Goal: Task Accomplishment & Management: Complete application form

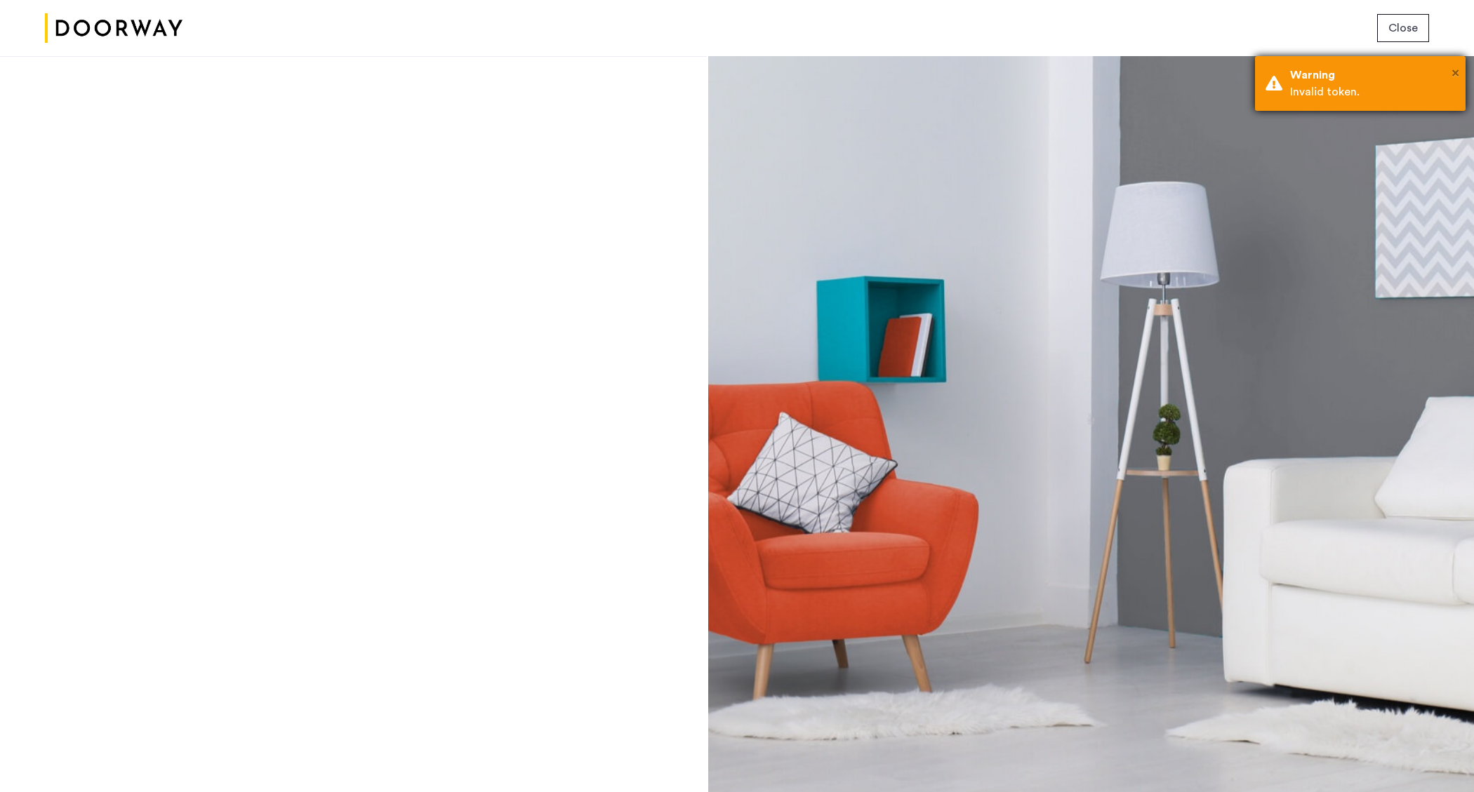
click at [1452, 74] on span "×" at bounding box center [1456, 73] width 8 height 14
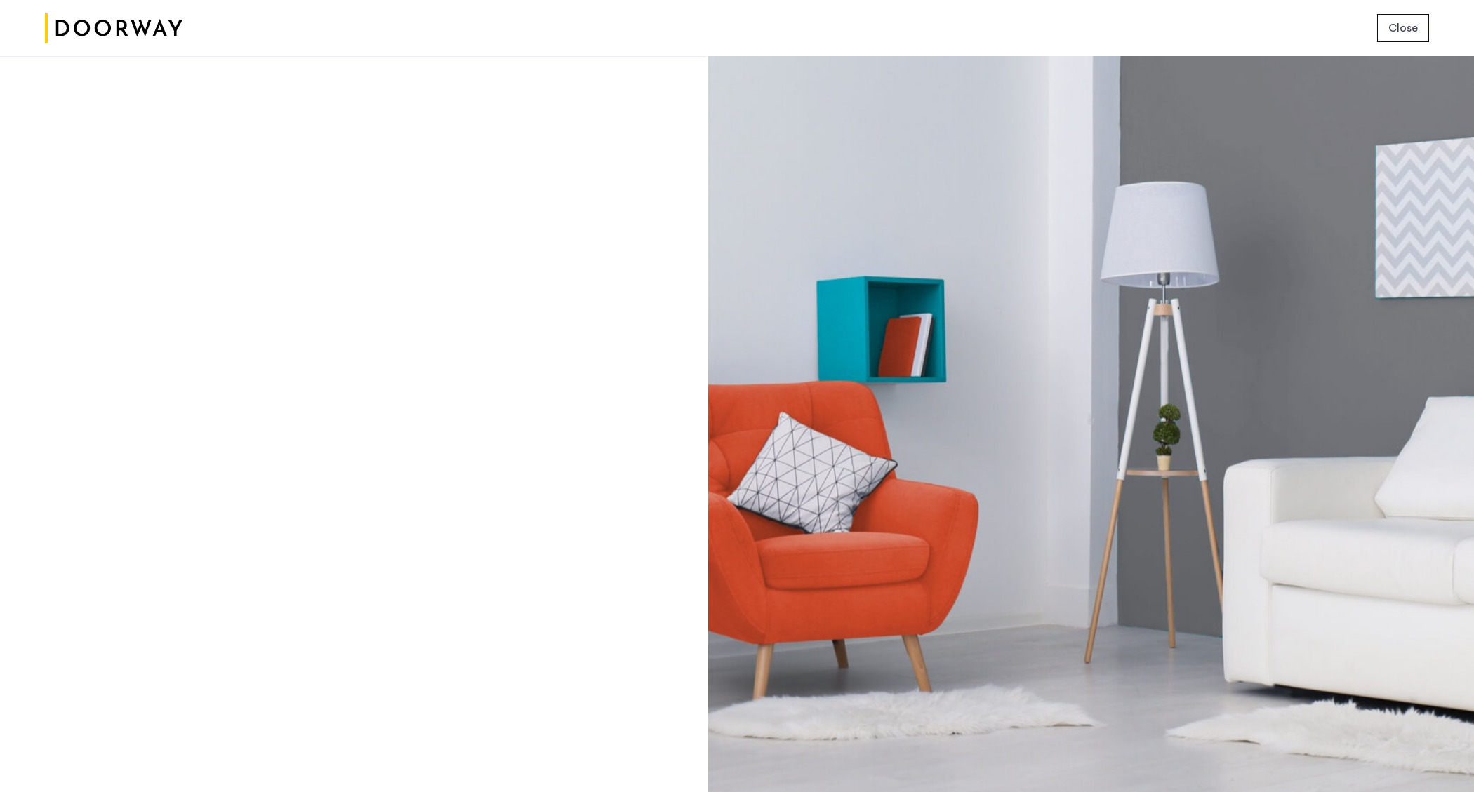
click at [1379, 29] on button "Close" at bounding box center [1403, 28] width 52 height 28
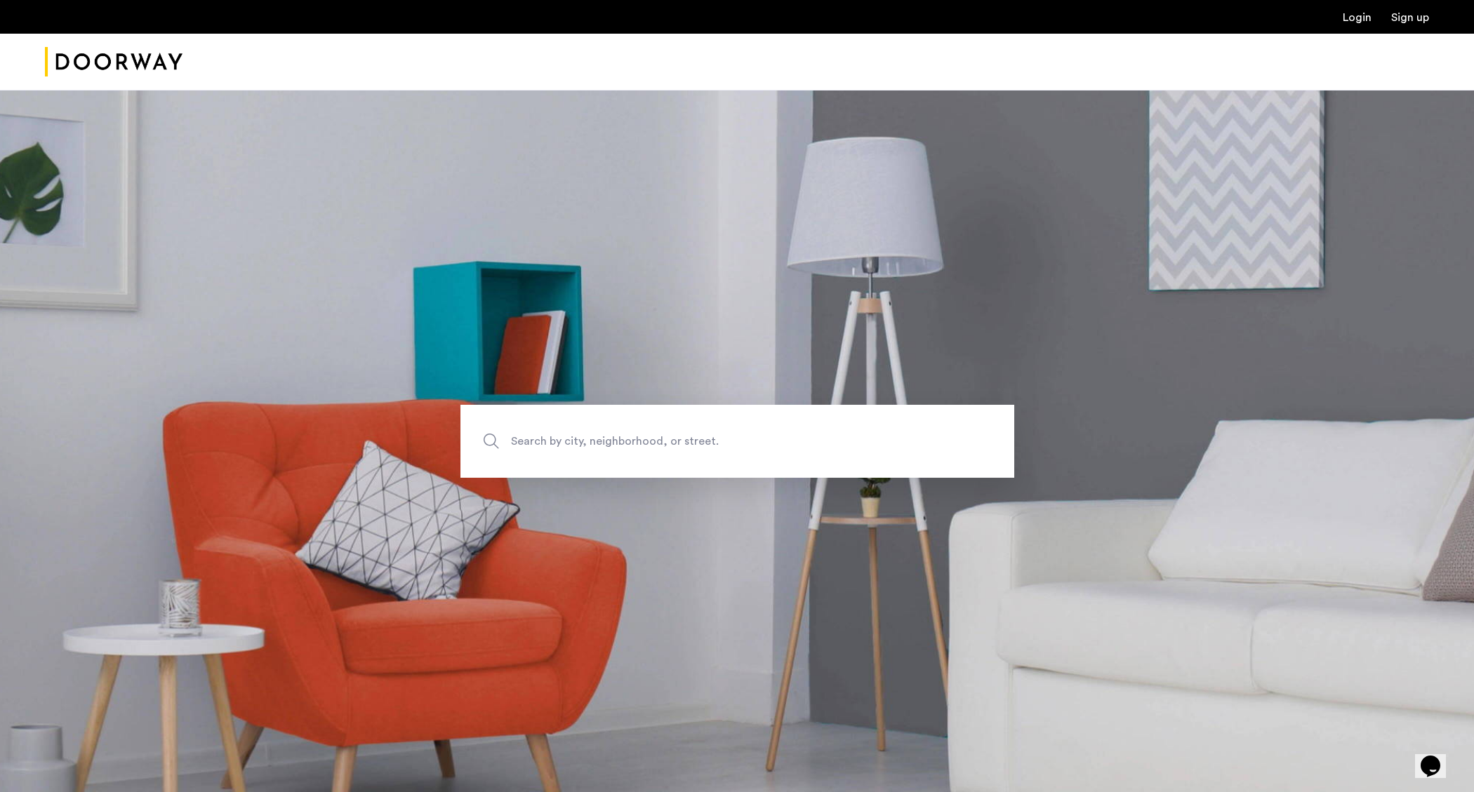
click at [1369, 19] on link "Login" at bounding box center [1357, 17] width 29 height 11
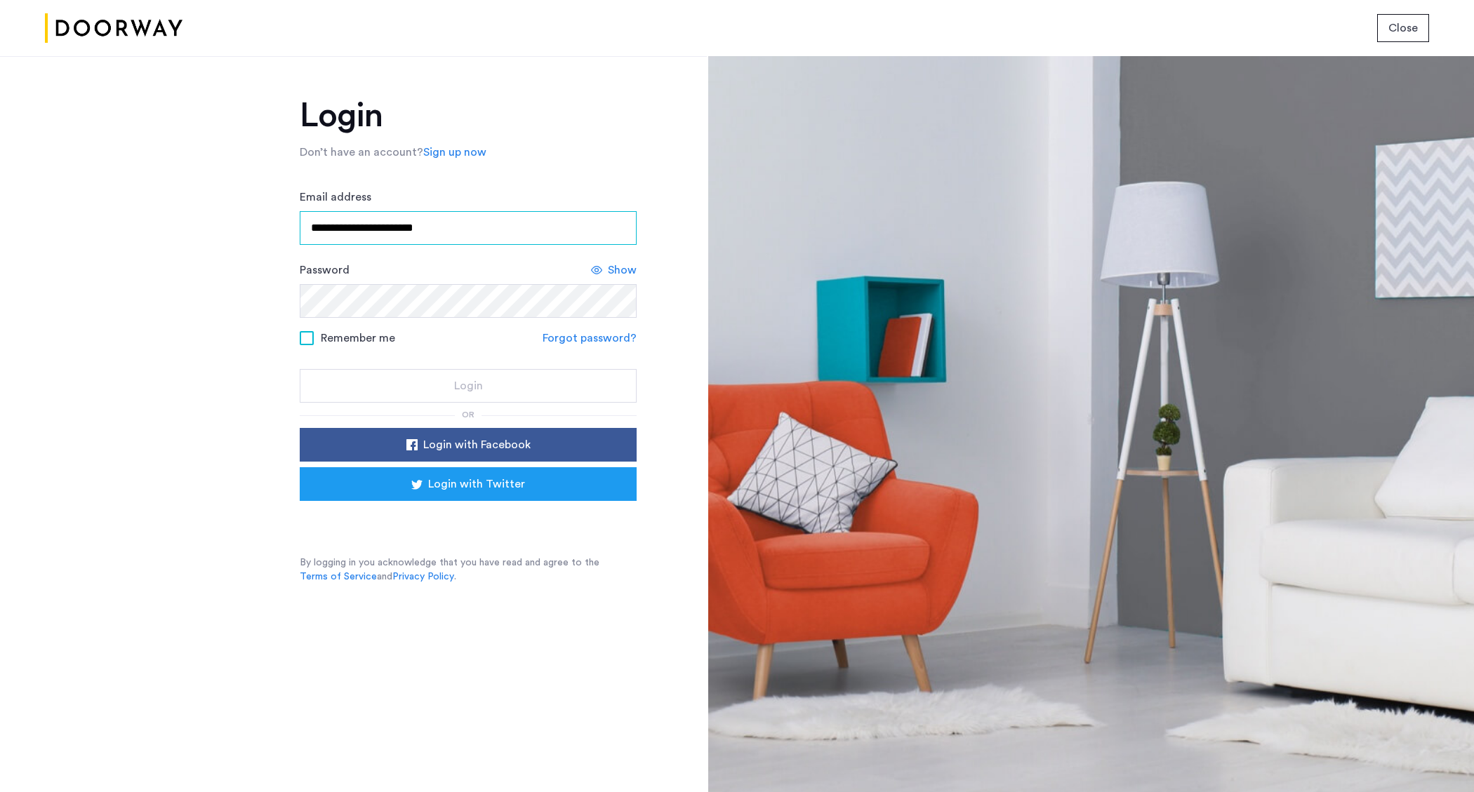
type input "**********"
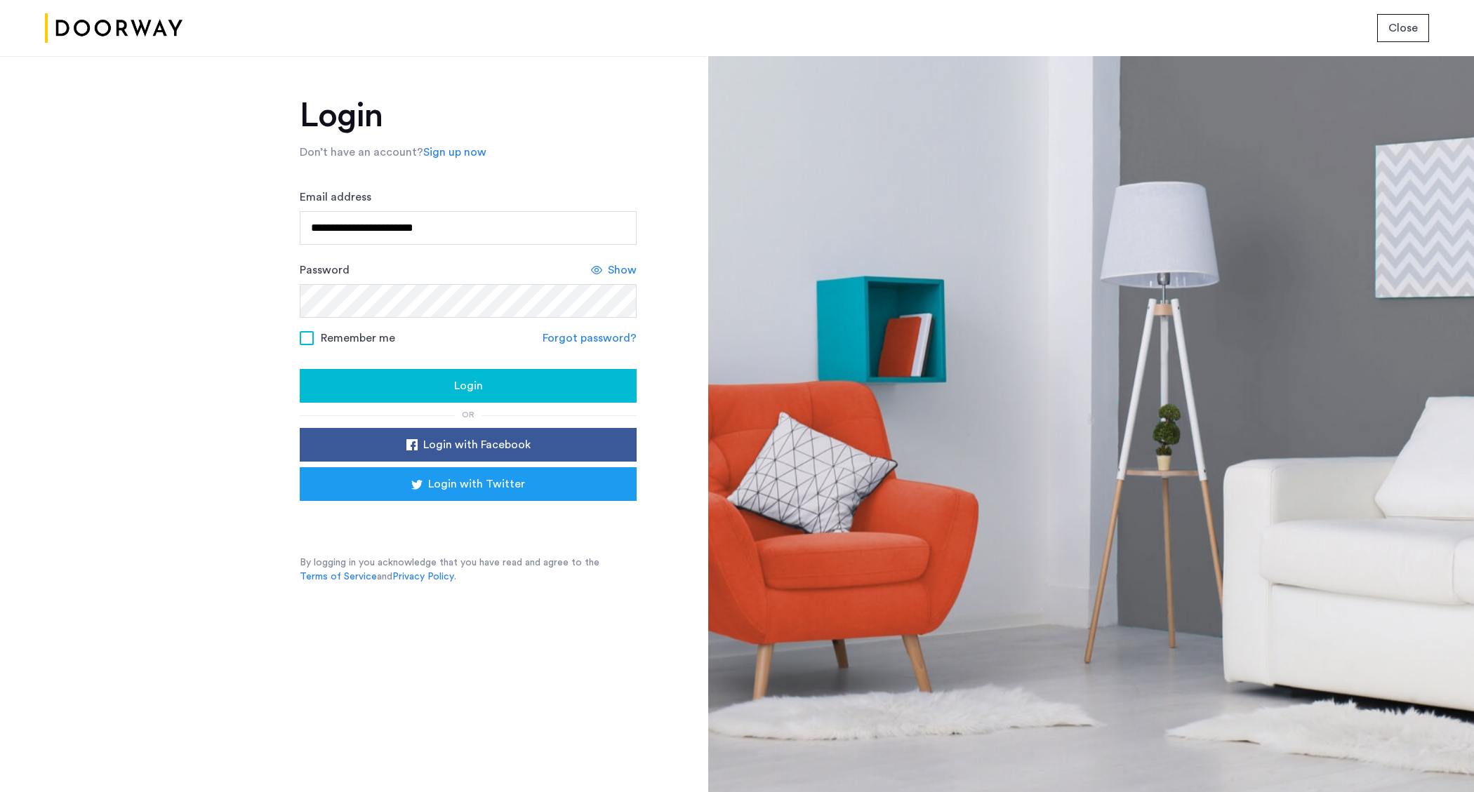
click at [442, 376] on button "Login" at bounding box center [468, 386] width 337 height 34
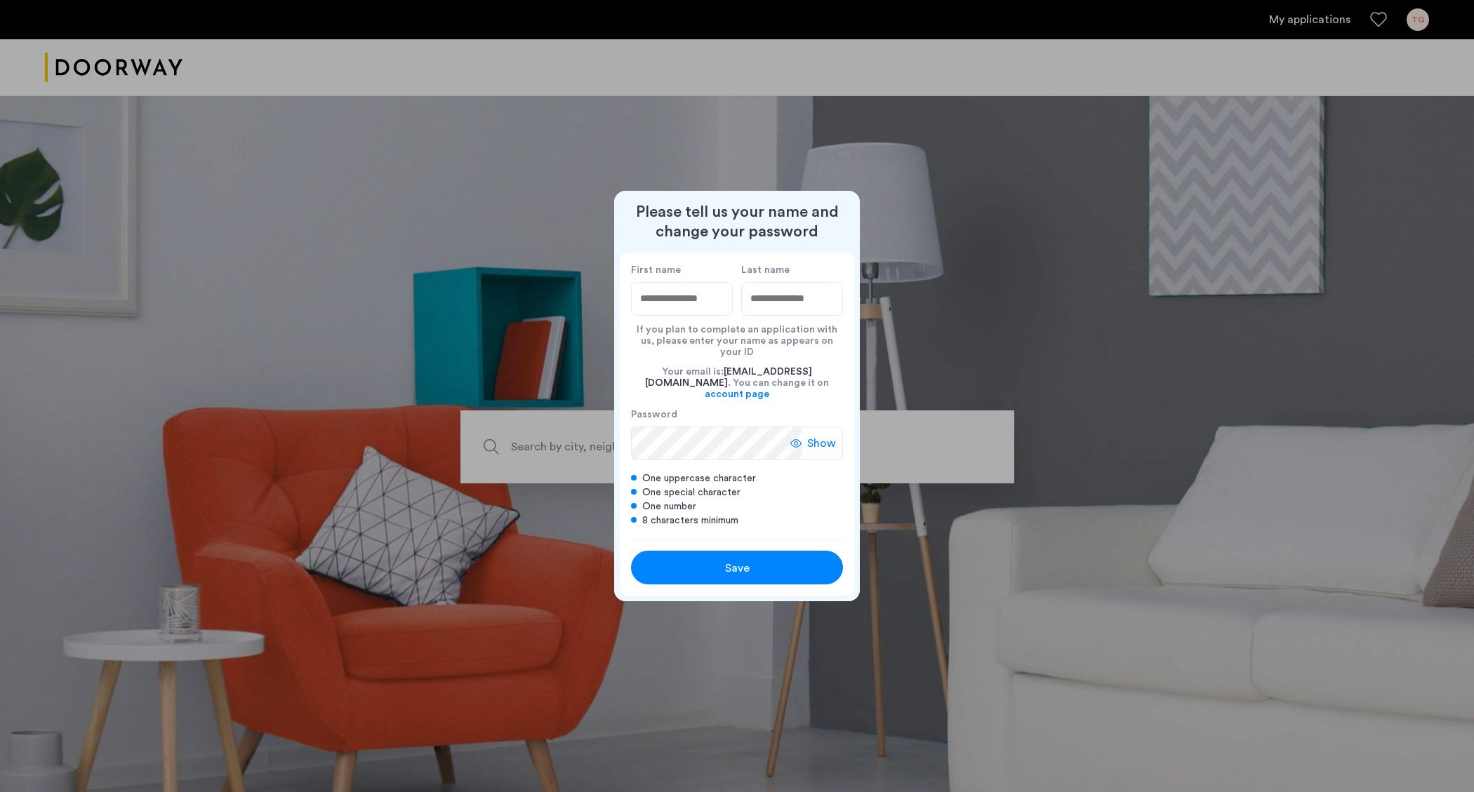
click at [684, 315] on input "First name" at bounding box center [682, 299] width 102 height 34
type input "****"
type input "**********"
click at [755, 560] on div "Save" at bounding box center [737, 568] width 135 height 17
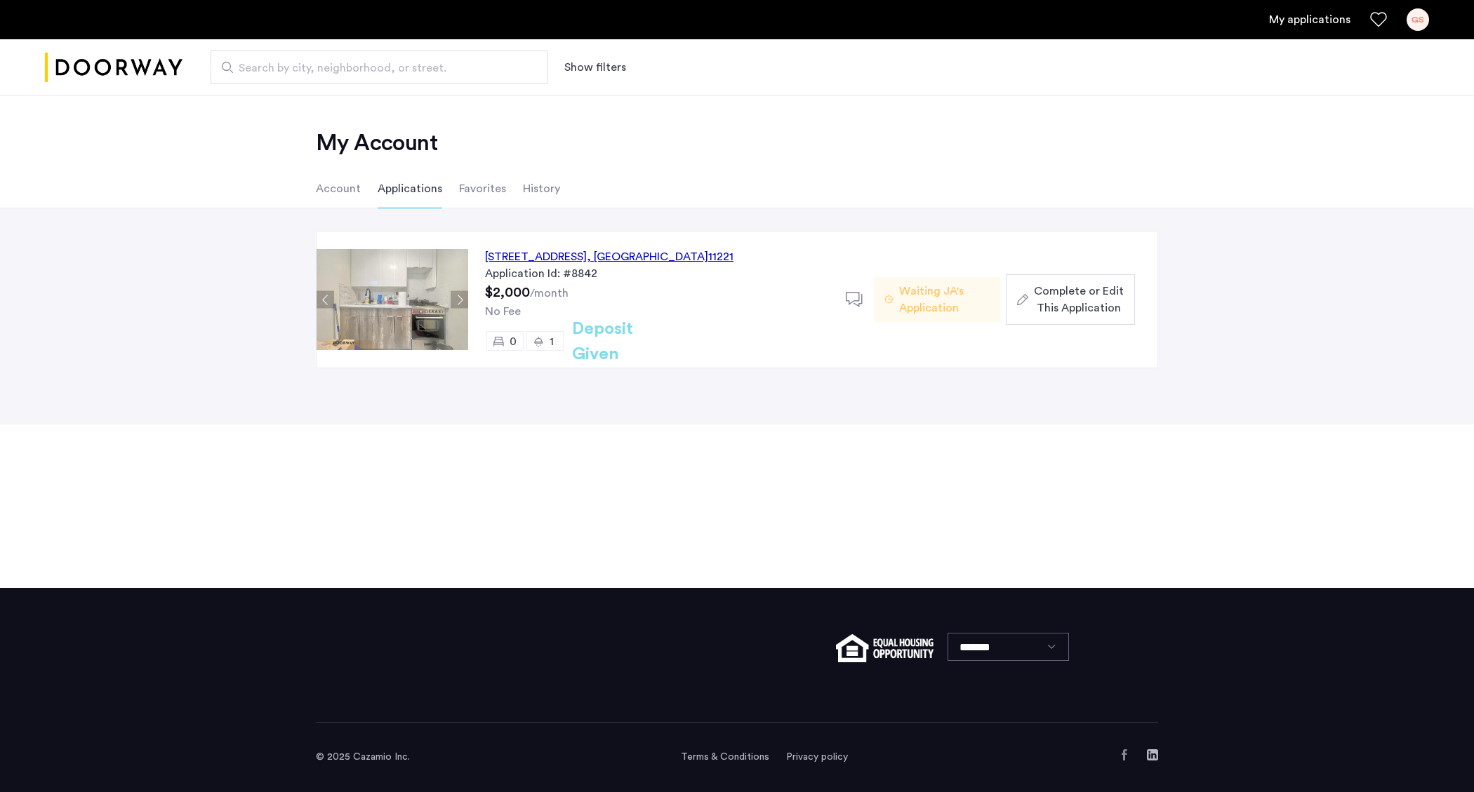
click at [1067, 313] on span "Complete or Edit This Application" at bounding box center [1079, 300] width 90 height 34
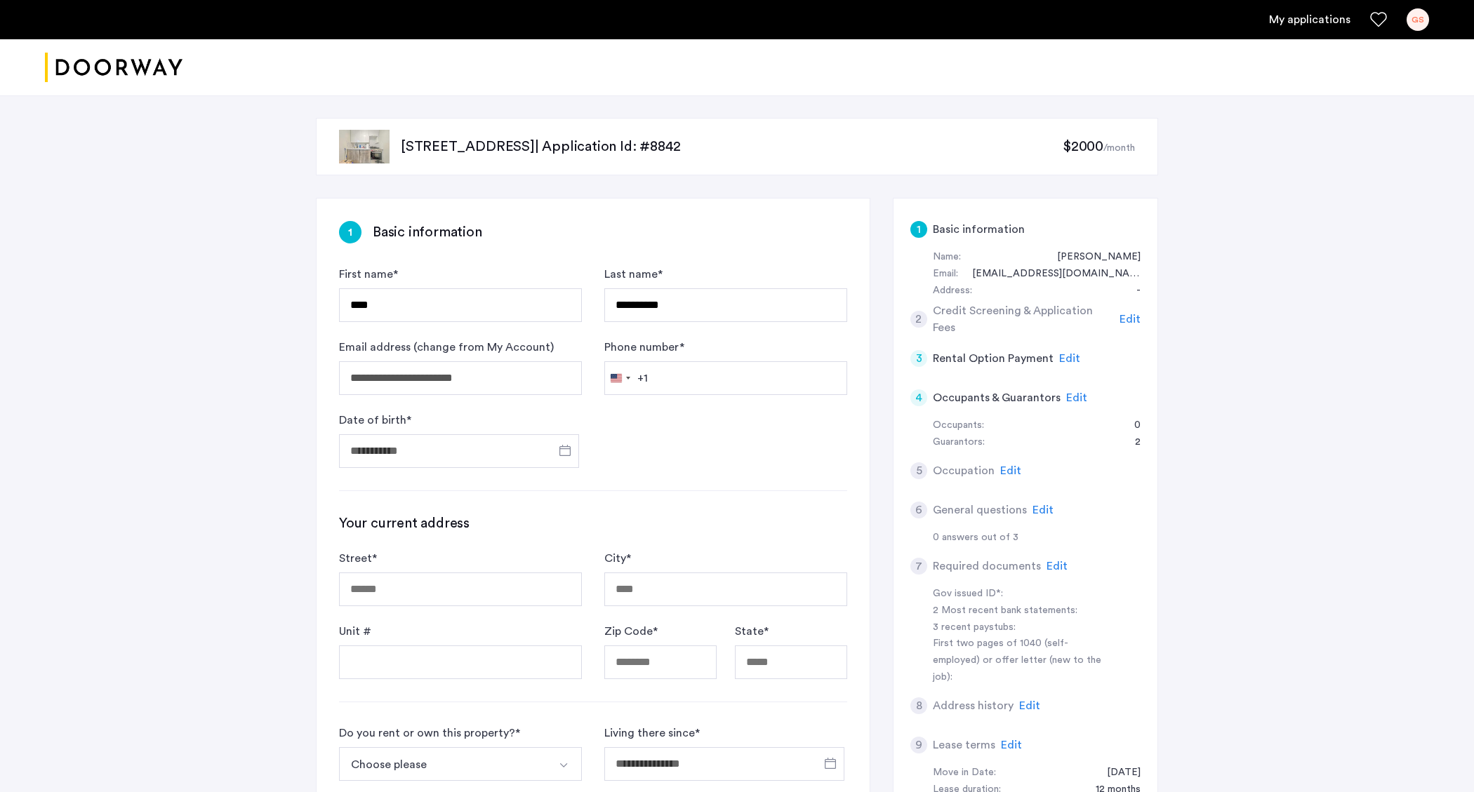
scroll to position [131, 0]
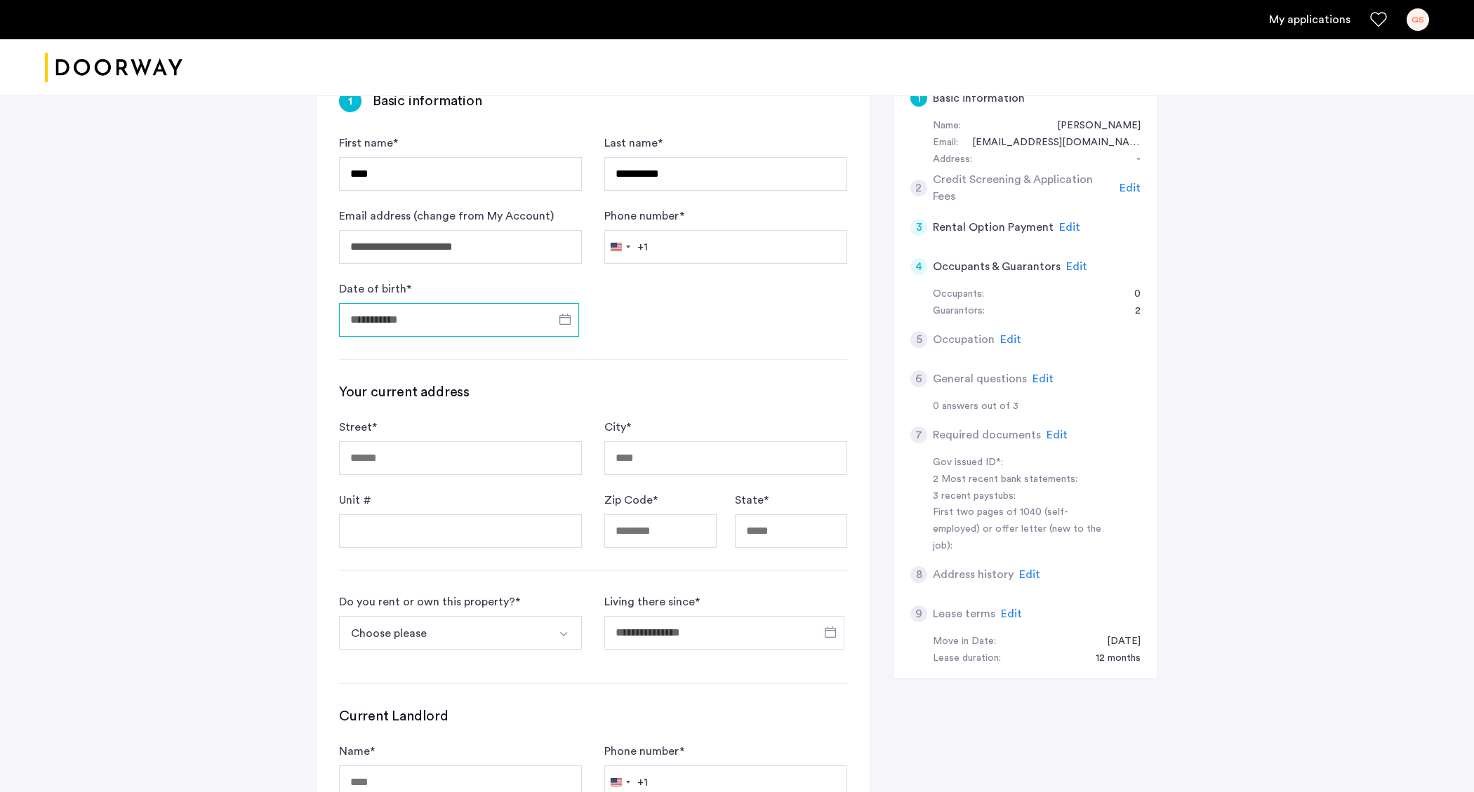
click at [465, 318] on input "Date of birth *" at bounding box center [459, 320] width 240 height 34
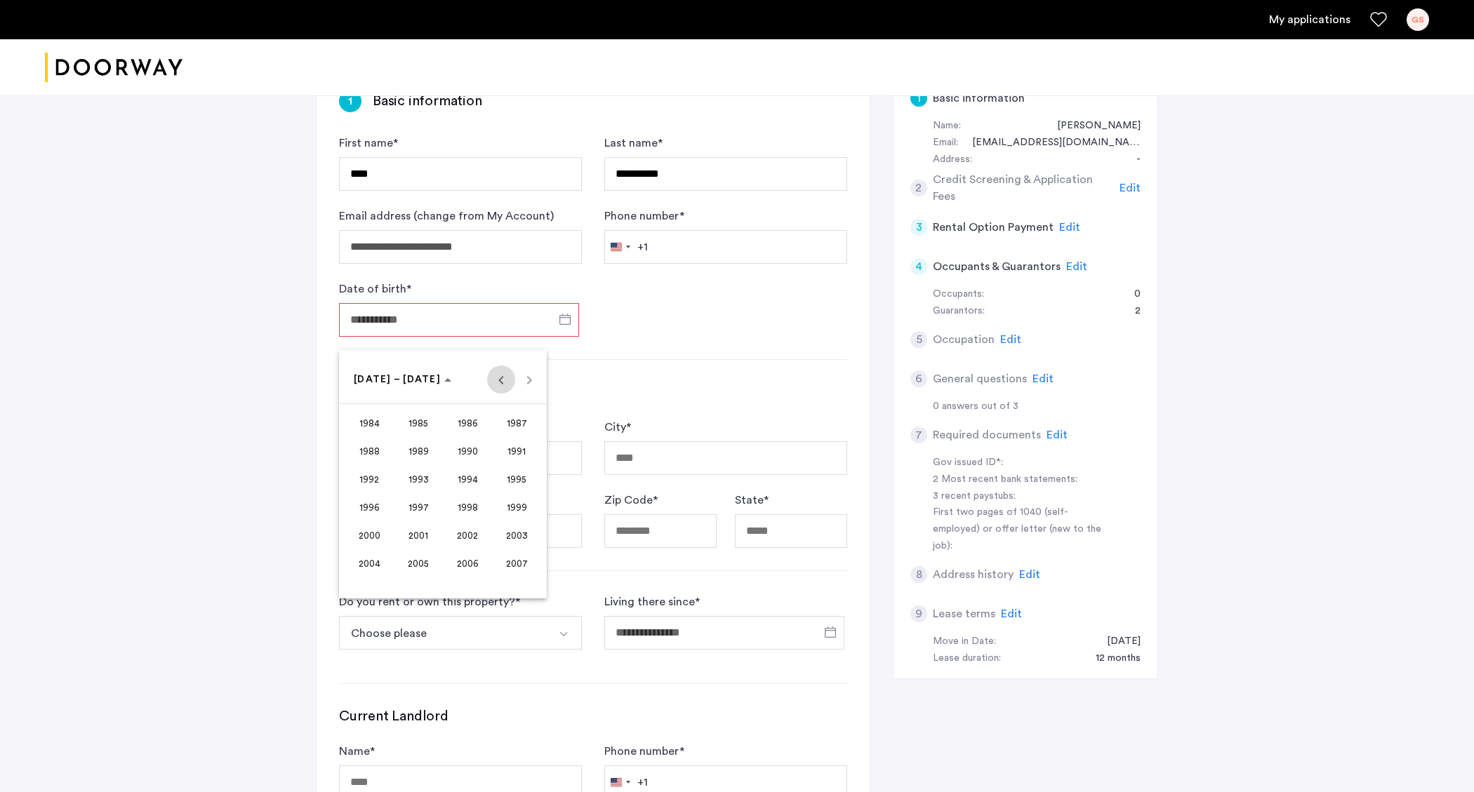
click at [503, 383] on span "Previous 24 years" at bounding box center [501, 380] width 28 height 28
click at [506, 382] on span "Previous 24 years" at bounding box center [501, 380] width 28 height 28
click at [538, 380] on span "Next 24 years" at bounding box center [529, 380] width 28 height 28
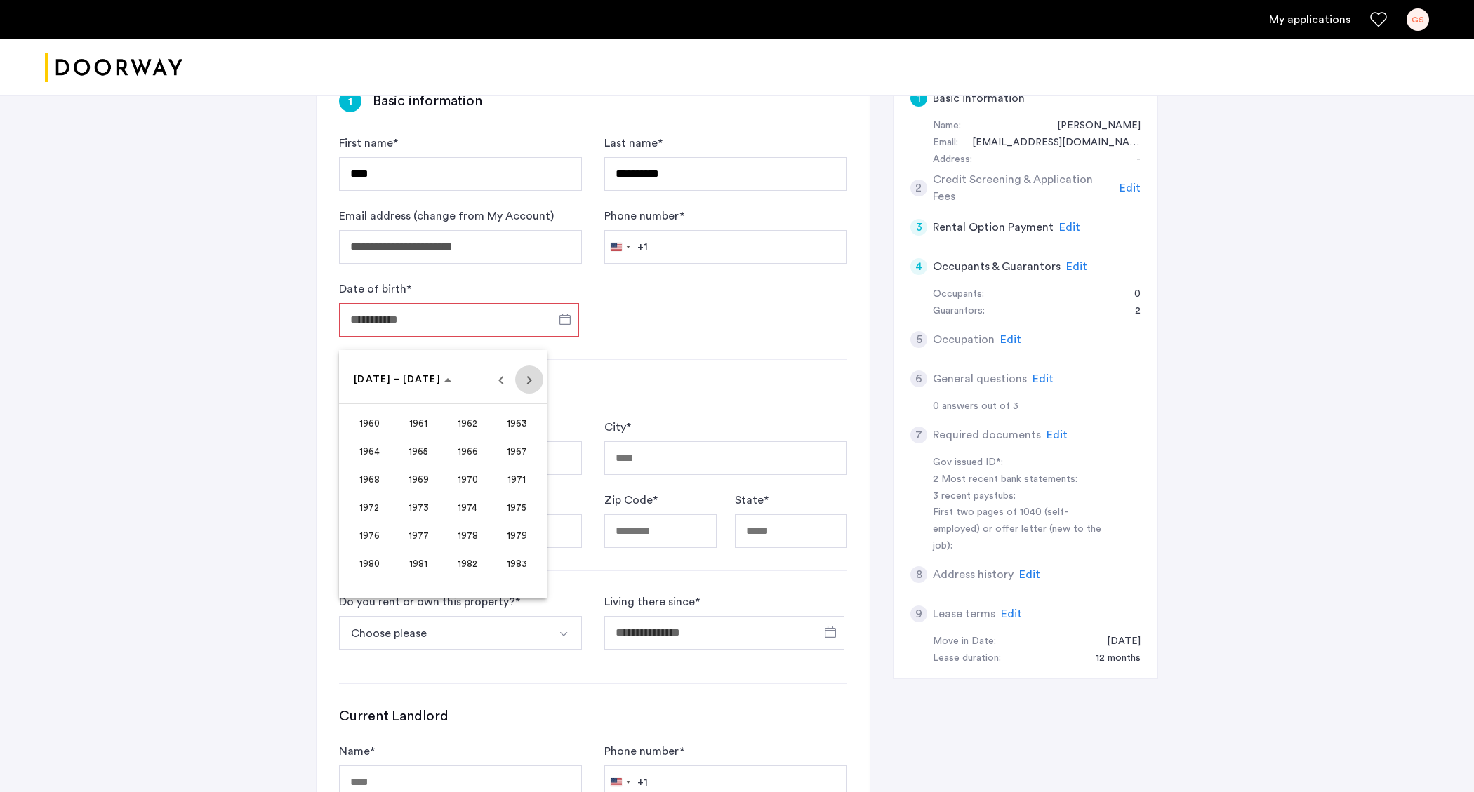
click at [538, 380] on span "Next 24 years" at bounding box center [529, 380] width 28 height 28
click at [458, 454] on span "1990" at bounding box center [468, 451] width 44 height 25
click at [657, 373] on div at bounding box center [737, 396] width 1474 height 792
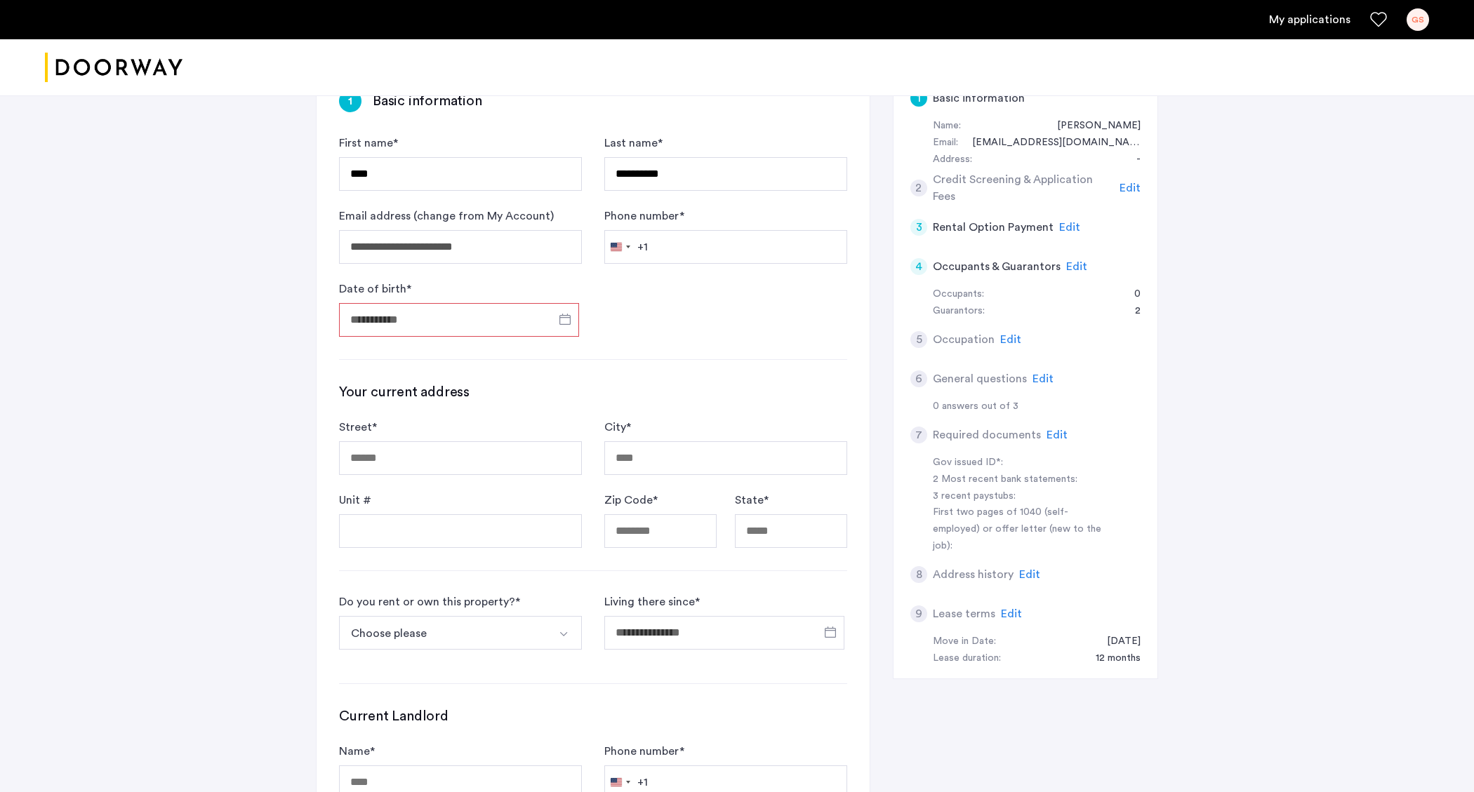
click at [442, 317] on input "Date of birth *" at bounding box center [459, 320] width 240 height 34
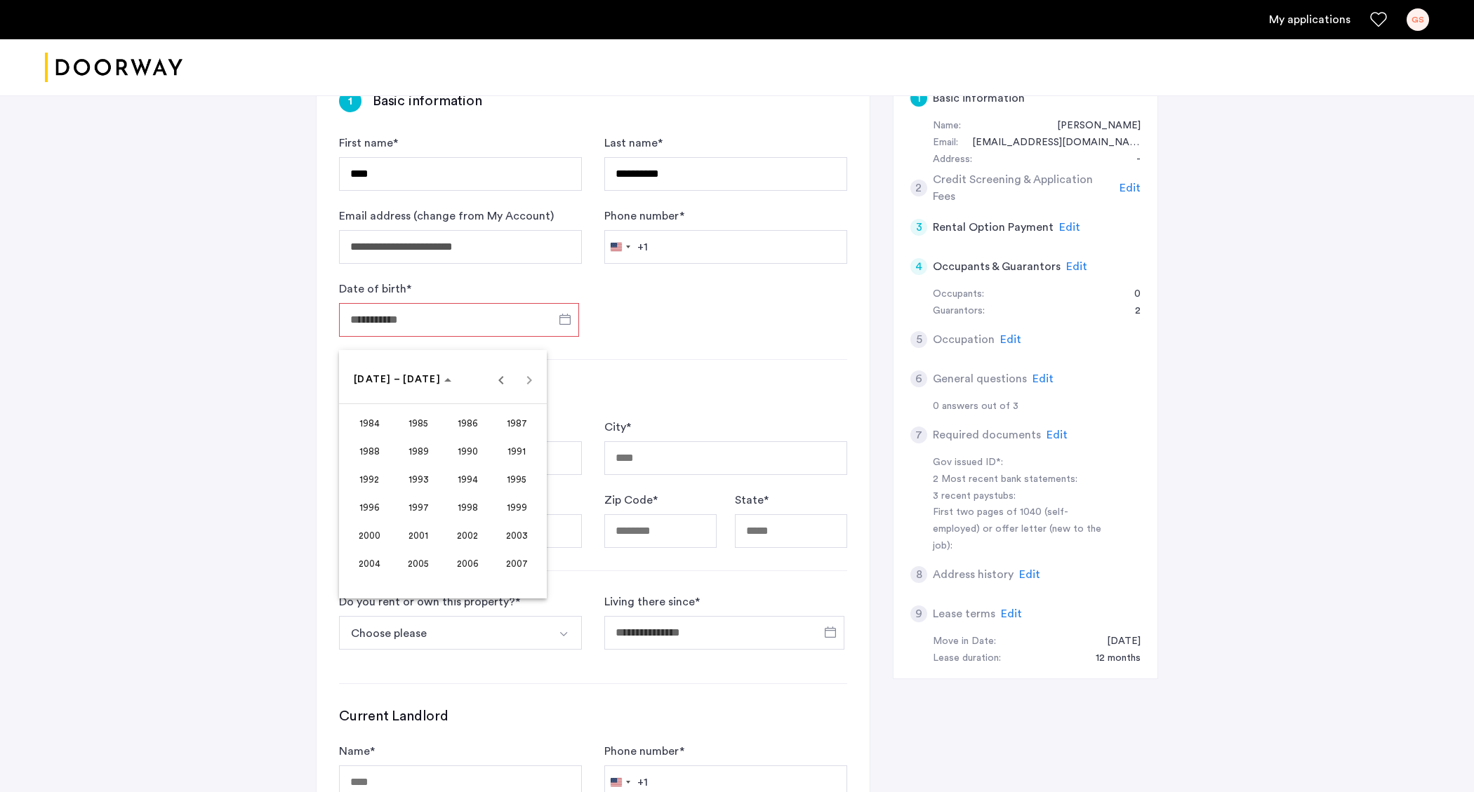
click at [530, 378] on div "1984 to 2007 1984 – 2007" at bounding box center [443, 380] width 201 height 28
click at [567, 319] on div at bounding box center [737, 396] width 1474 height 792
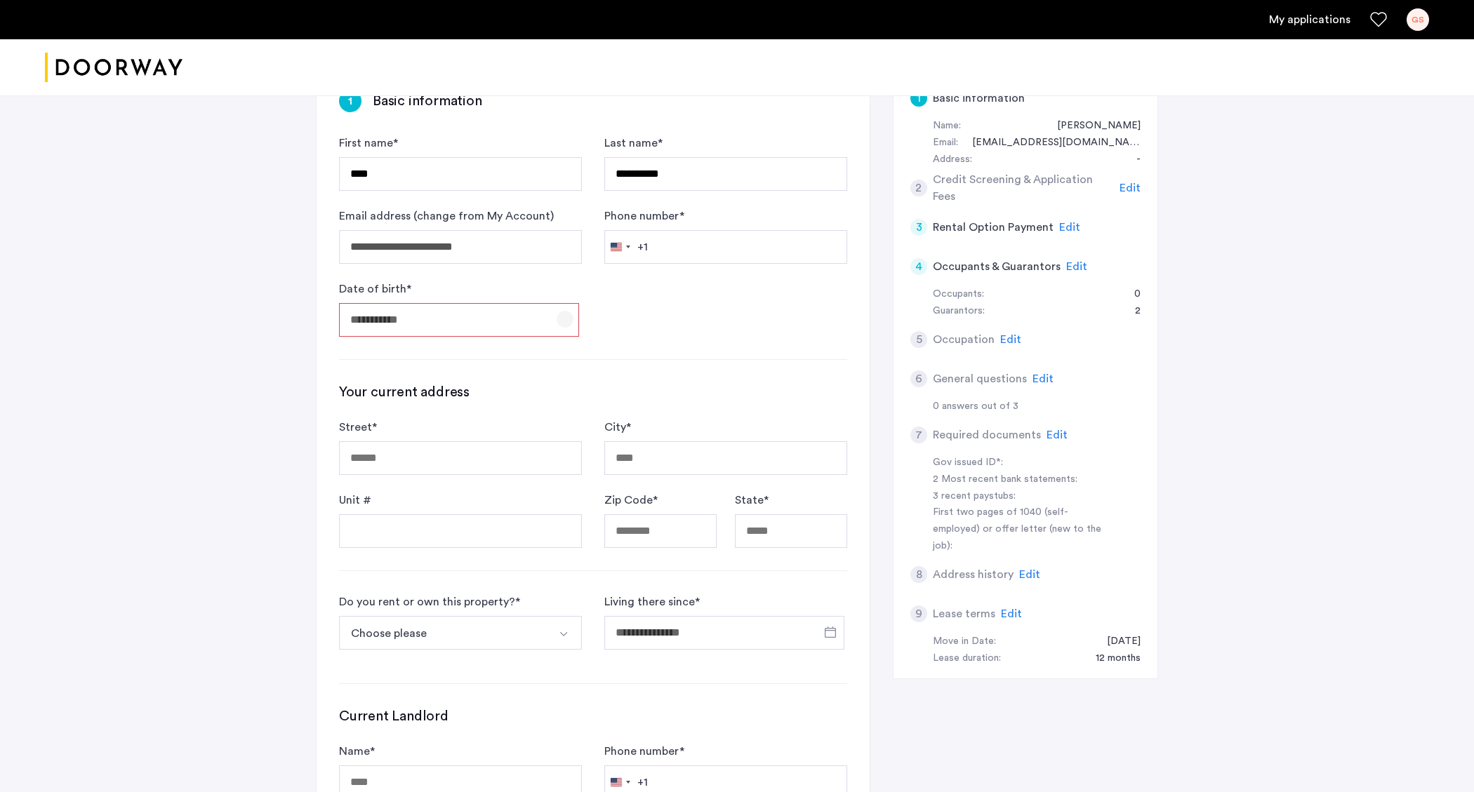
click at [564, 319] on span "Open calendar" at bounding box center [565, 320] width 34 height 34
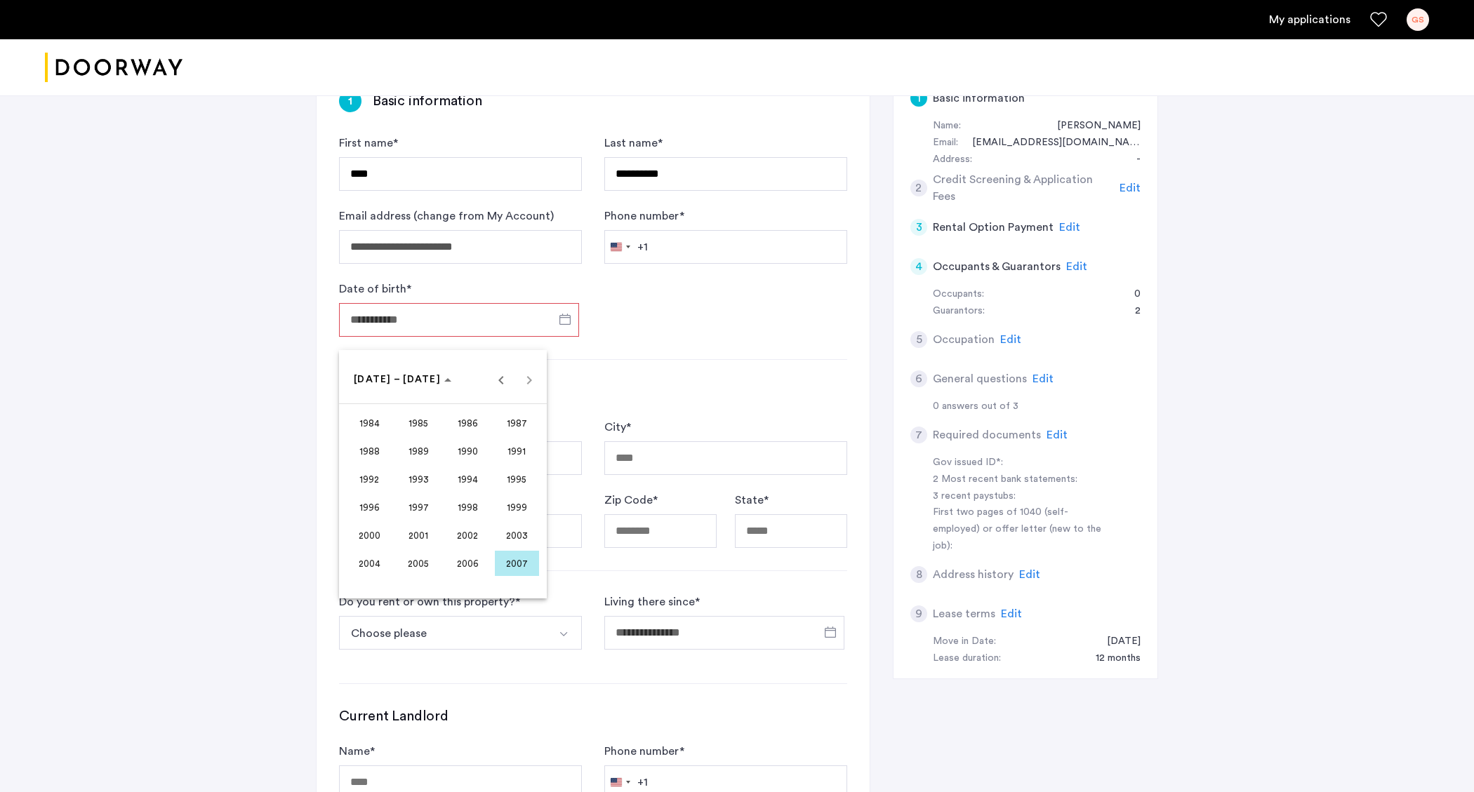
click at [461, 451] on span "1990" at bounding box center [468, 451] width 44 height 25
click at [479, 509] on span "NOV" at bounding box center [468, 507] width 44 height 25
click at [419, 469] on span "6" at bounding box center [414, 465] width 25 height 25
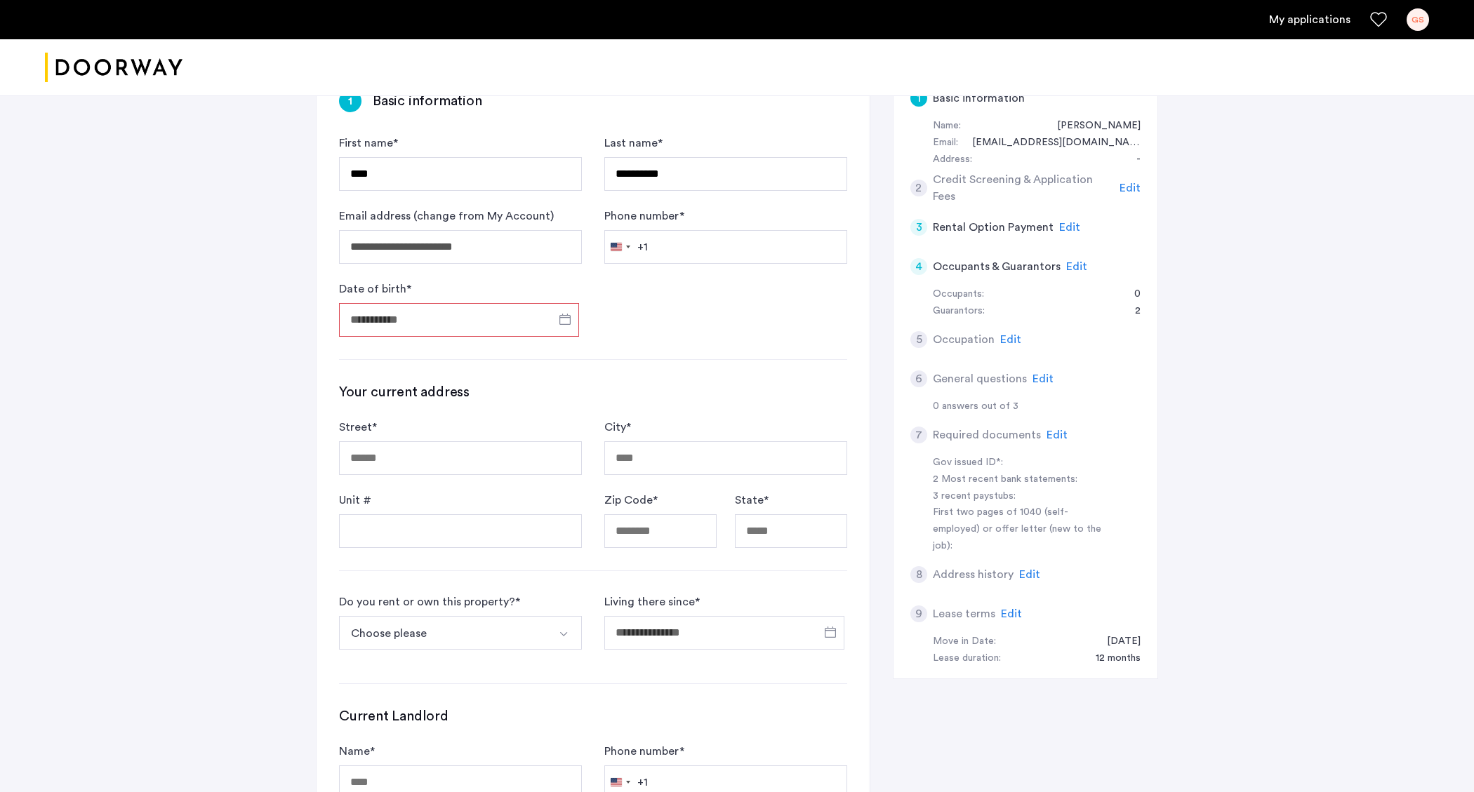
type input "**********"
click at [719, 330] on form "**********" at bounding box center [593, 236] width 508 height 202
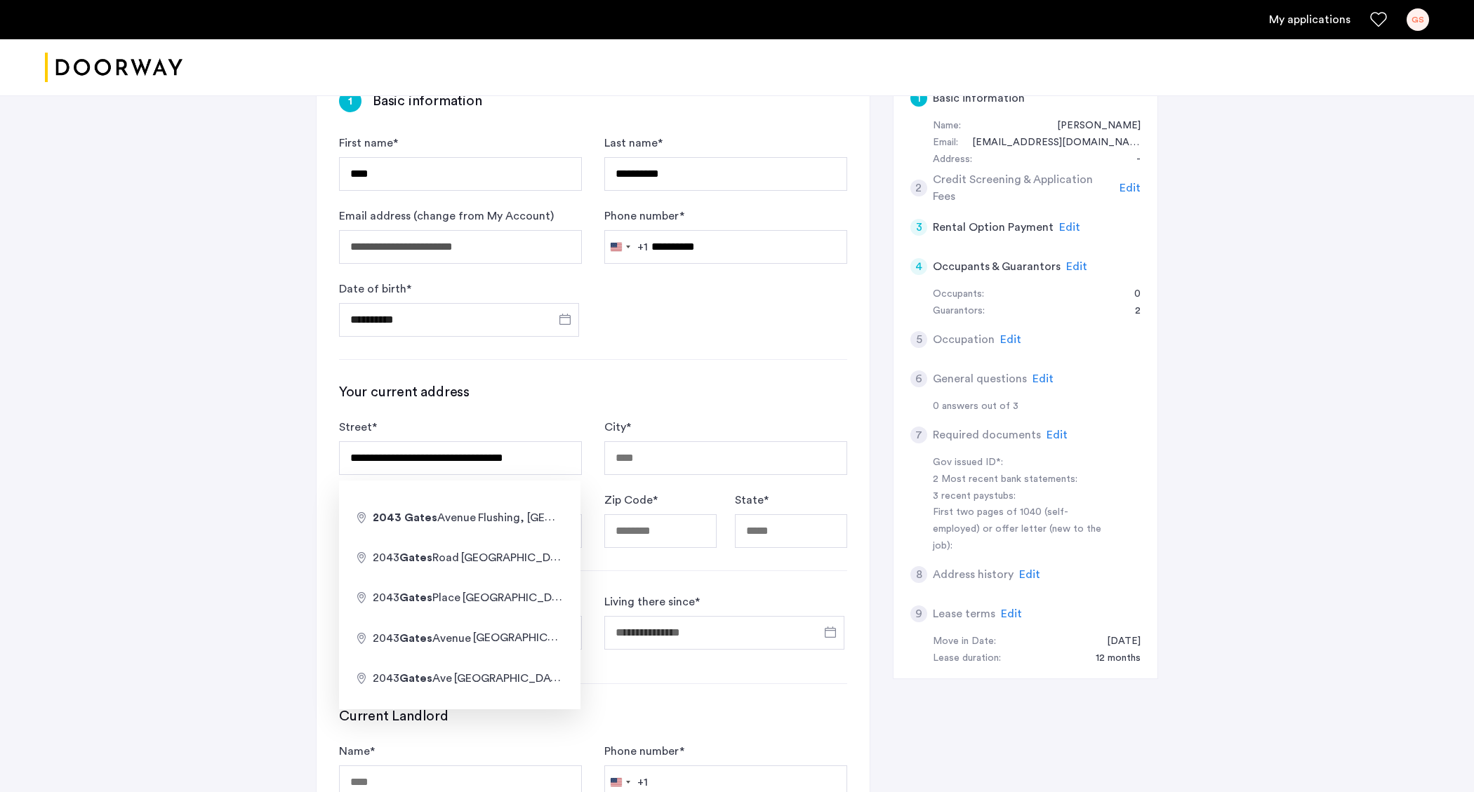
type input "**********"
type input "******"
type input "*****"
type input "**"
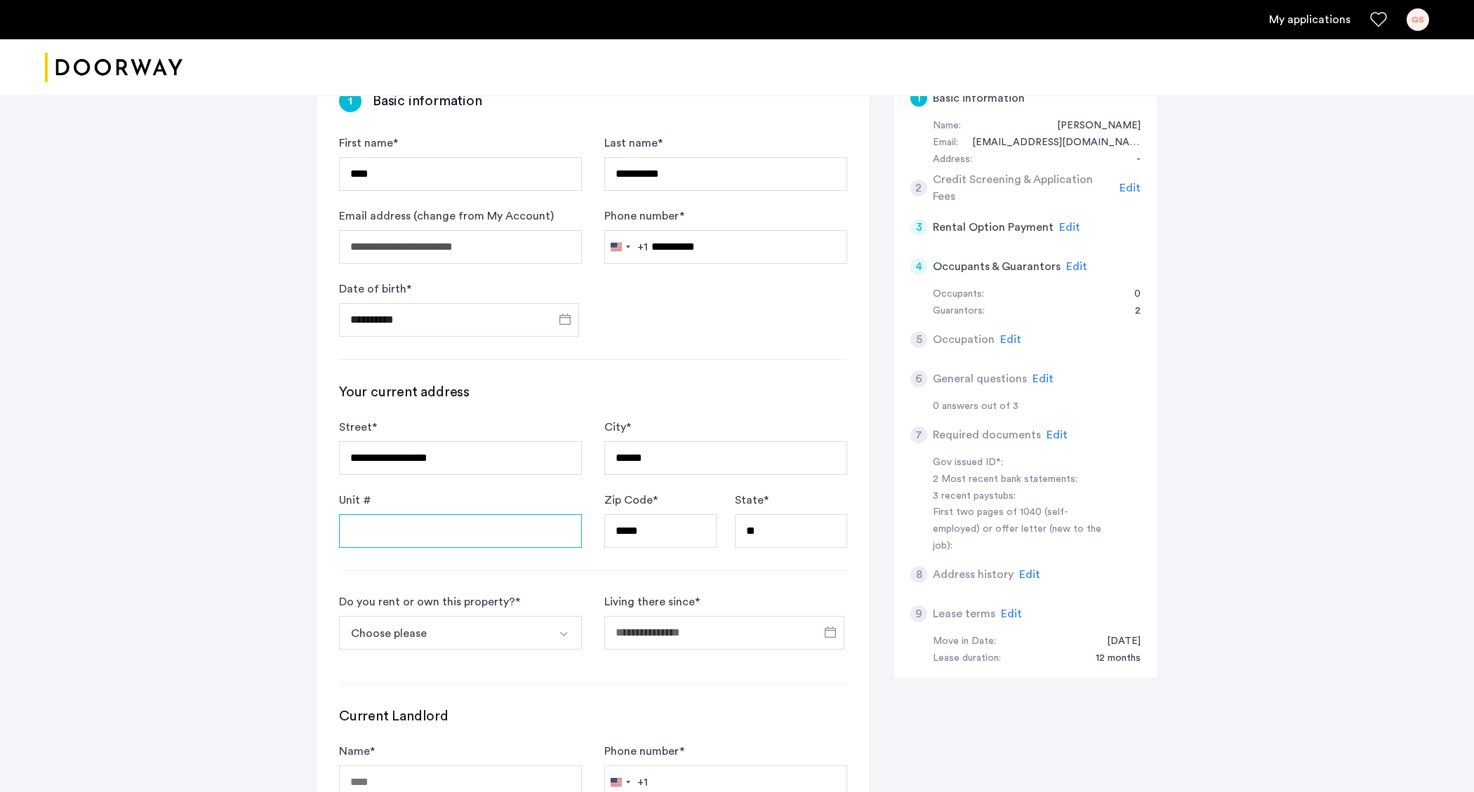
click at [466, 531] on input "Unit #" at bounding box center [460, 532] width 243 height 34
type input "*"
type input "**"
drag, startPoint x: 648, startPoint y: 457, endPoint x: 621, endPoint y: 458, distance: 26.7
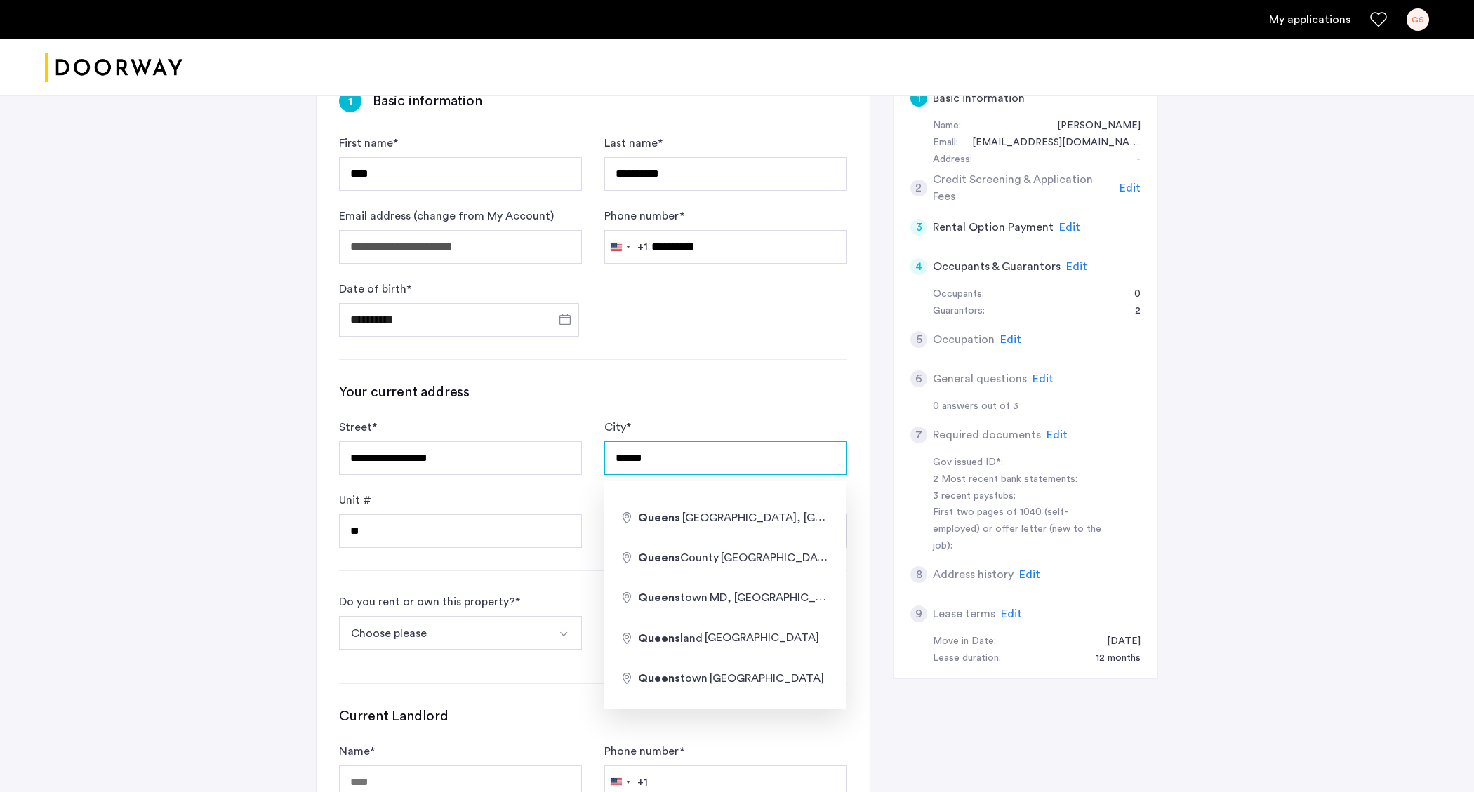
type input "*"
type input "**********"
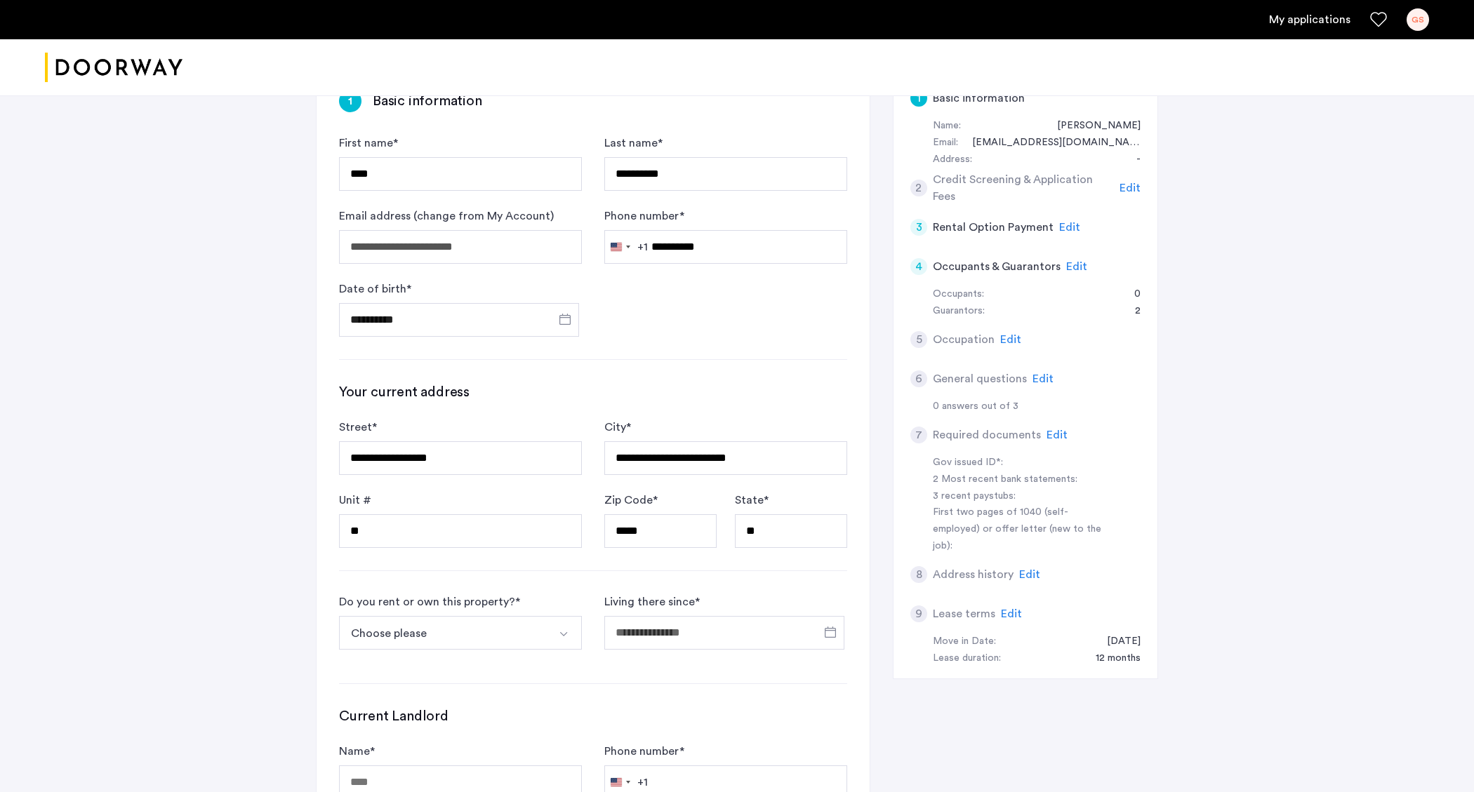
type input "******"
click at [500, 454] on input "Street *" at bounding box center [460, 459] width 243 height 34
type input "**********"
type input "*****"
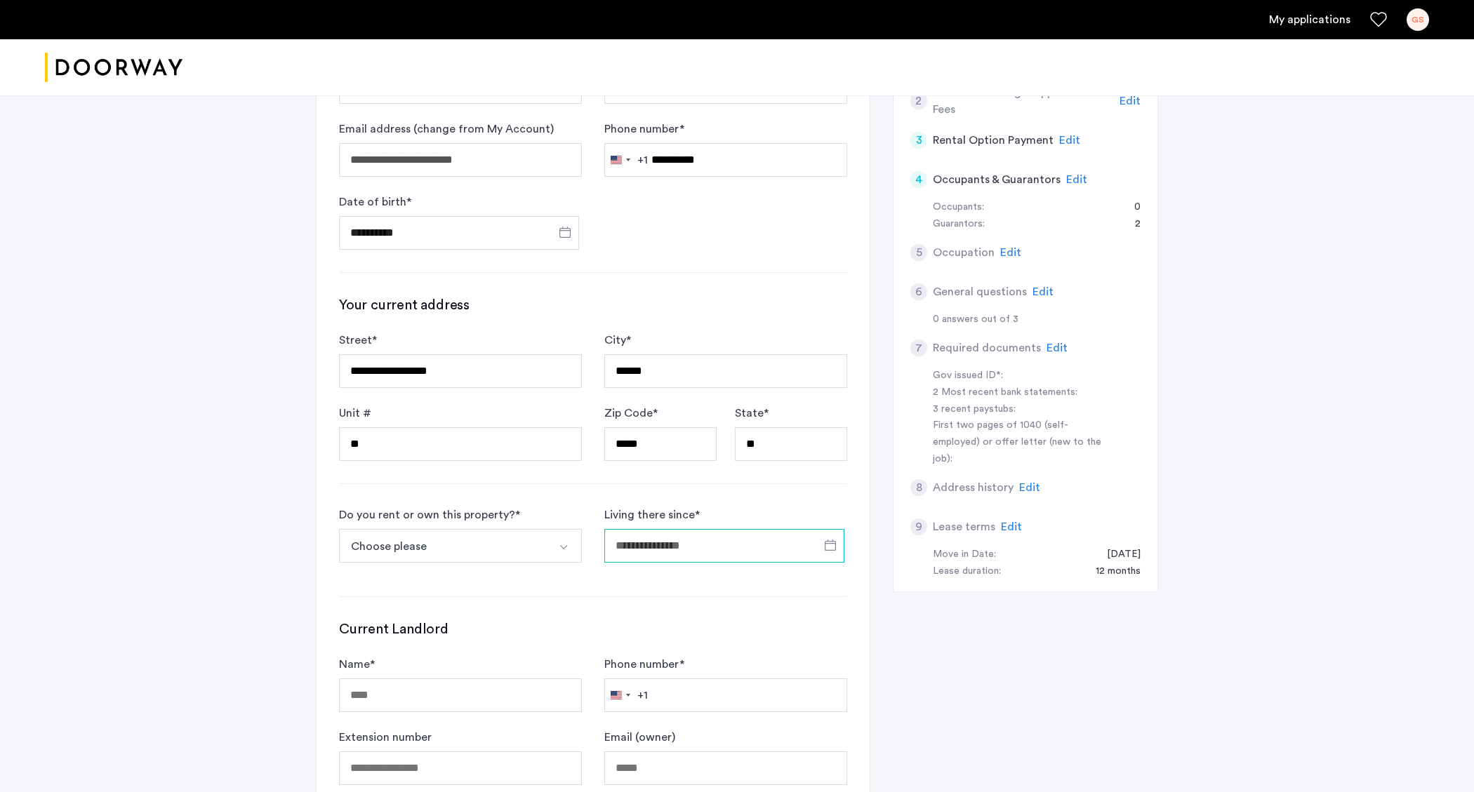
click at [646, 550] on input "Living there since *" at bounding box center [724, 546] width 240 height 34
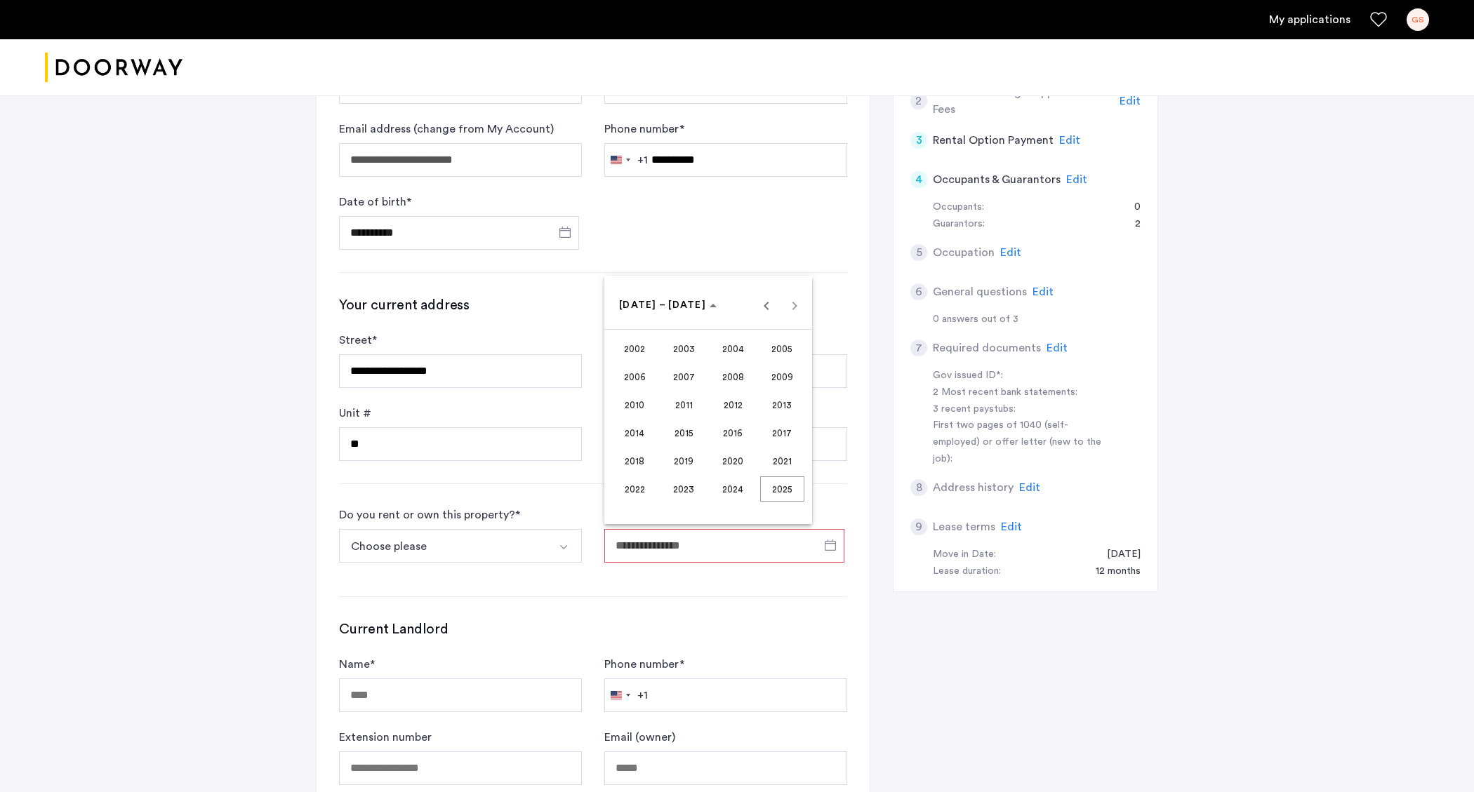
click at [697, 492] on span "2023" at bounding box center [684, 489] width 44 height 25
click at [651, 430] on span "SEP" at bounding box center [635, 432] width 44 height 25
click at [759, 373] on span "1" at bounding box center [764, 363] width 25 height 25
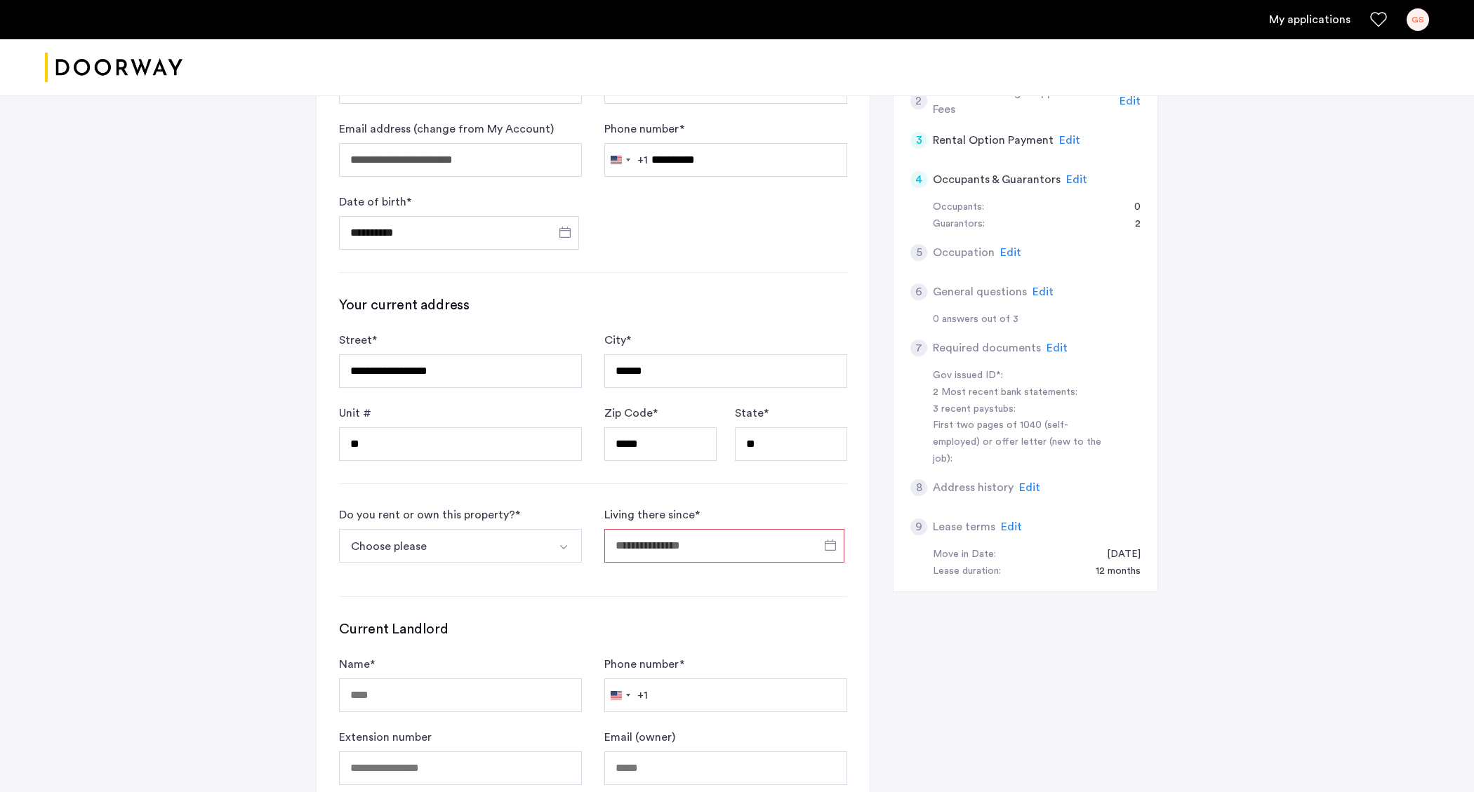
type input "**********"
click at [496, 550] on button "Choose please" at bounding box center [444, 546] width 210 height 34
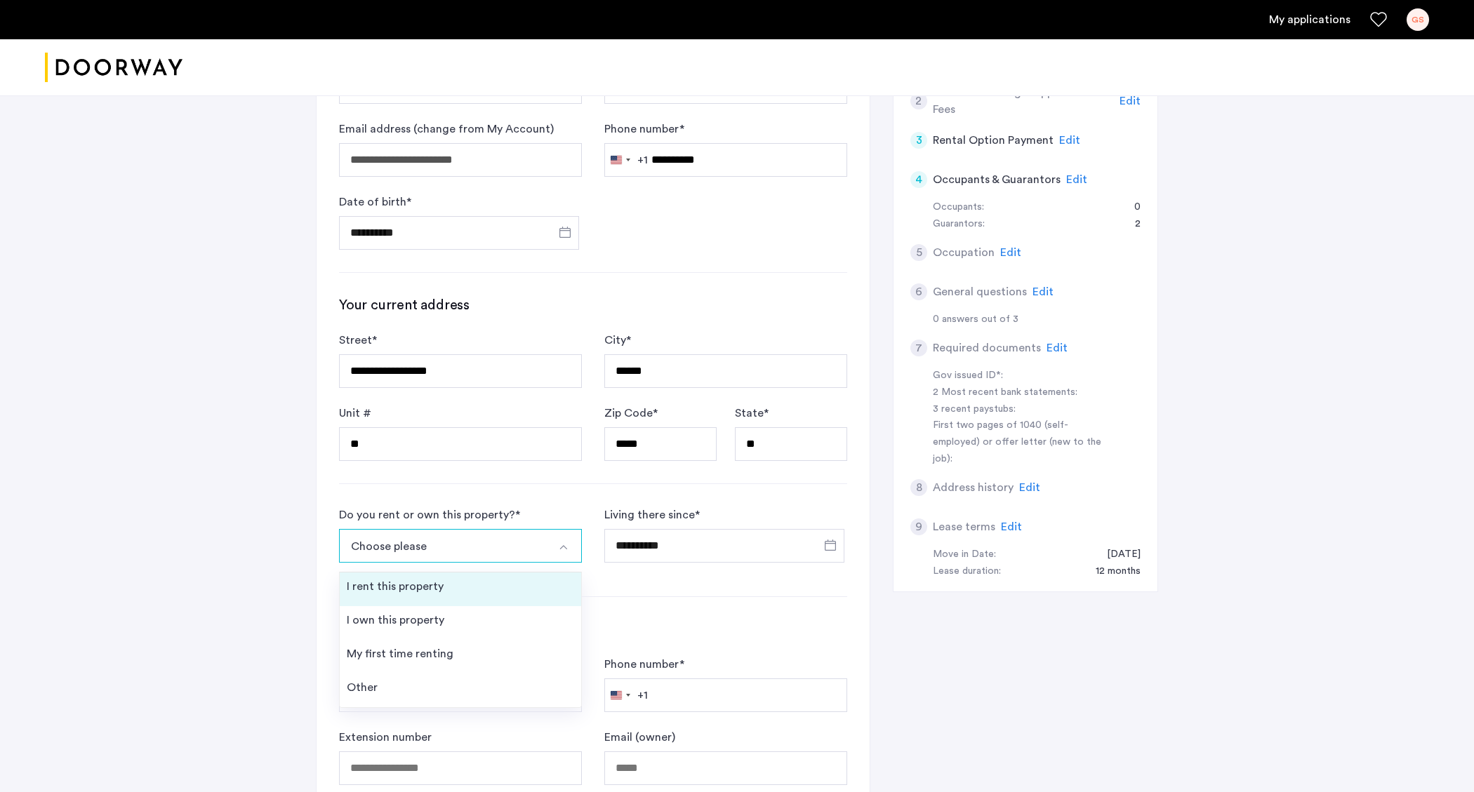
click at [467, 592] on li "I rent this property" at bounding box center [460, 590] width 241 height 34
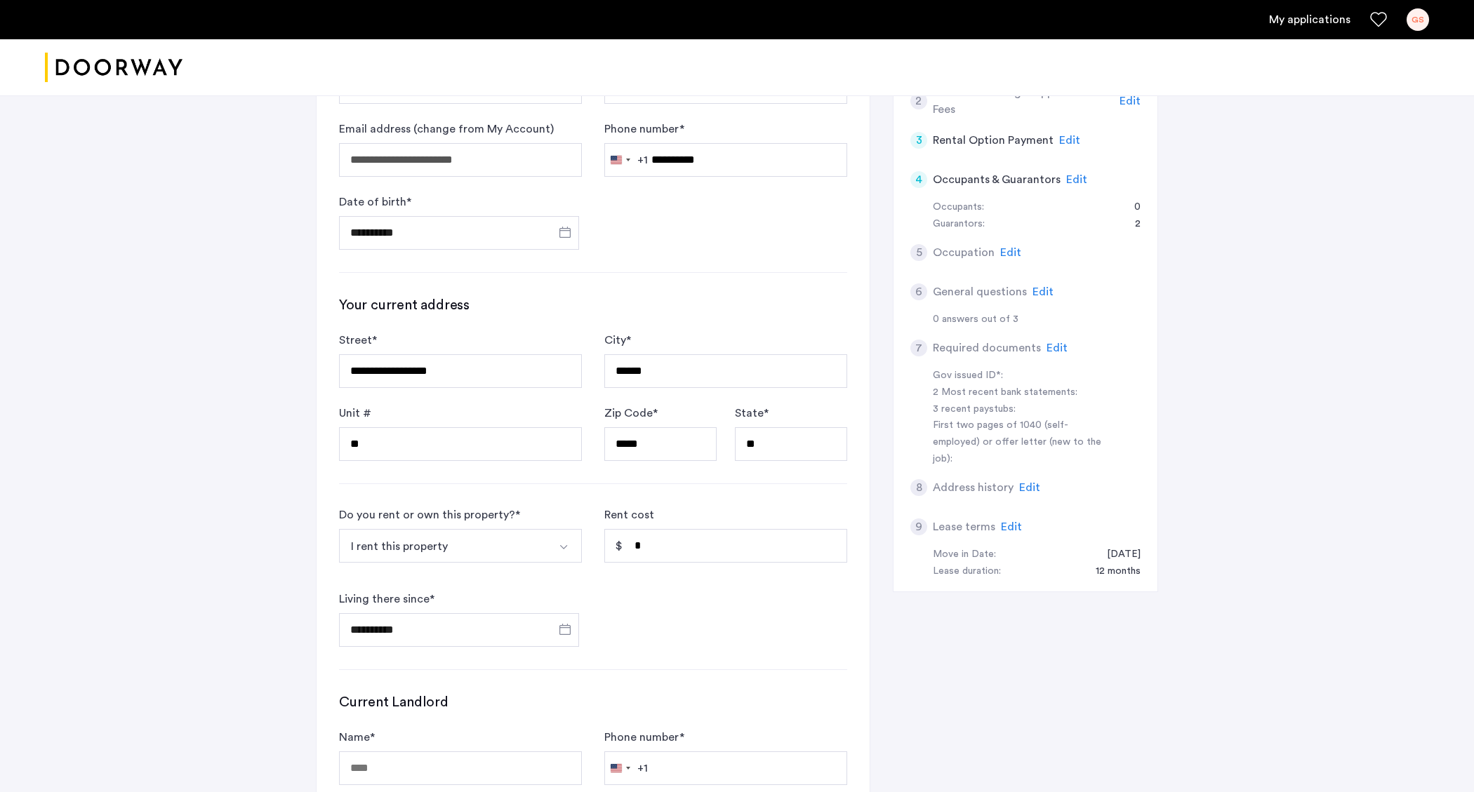
scroll to position [381, 0]
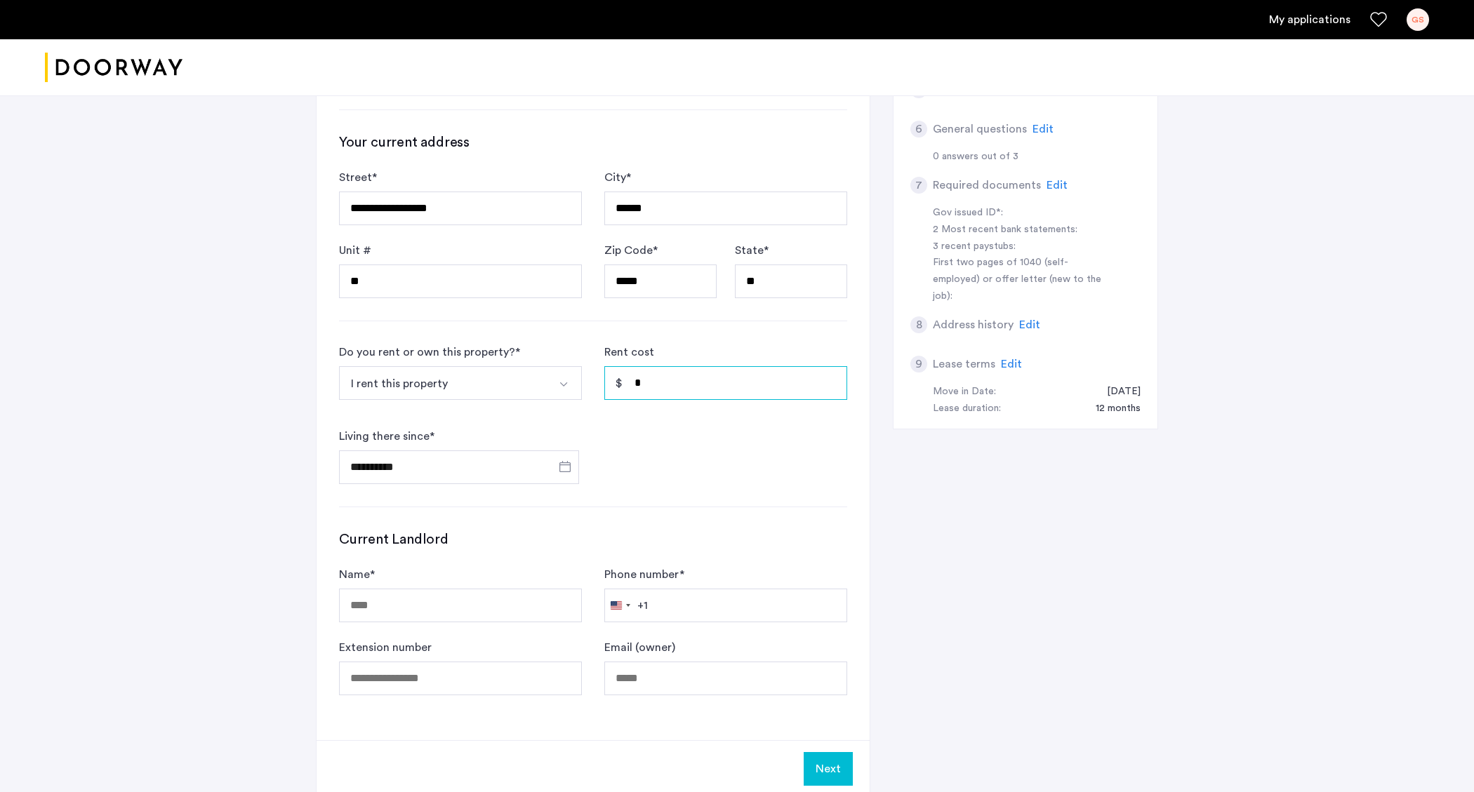
drag, startPoint x: 670, startPoint y: 385, endPoint x: 606, endPoint y: 390, distance: 64.7
click at [606, 390] on input "*" at bounding box center [725, 383] width 243 height 34
type input "*****"
drag, startPoint x: 683, startPoint y: 438, endPoint x: 683, endPoint y: 453, distance: 14.7
click at [682, 438] on form "**********" at bounding box center [593, 414] width 508 height 140
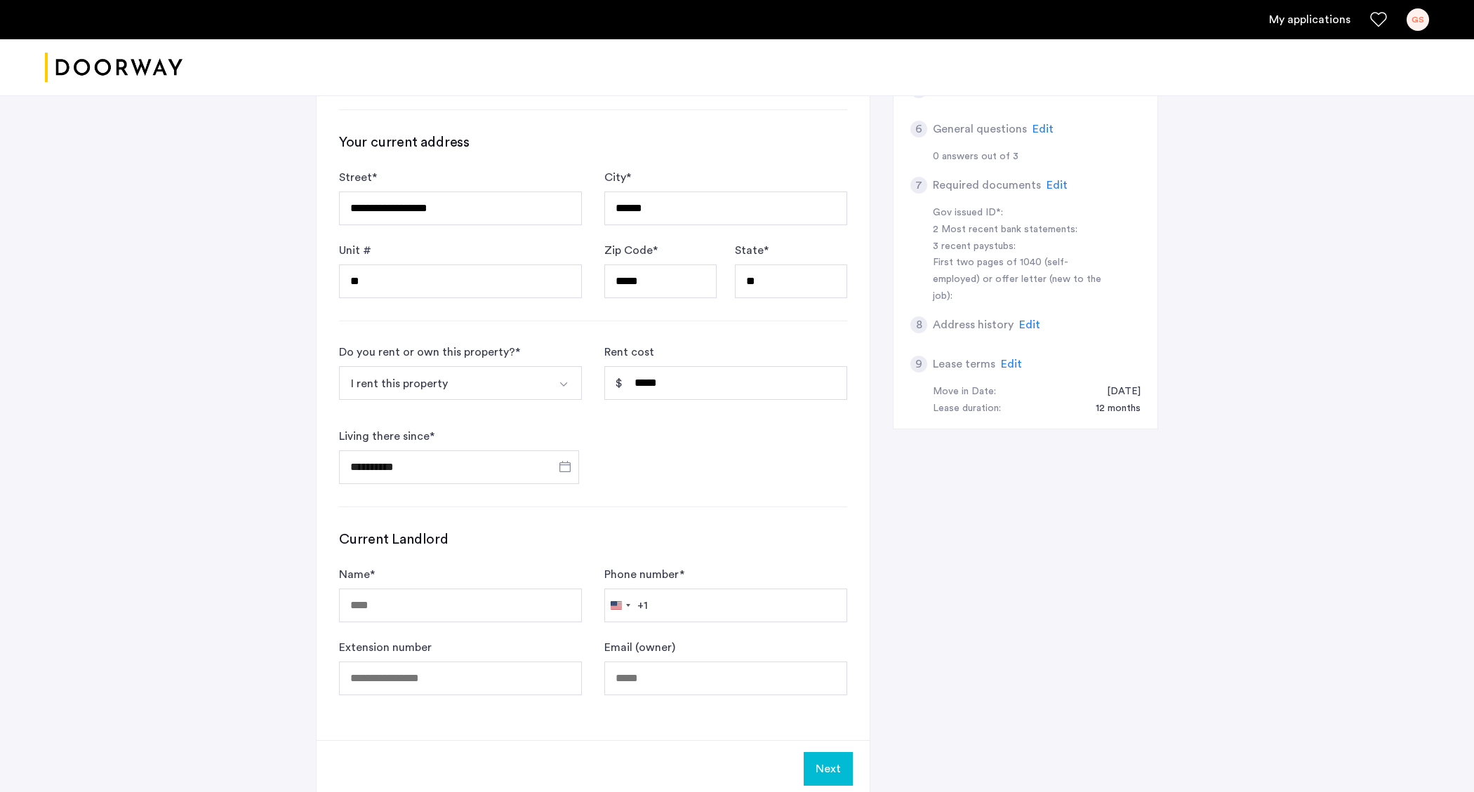
scroll to position [531, 0]
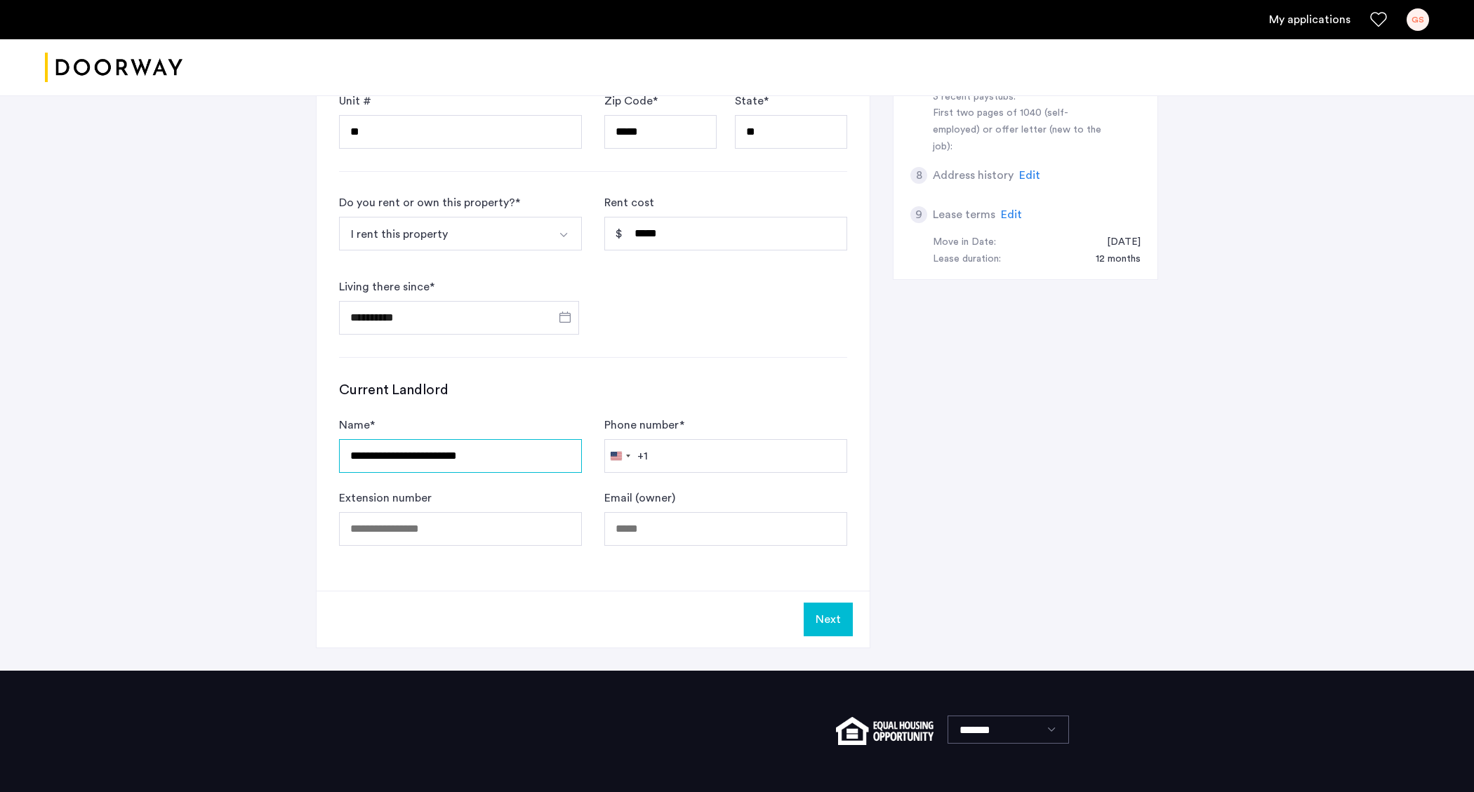
type input "**********"
click at [548, 573] on div "**********" at bounding box center [593, 129] width 553 height 923
click at [811, 612] on button "Next" at bounding box center [828, 620] width 49 height 34
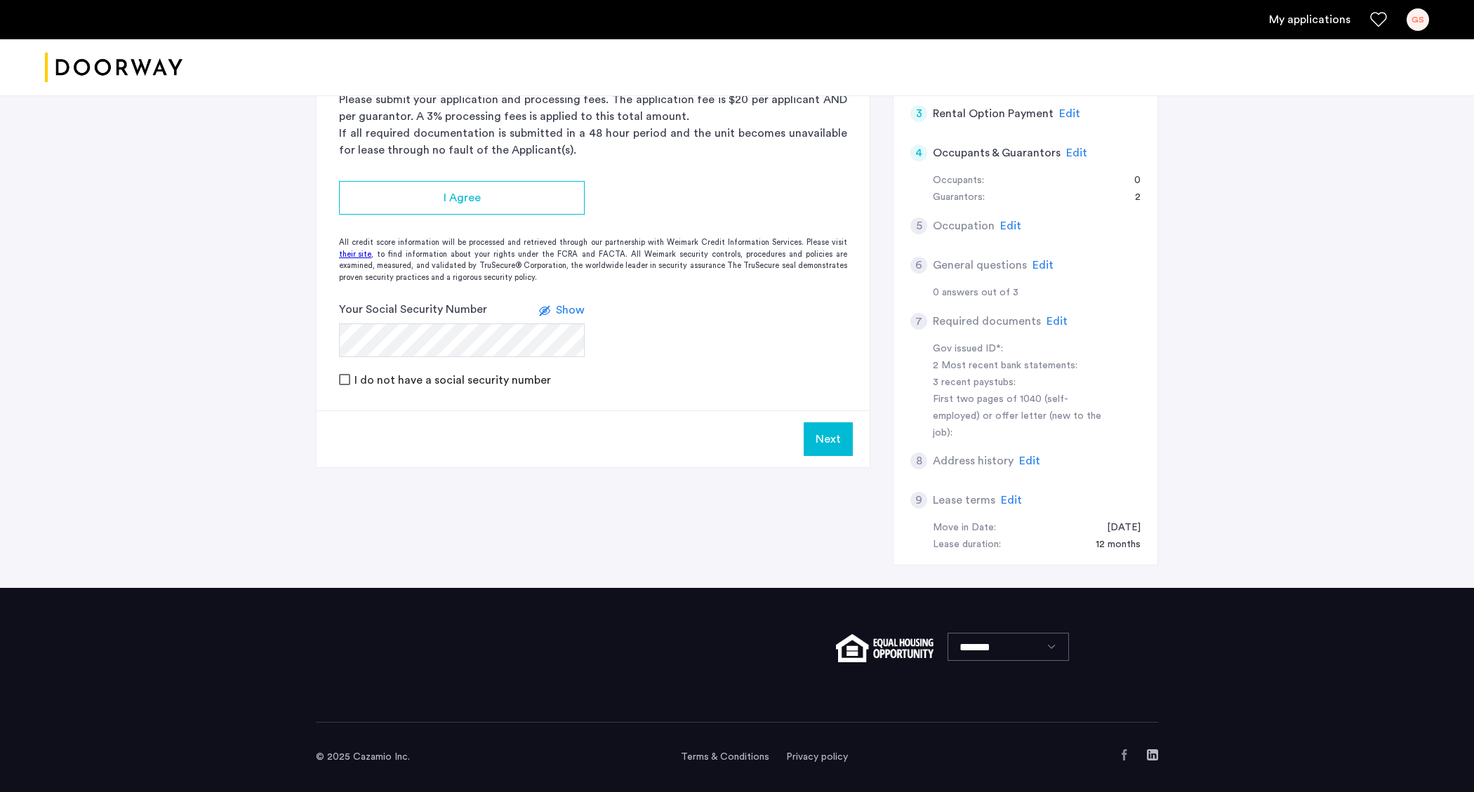
scroll to position [0, 0]
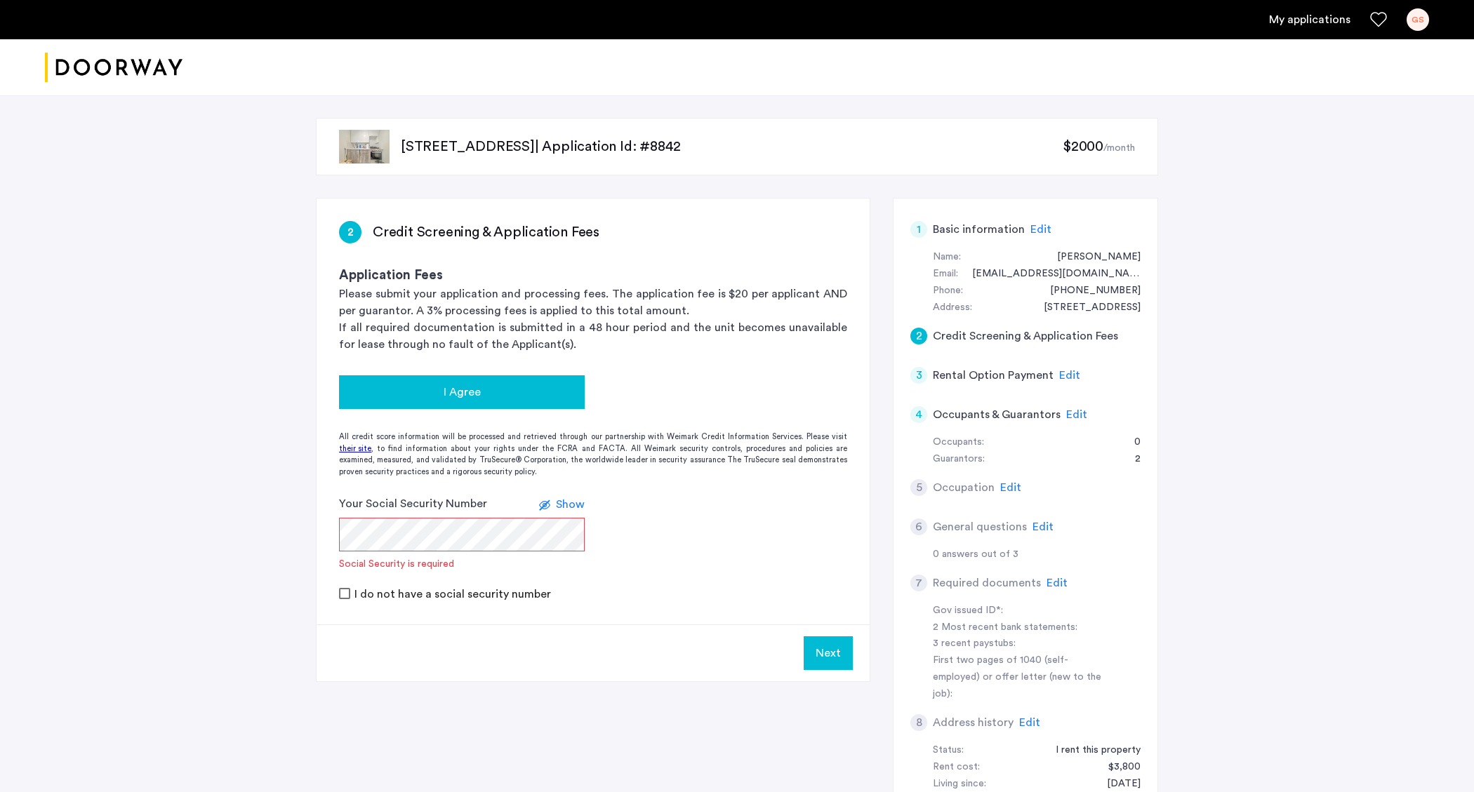
click at [515, 399] on div "I Agree" at bounding box center [461, 392] width 223 height 17
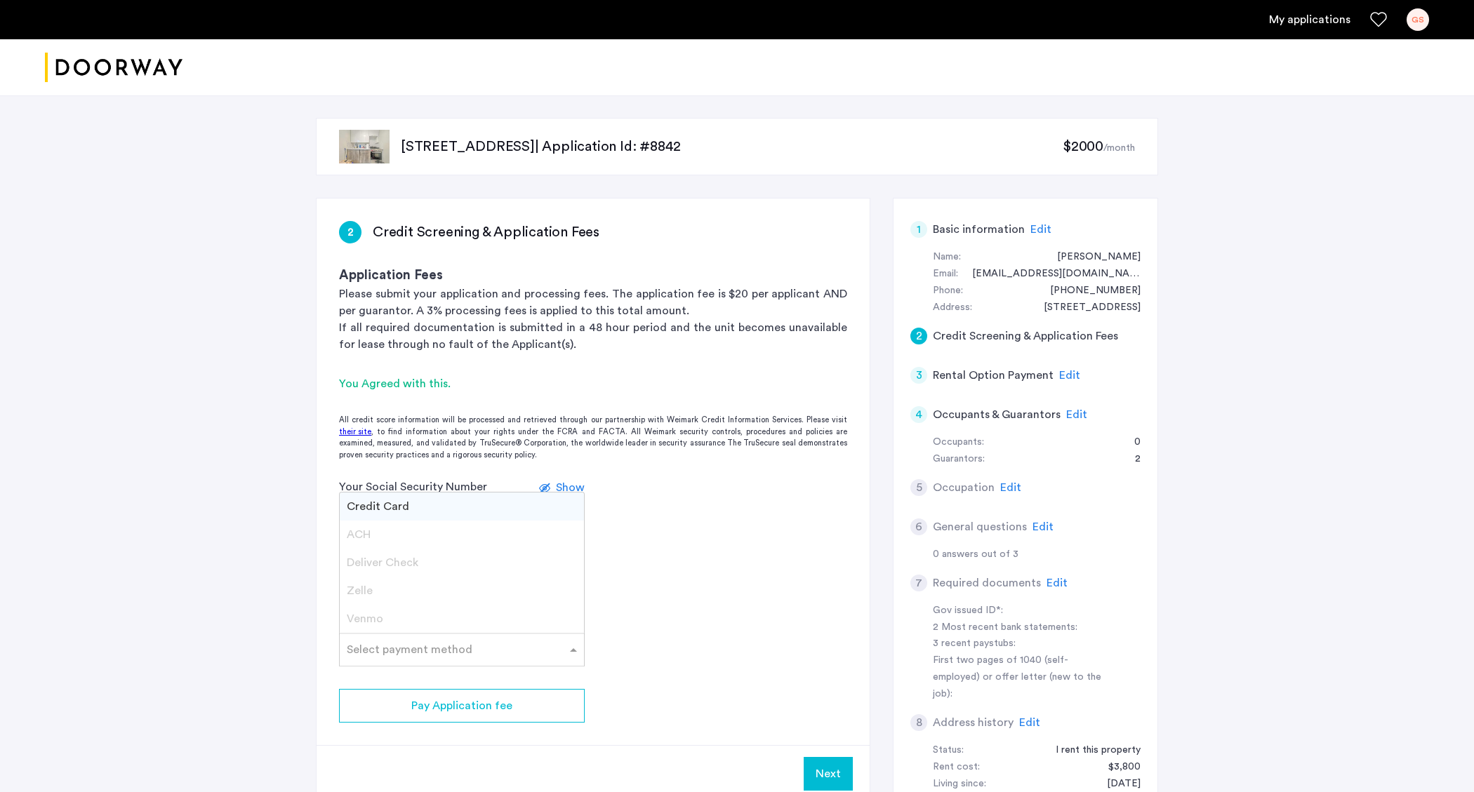
click at [489, 634] on div "Select payment method" at bounding box center [462, 650] width 246 height 34
click at [389, 505] on span "Credit Card" at bounding box center [378, 506] width 62 height 11
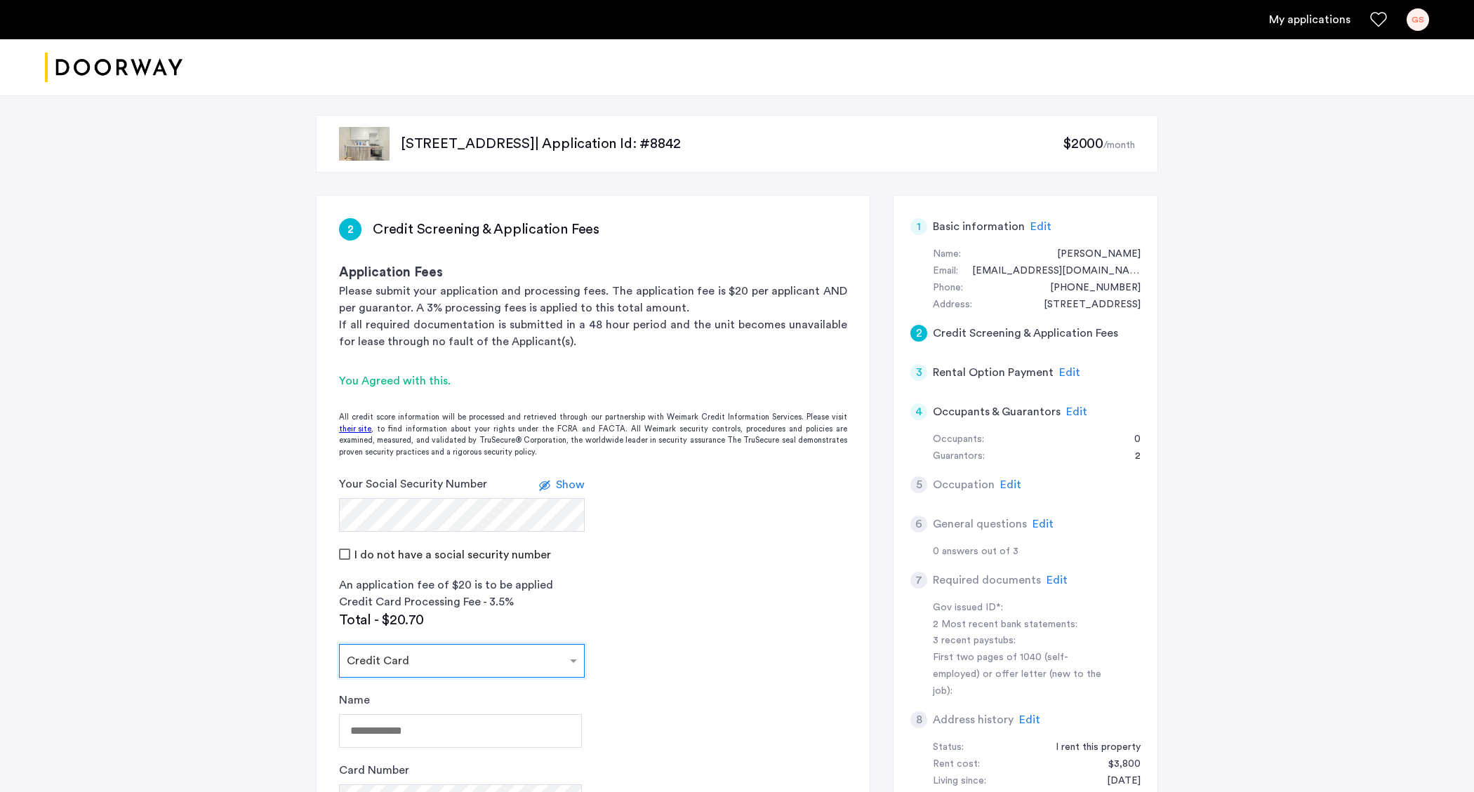
scroll to position [134, 0]
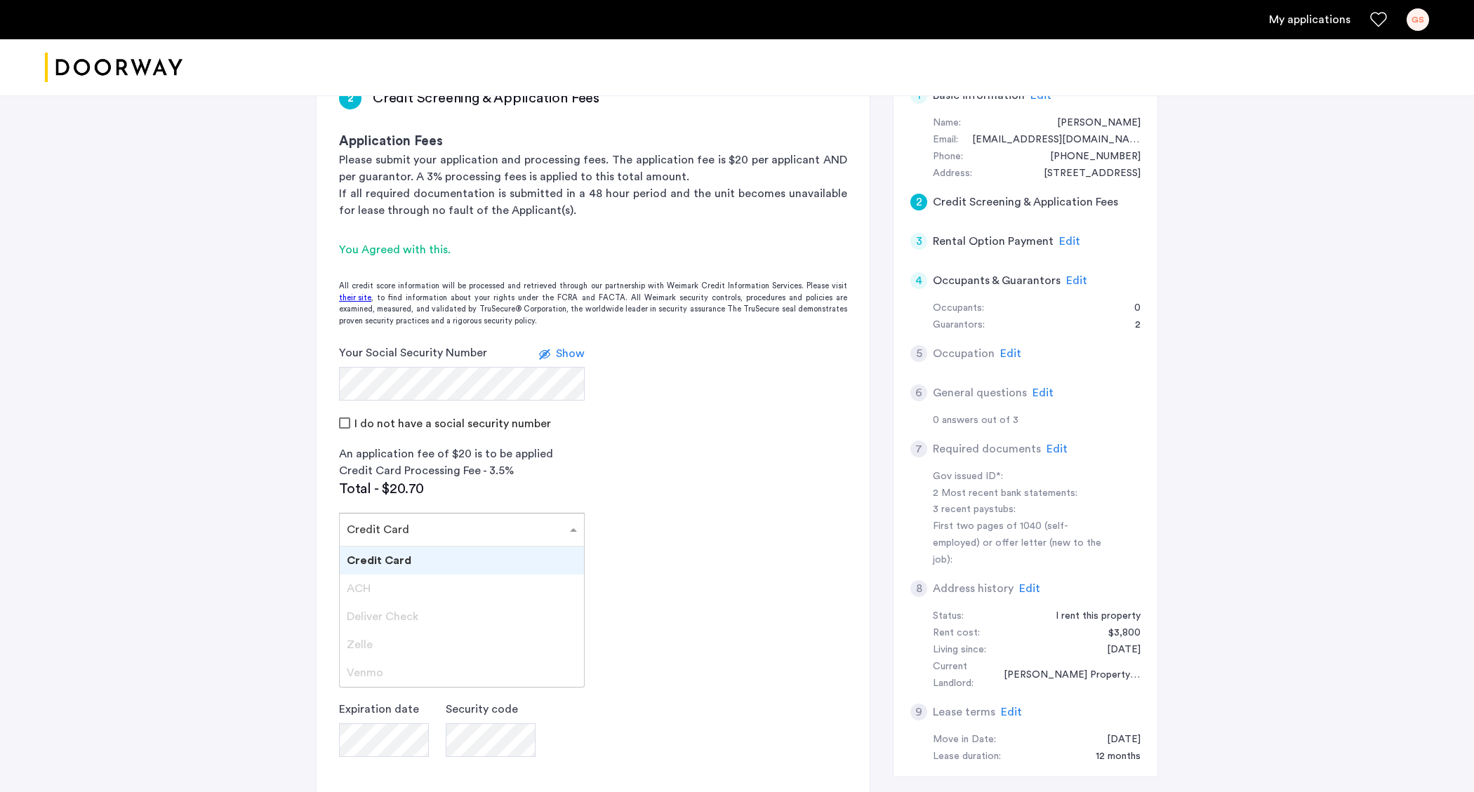
click at [417, 533] on div "Select payment method × Credit Card" at bounding box center [453, 530] width 227 height 17
drag, startPoint x: 431, startPoint y: 567, endPoint x: 438, endPoint y: 565, distance: 7.3
click at [431, 567] on div "Credit Card" at bounding box center [462, 561] width 244 height 28
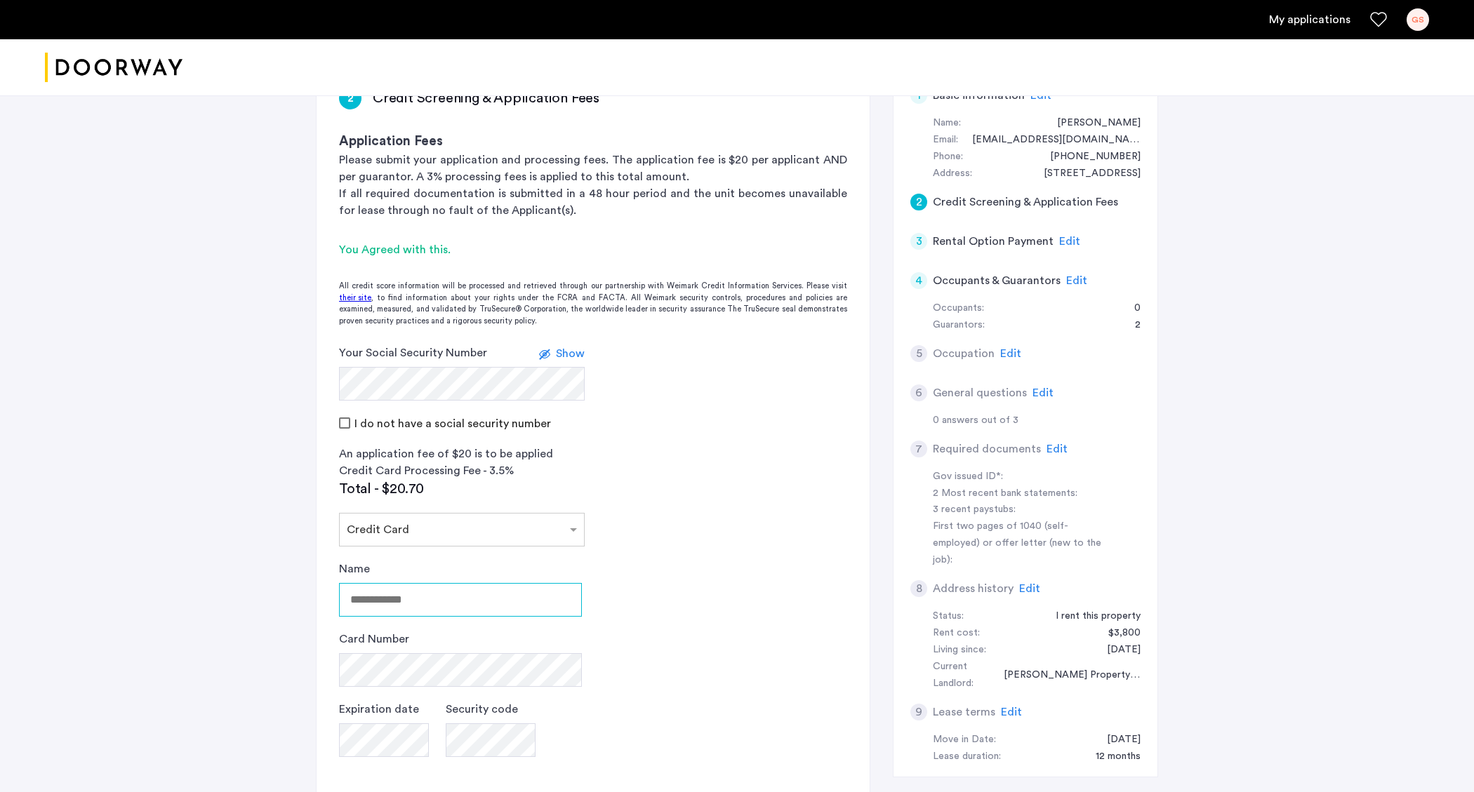
click at [469, 595] on input "Name" at bounding box center [460, 600] width 243 height 34
type input "**********"
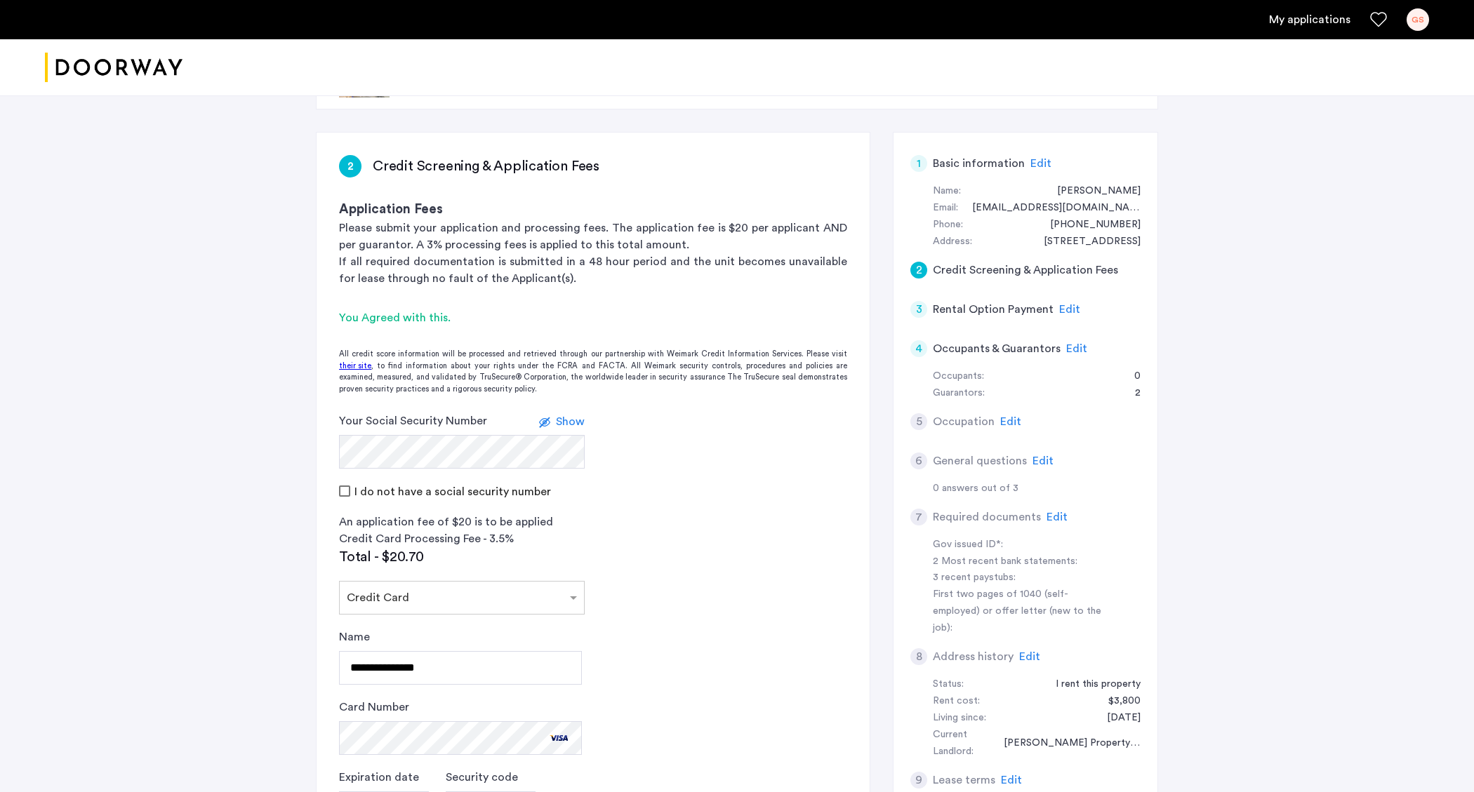
scroll to position [436, 0]
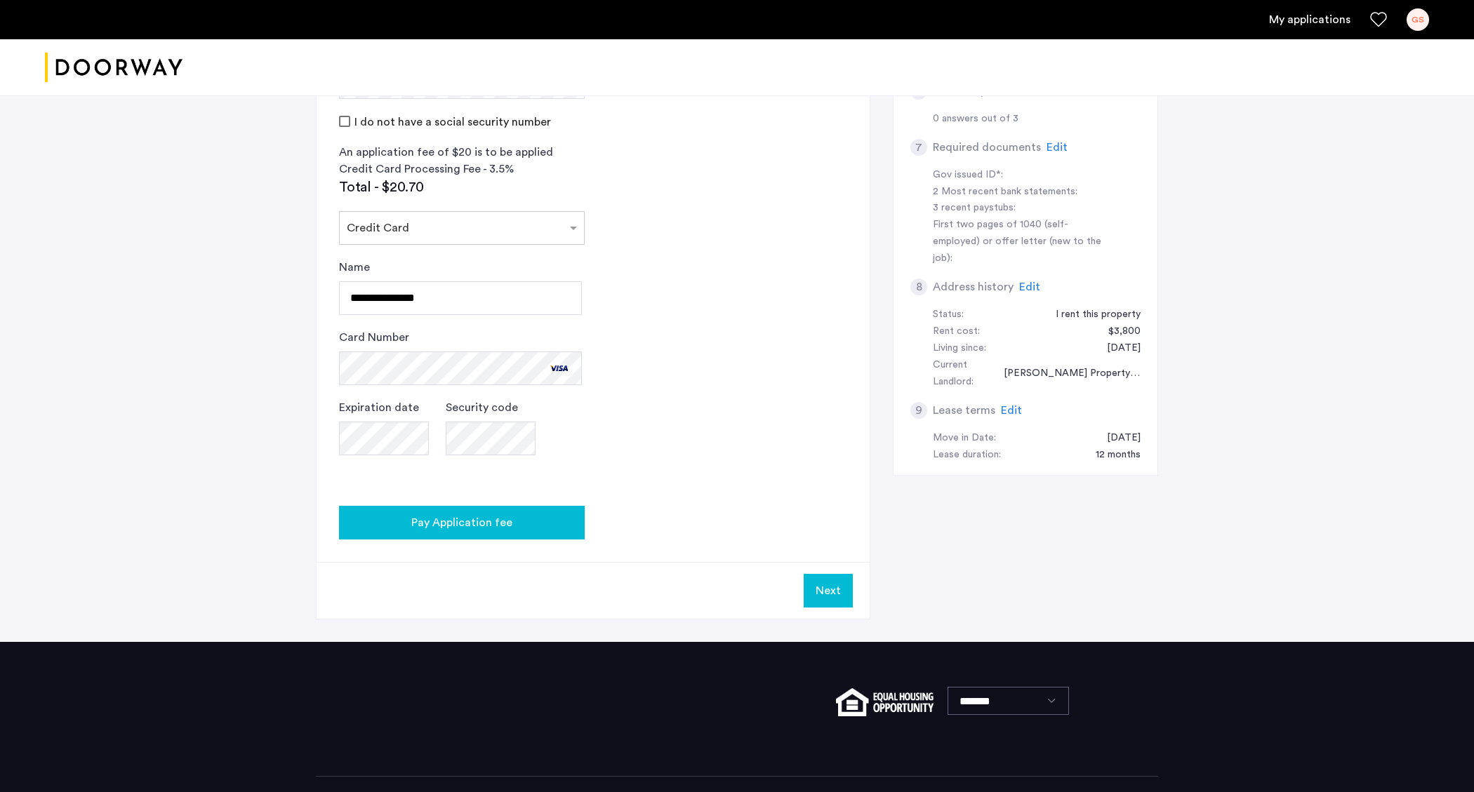
click at [549, 515] on div "Pay Application fee" at bounding box center [461, 523] width 223 height 17
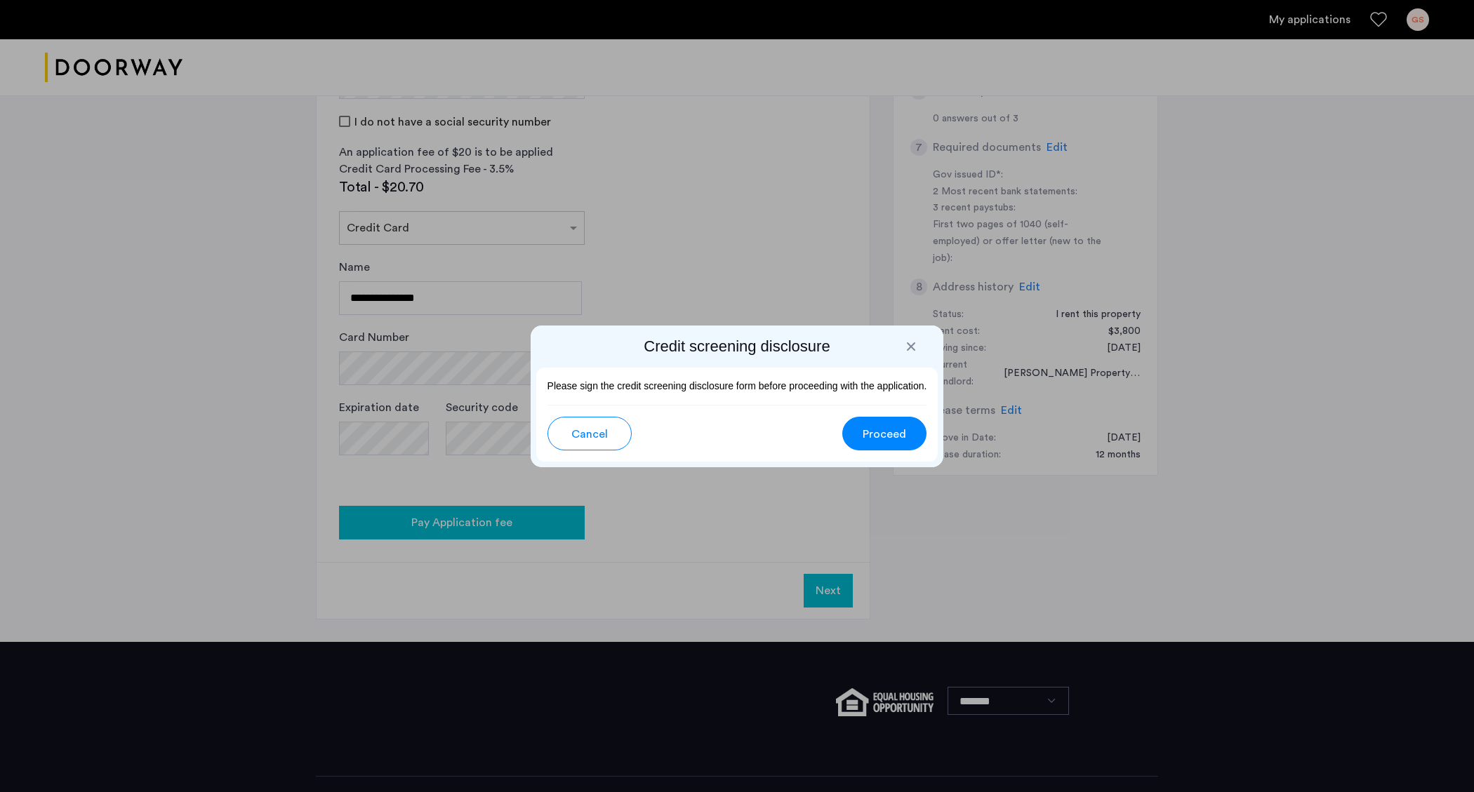
scroll to position [0, 0]
click at [886, 428] on span "Proceed" at bounding box center [885, 434] width 44 height 17
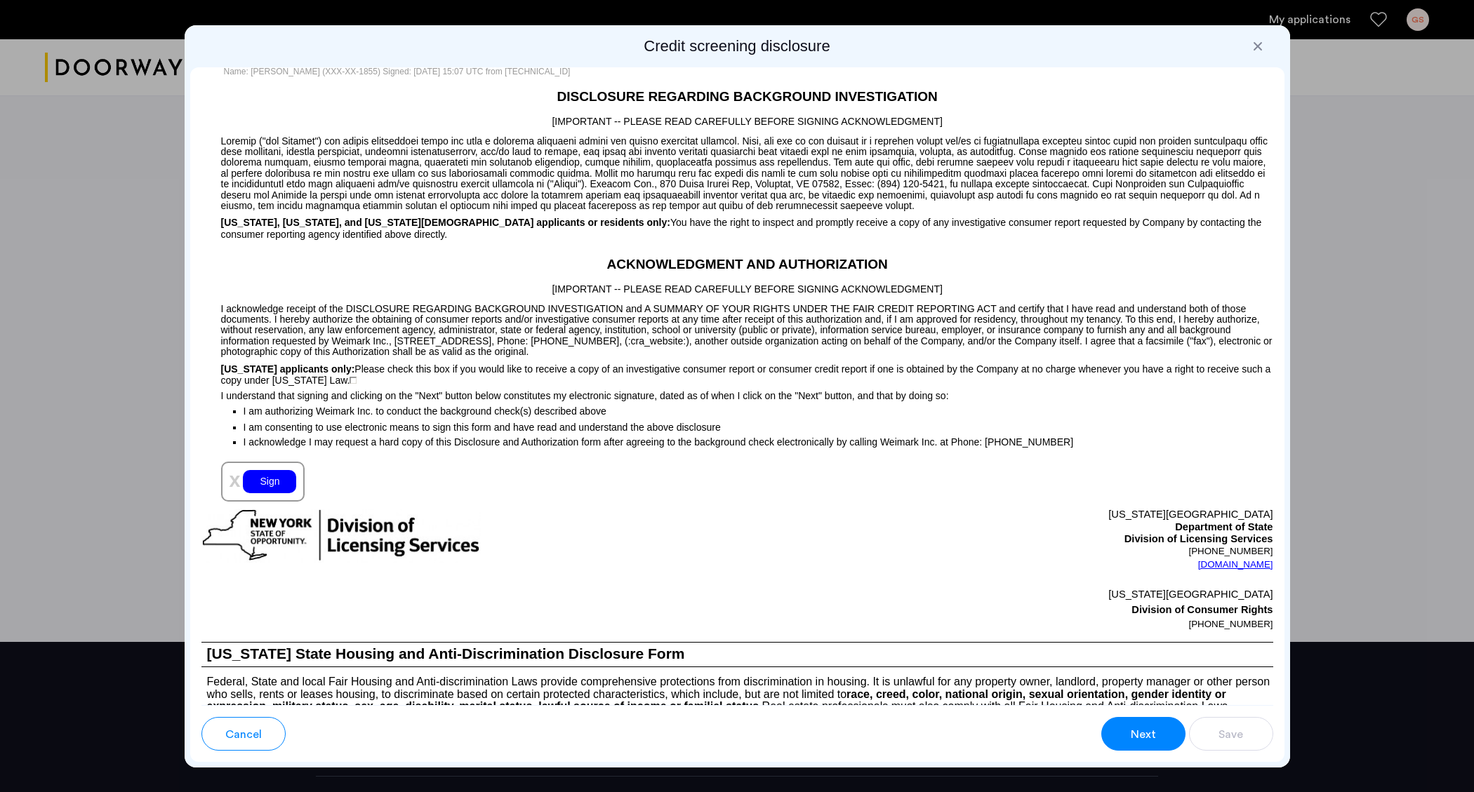
scroll to position [1207, 0]
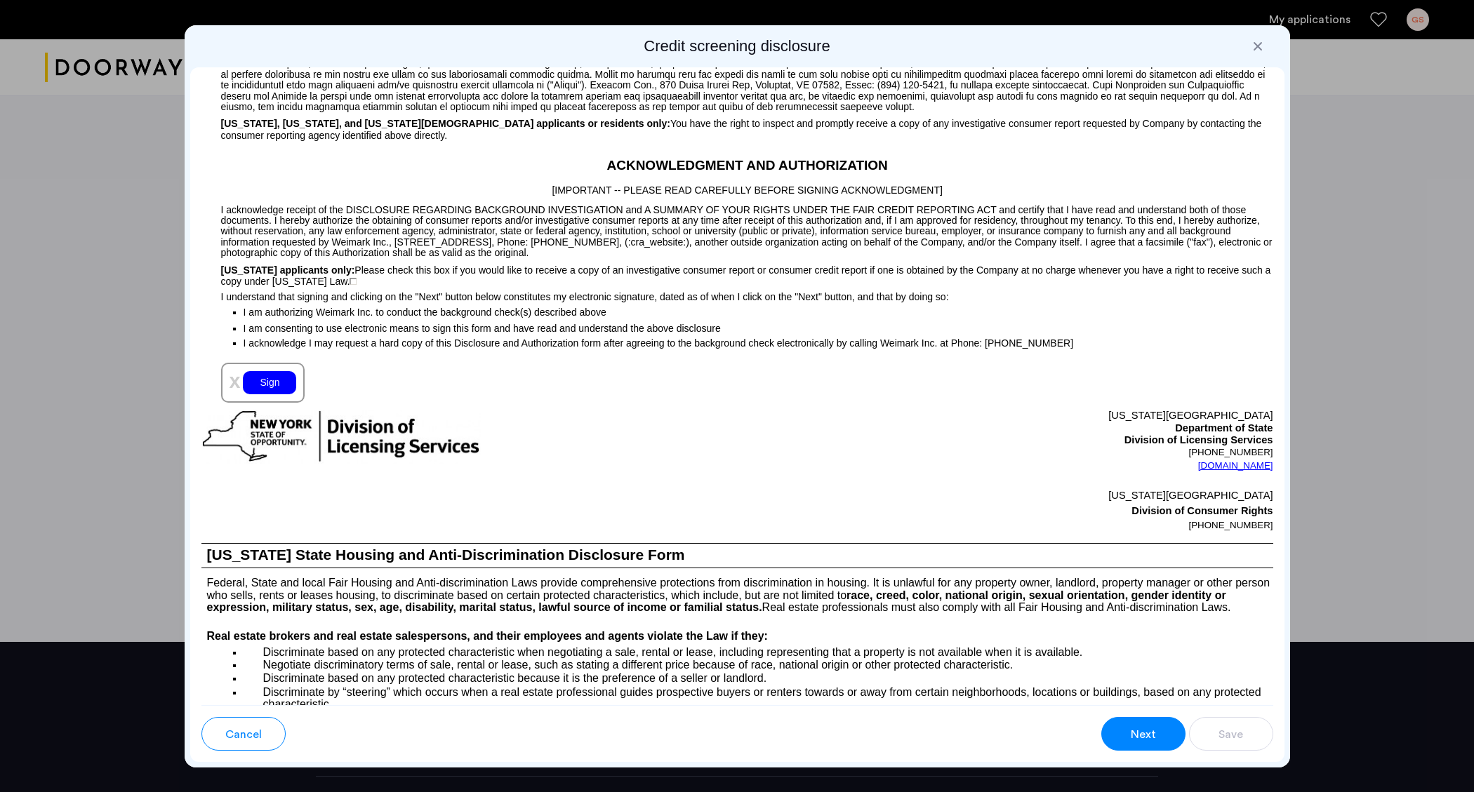
click at [270, 394] on div "Sign" at bounding box center [269, 382] width 53 height 23
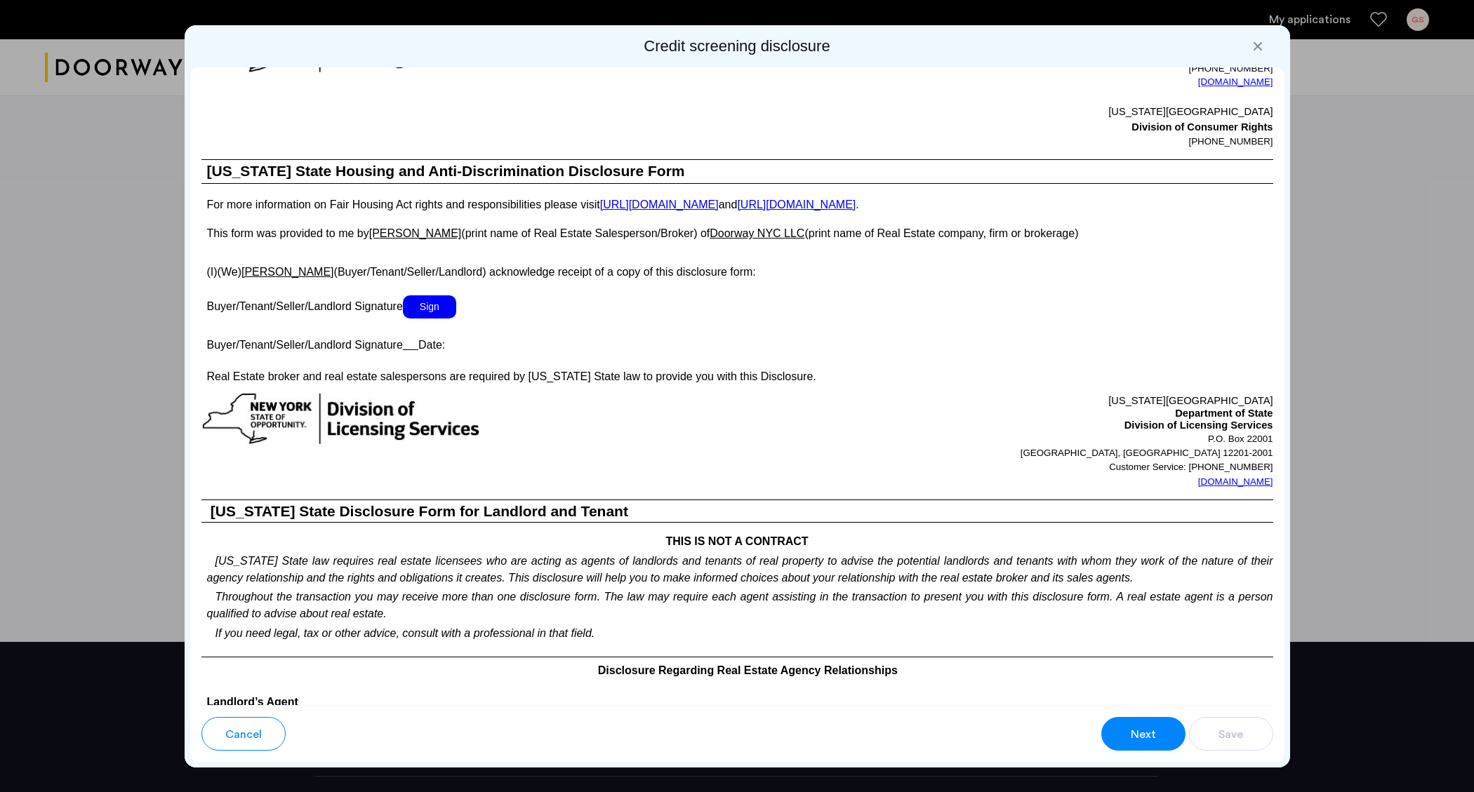
scroll to position [2311, 0]
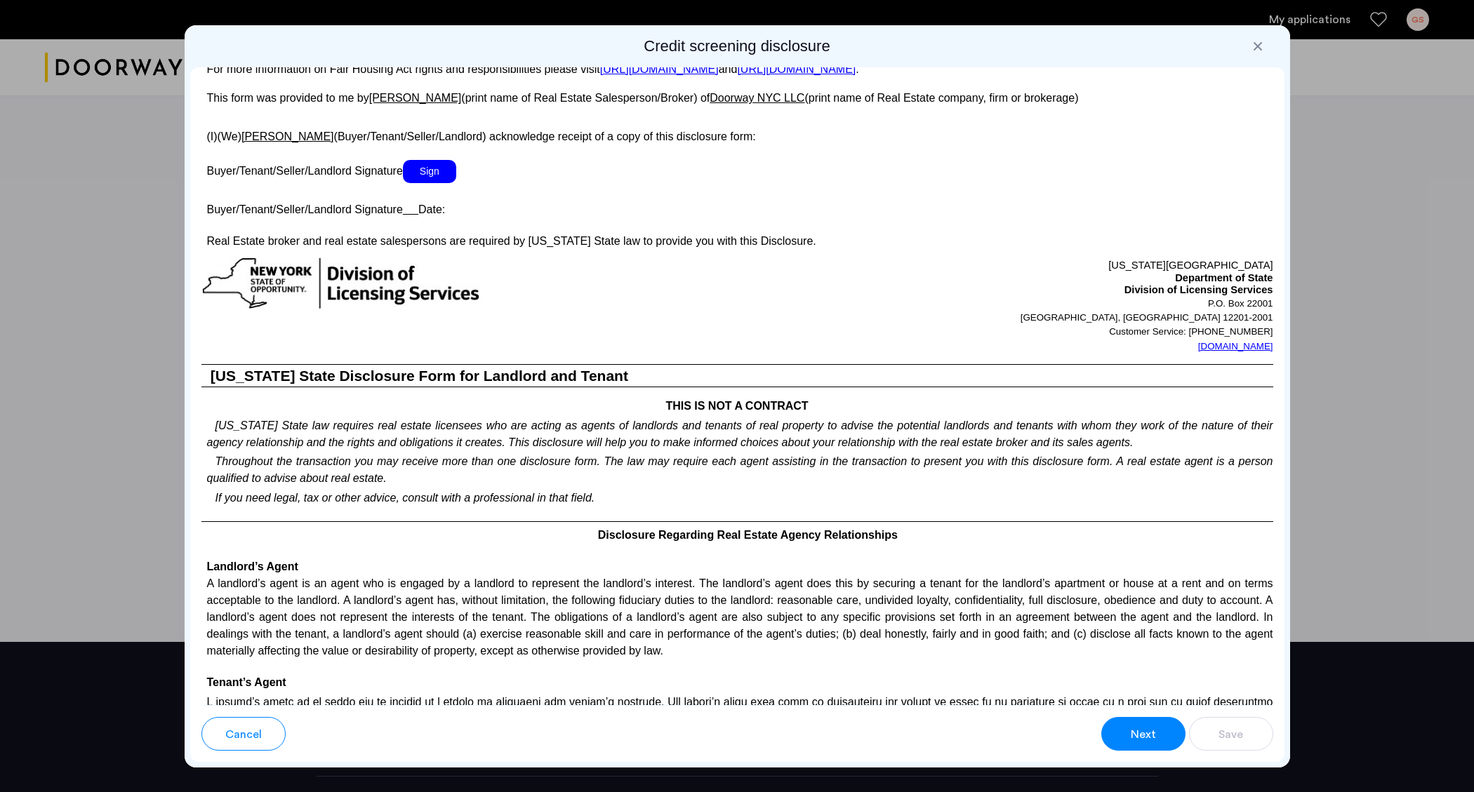
click at [438, 183] on span "Sign" at bounding box center [429, 171] width 53 height 23
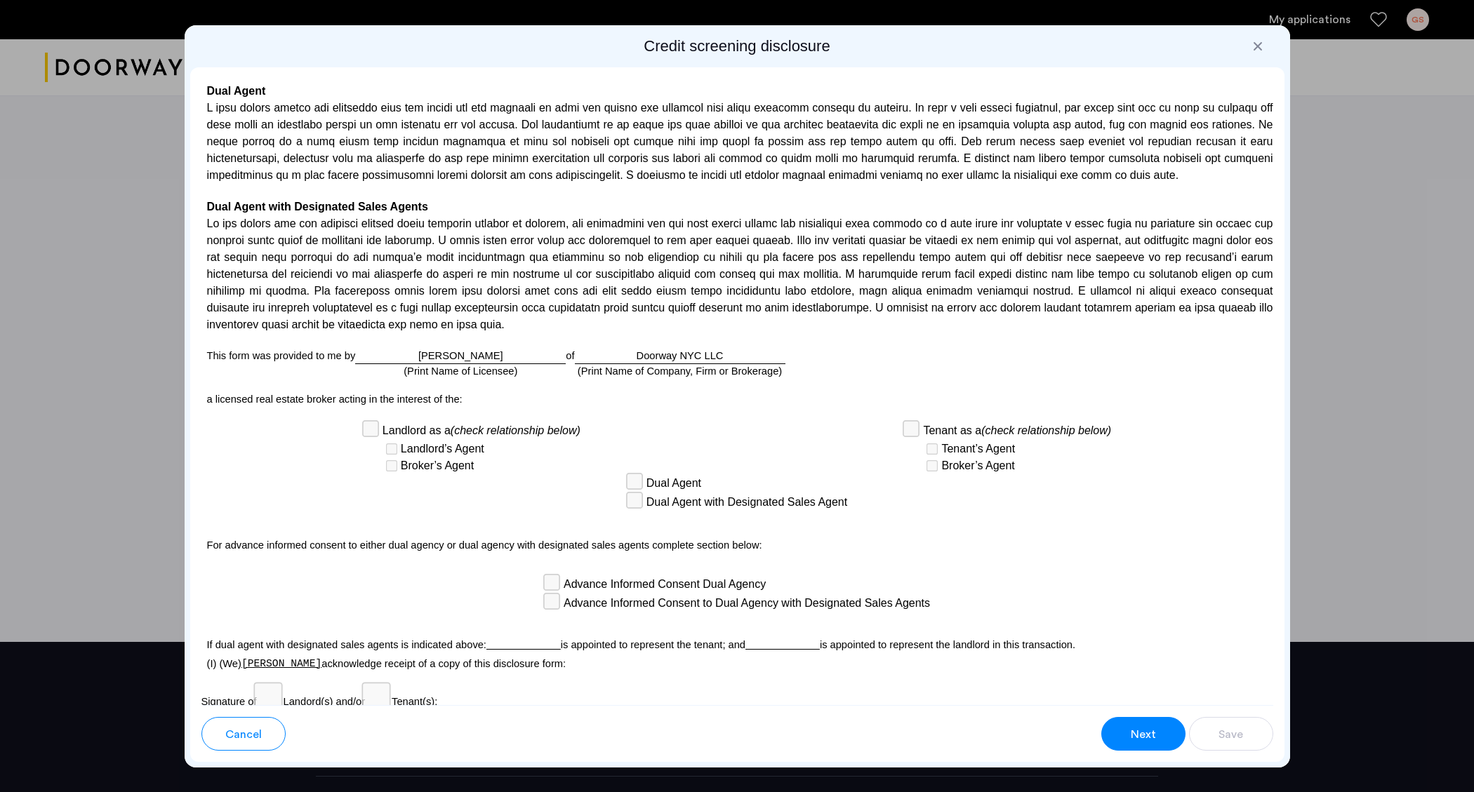
scroll to position [3355, 0]
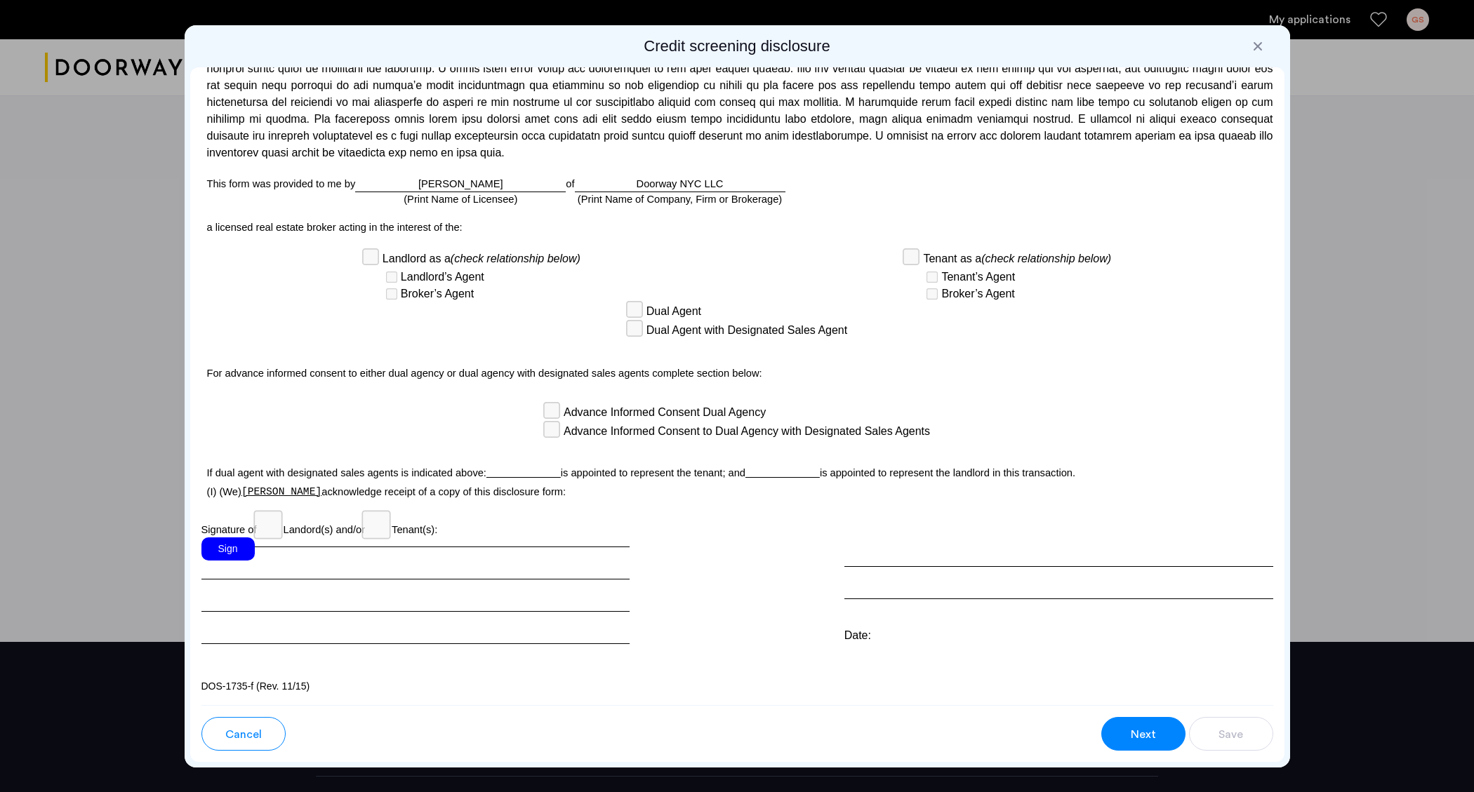
click at [240, 560] on div "Sign" at bounding box center [227, 549] width 53 height 23
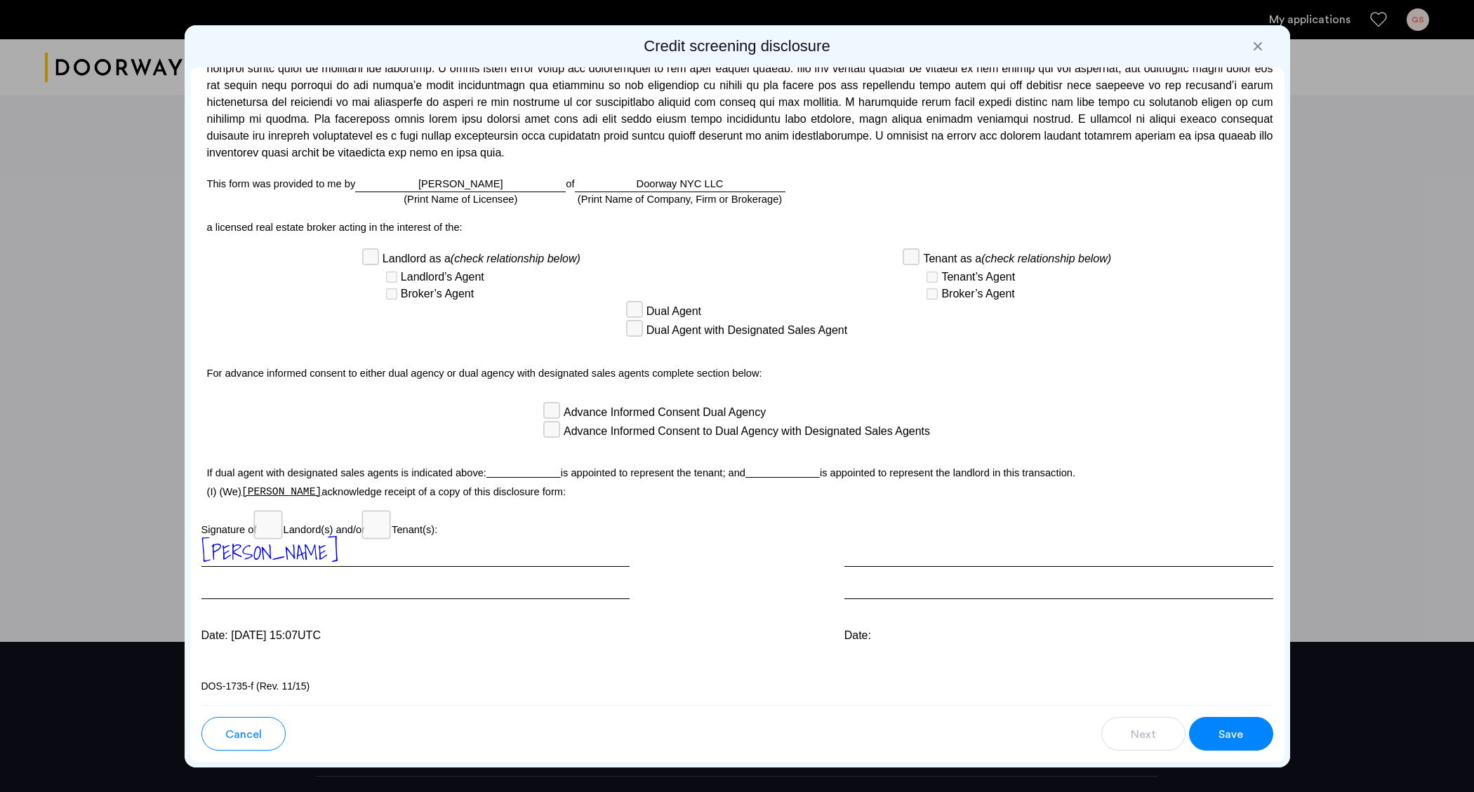
click at [882, 303] on div "Landlord as a (check relationship below) Landlord’s Agent Broker’s Agent Tenant…" at bounding box center [737, 276] width 1072 height 53
click at [760, 538] on p "Signature of Landord(s) and/or Tenant(s):" at bounding box center [737, 526] width 1072 height 23
click at [907, 644] on div "Date:" at bounding box center [1058, 636] width 429 height 17
click at [1241, 734] on button "Save" at bounding box center [1231, 734] width 84 height 34
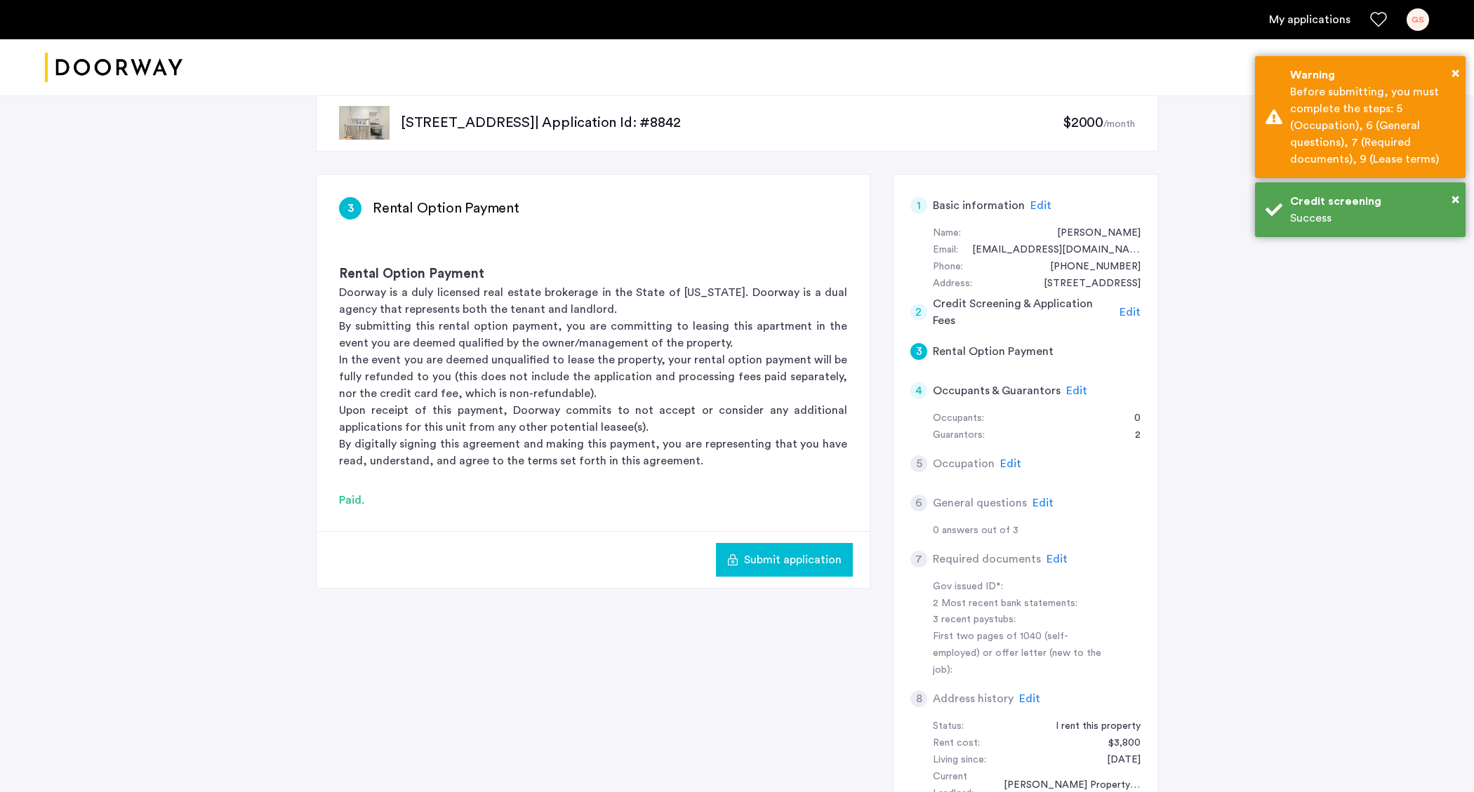
scroll to position [68, 0]
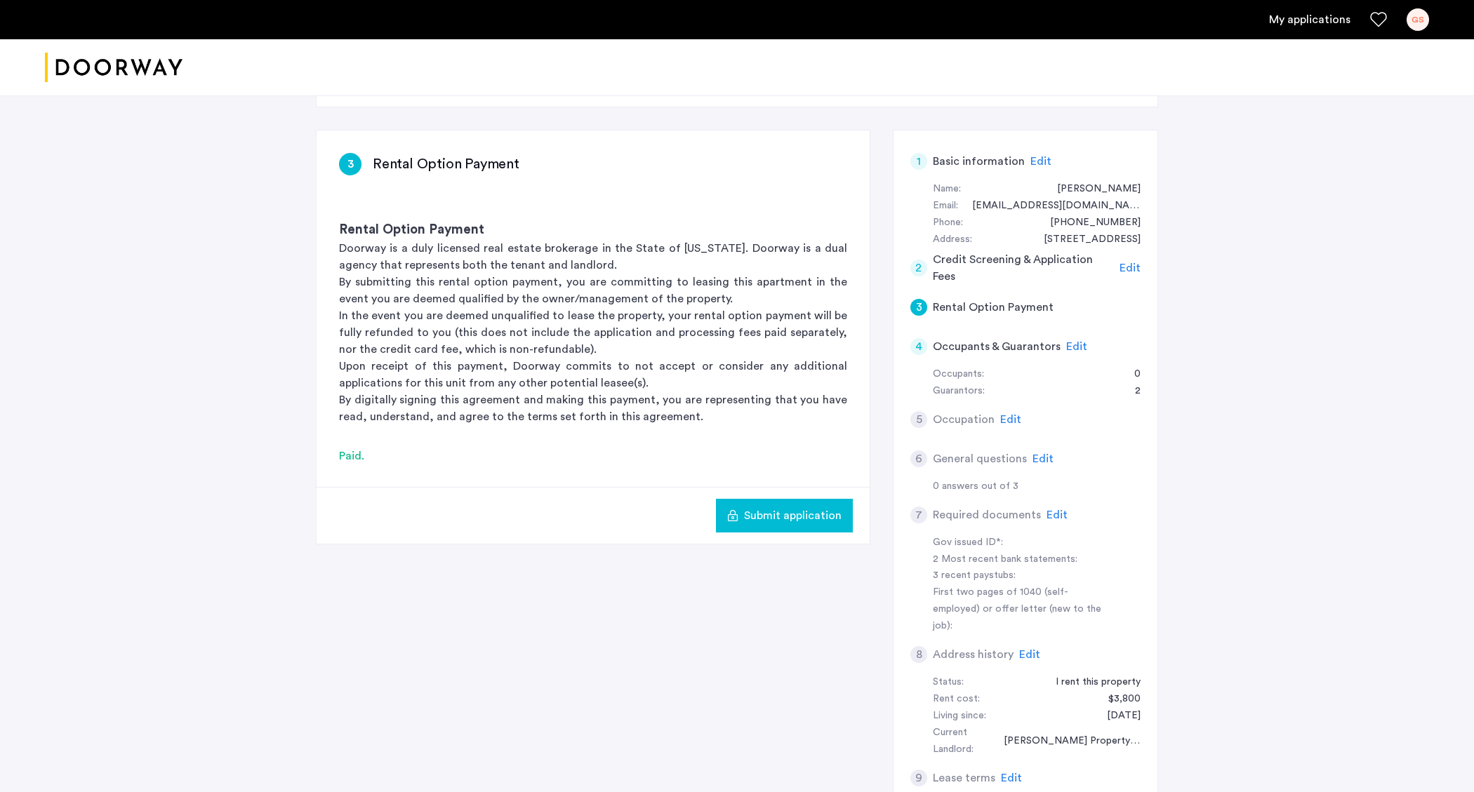
click at [1073, 343] on span "Edit" at bounding box center [1076, 346] width 21 height 11
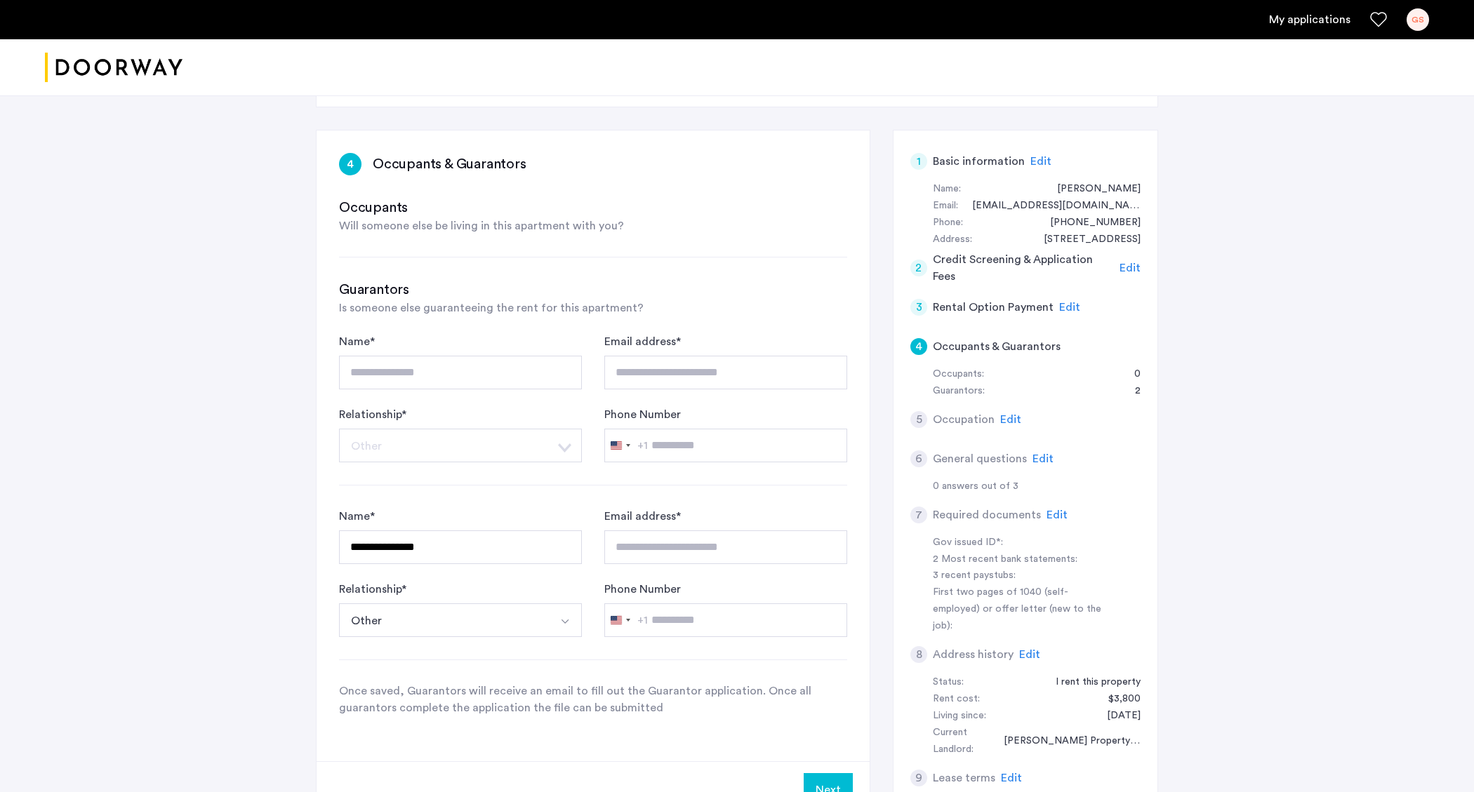
scroll to position [188, 0]
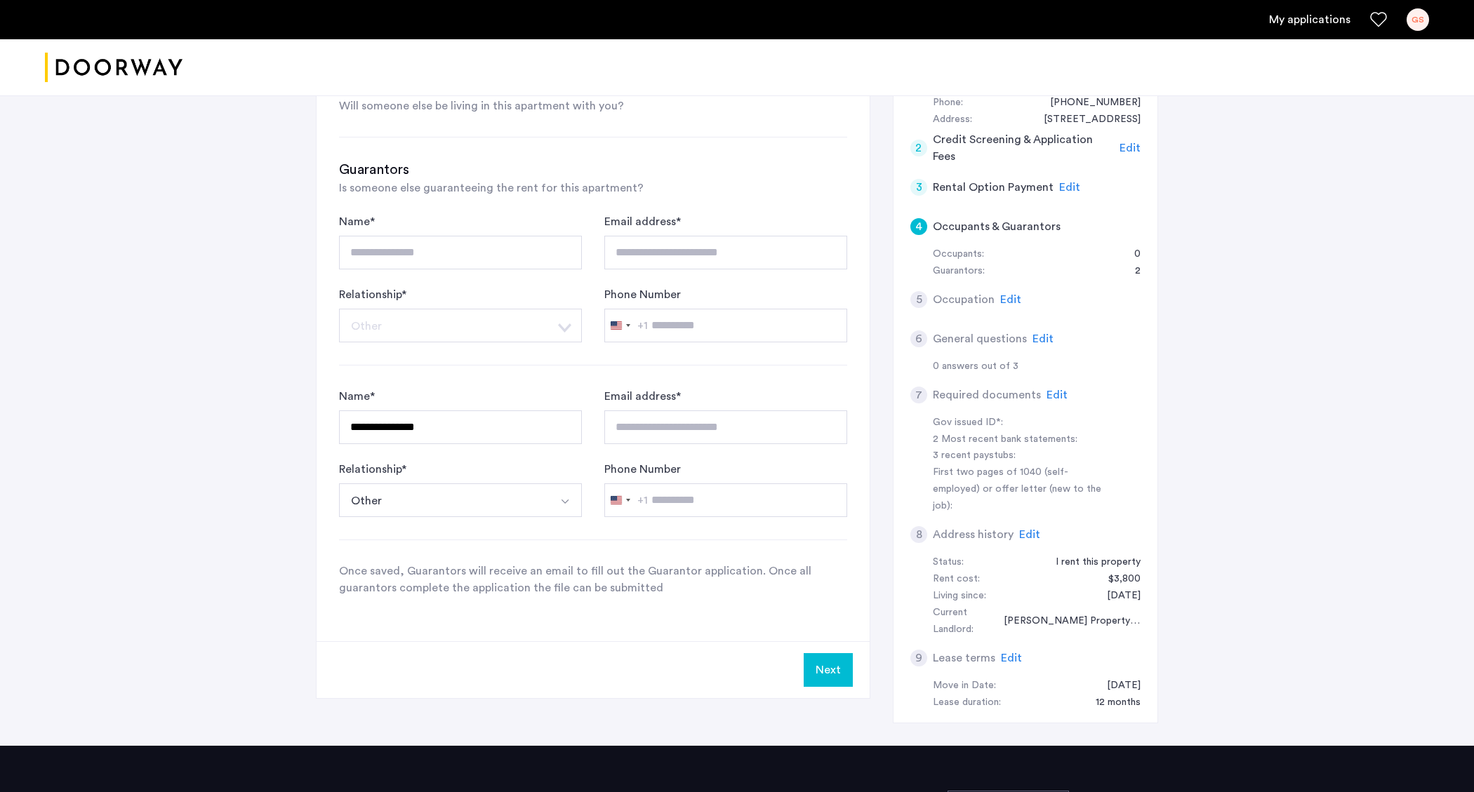
click at [502, 509] on button "Other" at bounding box center [444, 501] width 210 height 34
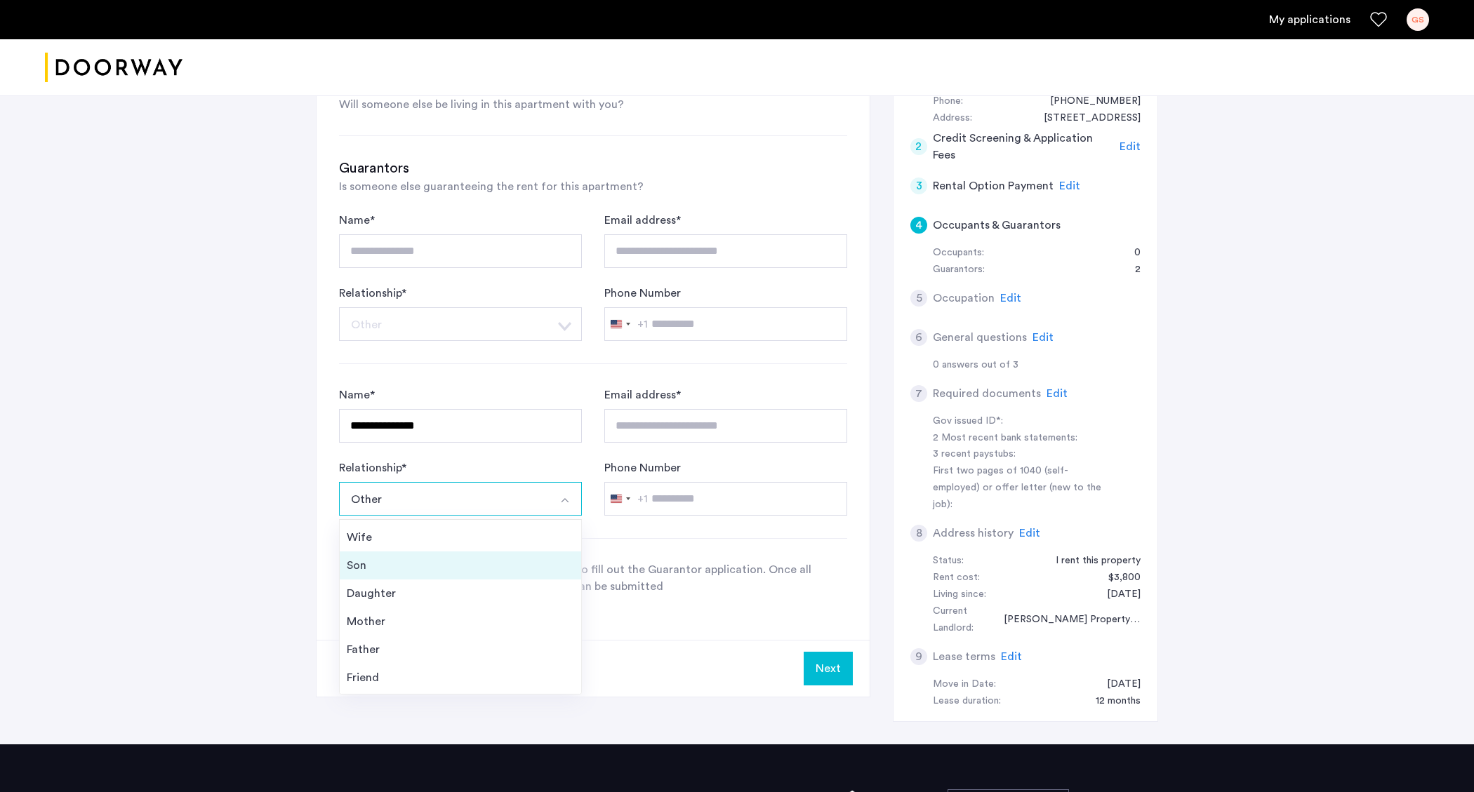
scroll to position [51, 0]
click at [378, 678] on div "Other" at bounding box center [460, 680] width 227 height 17
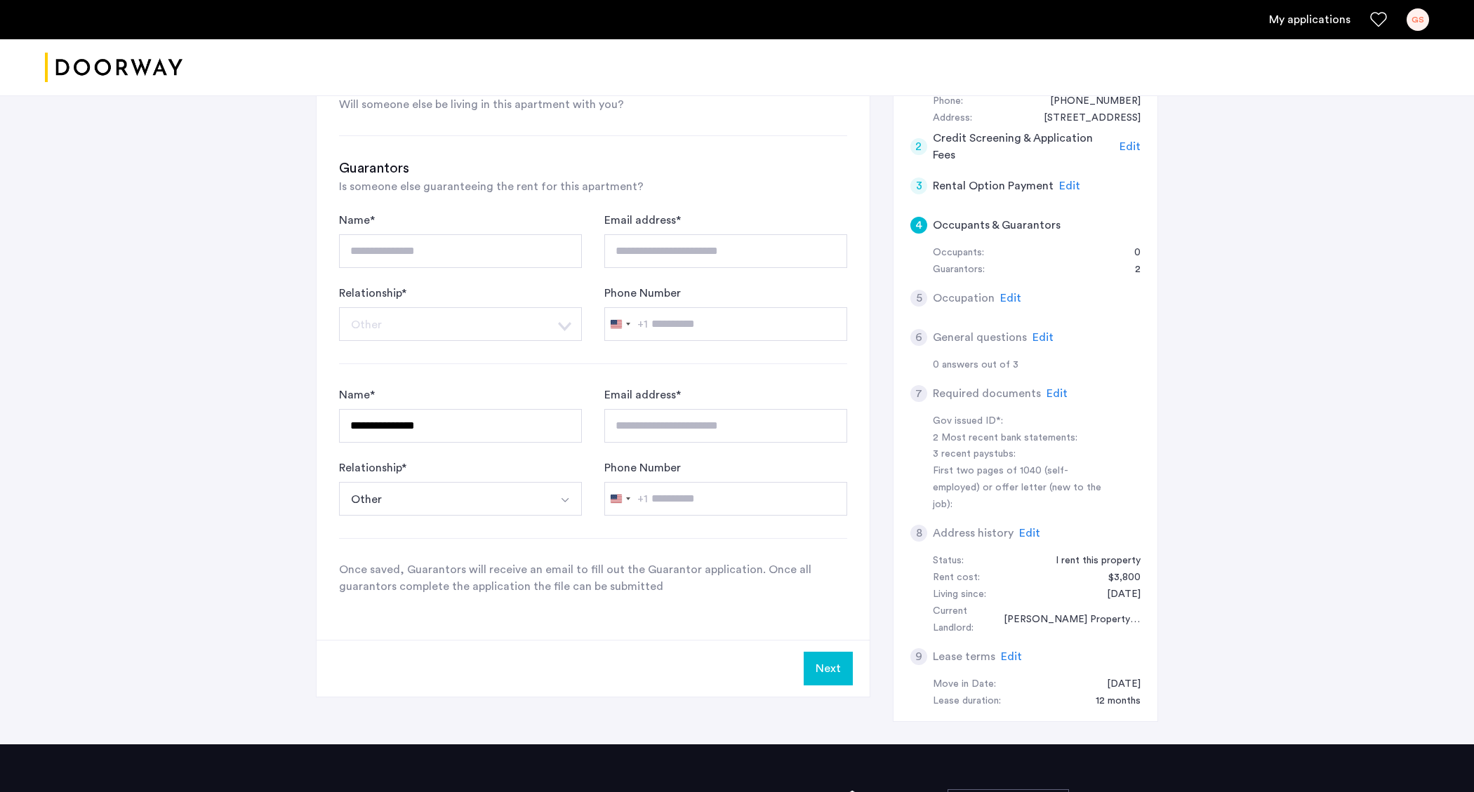
click at [824, 671] on button "Next" at bounding box center [828, 669] width 49 height 34
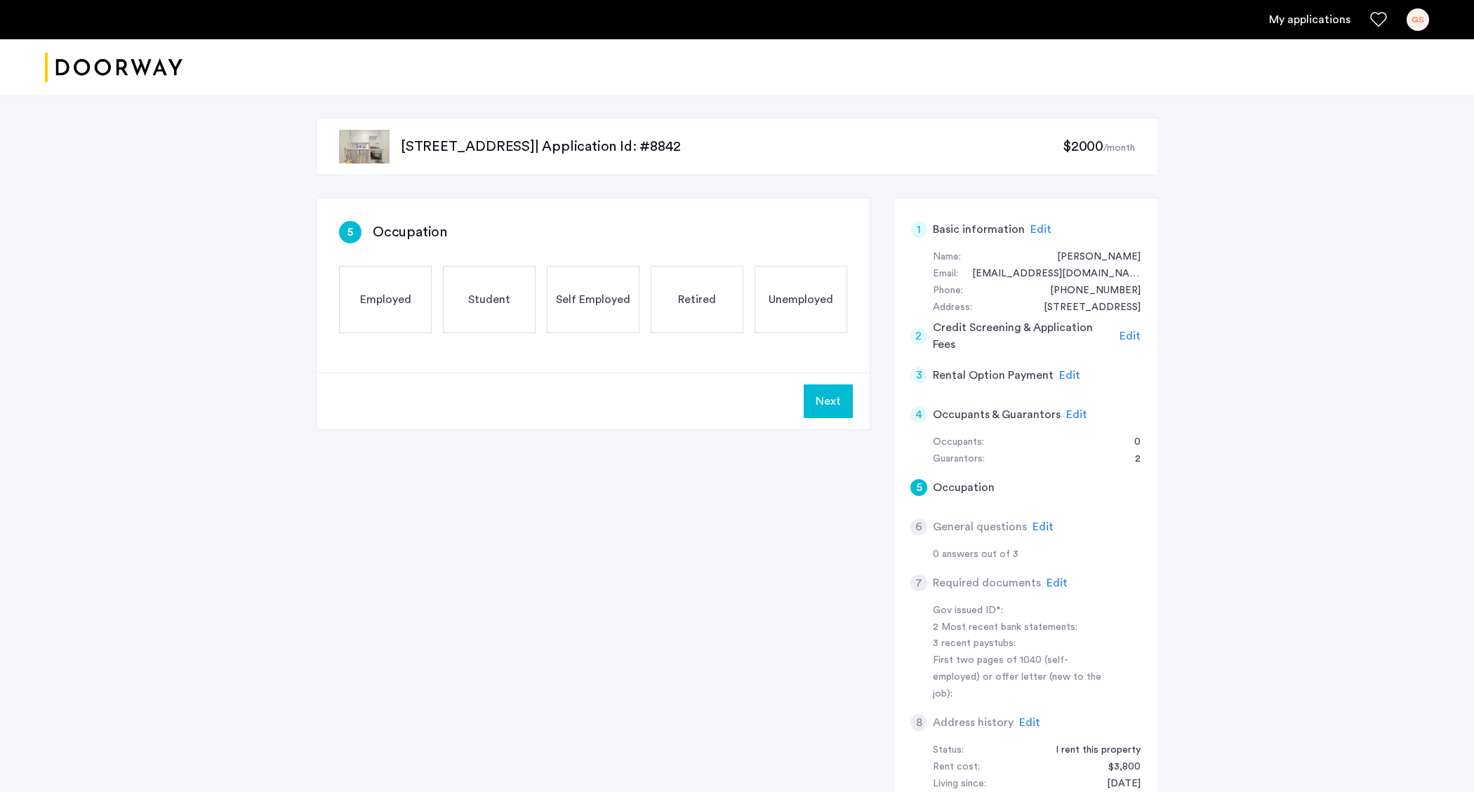
click at [413, 299] on div "Employed" at bounding box center [385, 299] width 93 height 67
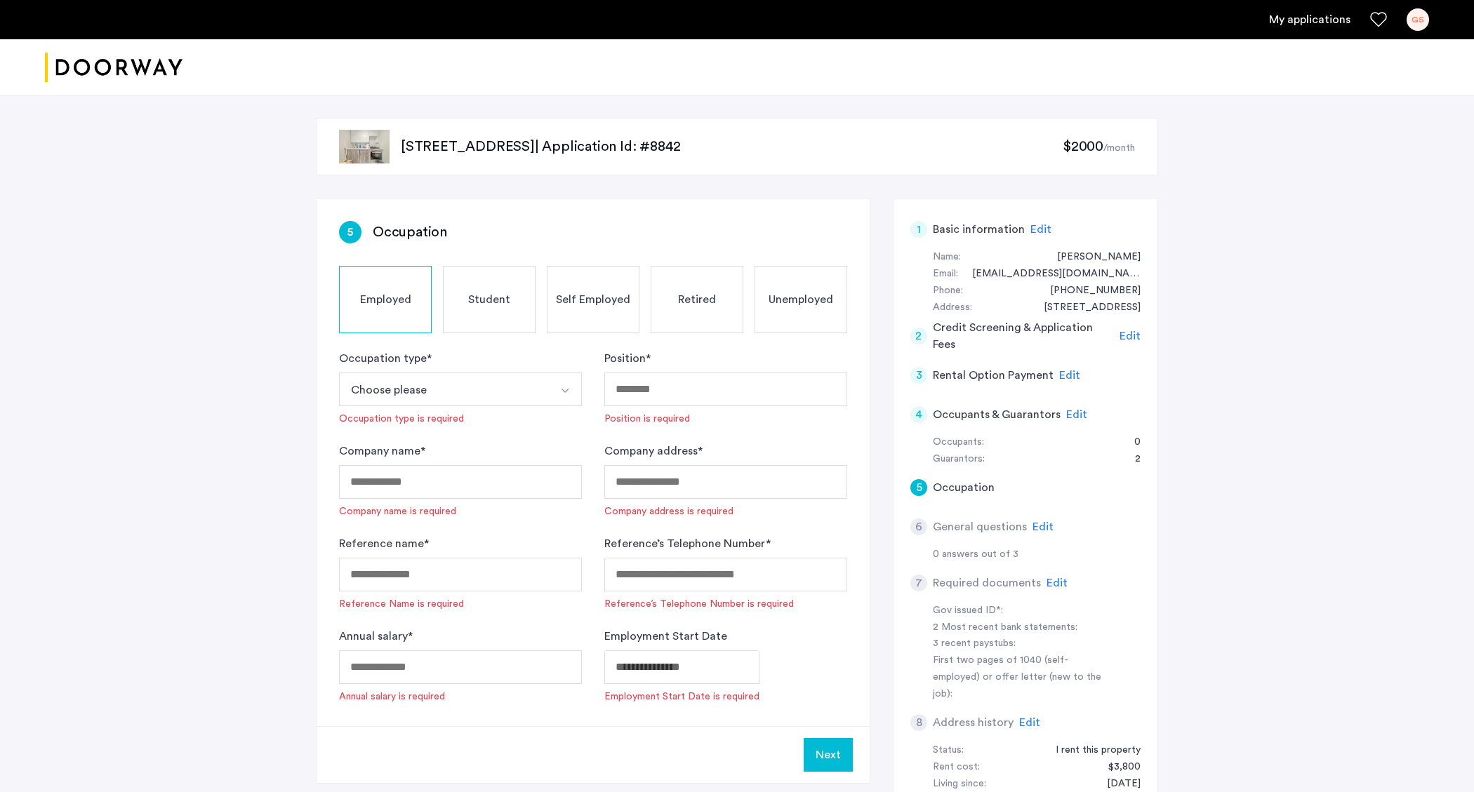
click at [477, 387] on button "Choose please" at bounding box center [444, 390] width 210 height 34
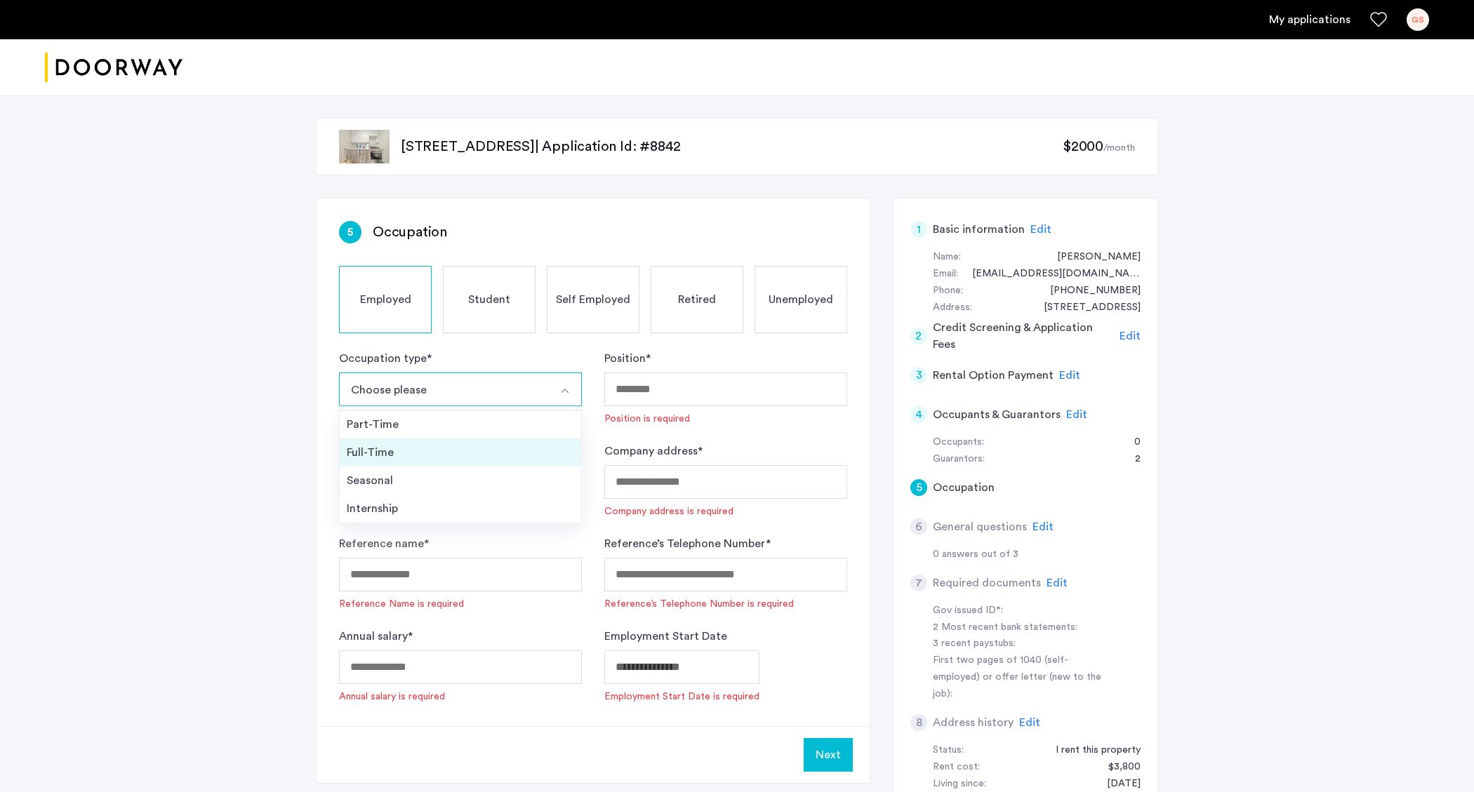
click at [420, 458] on div "Full-Time" at bounding box center [460, 452] width 227 height 17
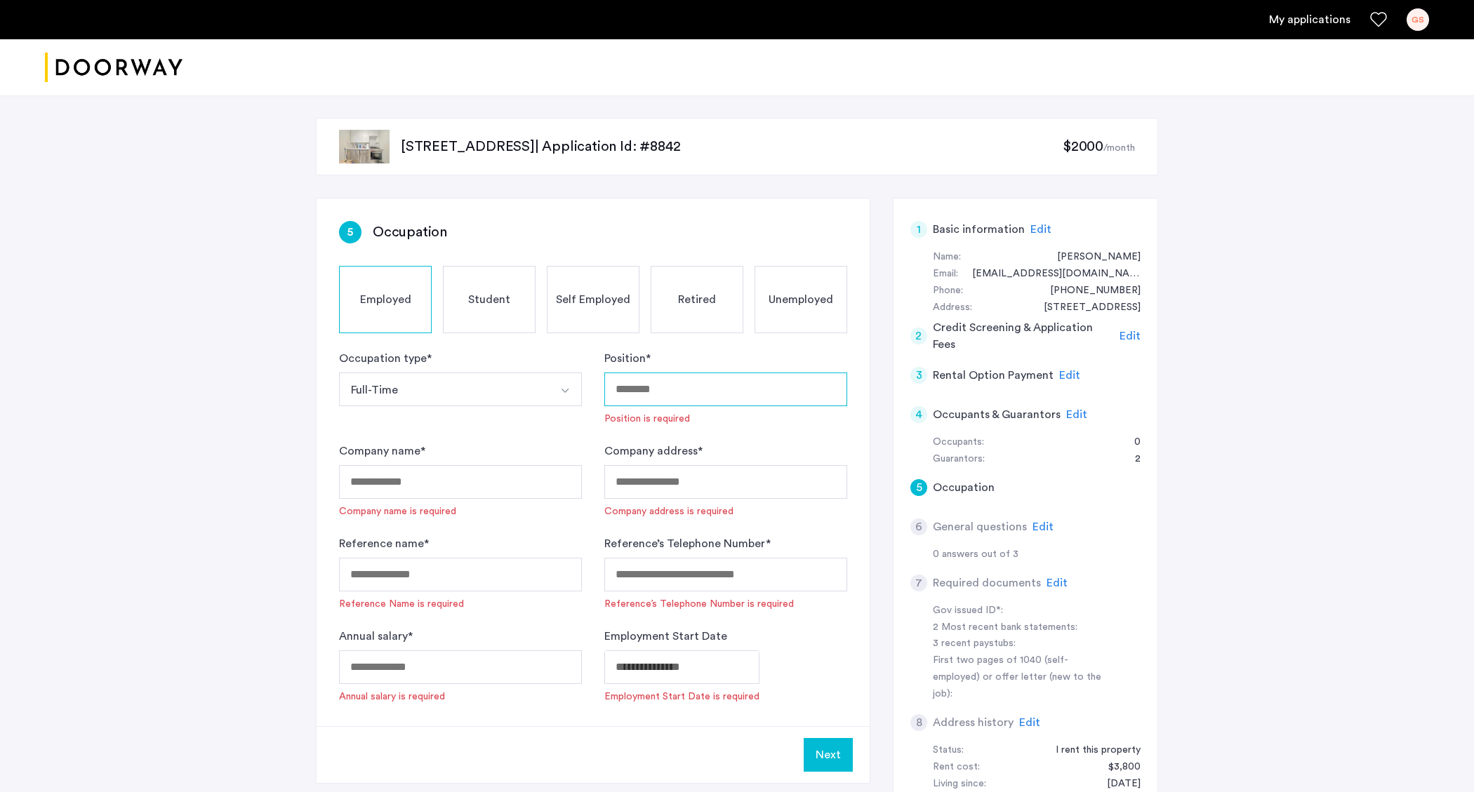
click at [668, 402] on input "Position *" at bounding box center [725, 390] width 243 height 34
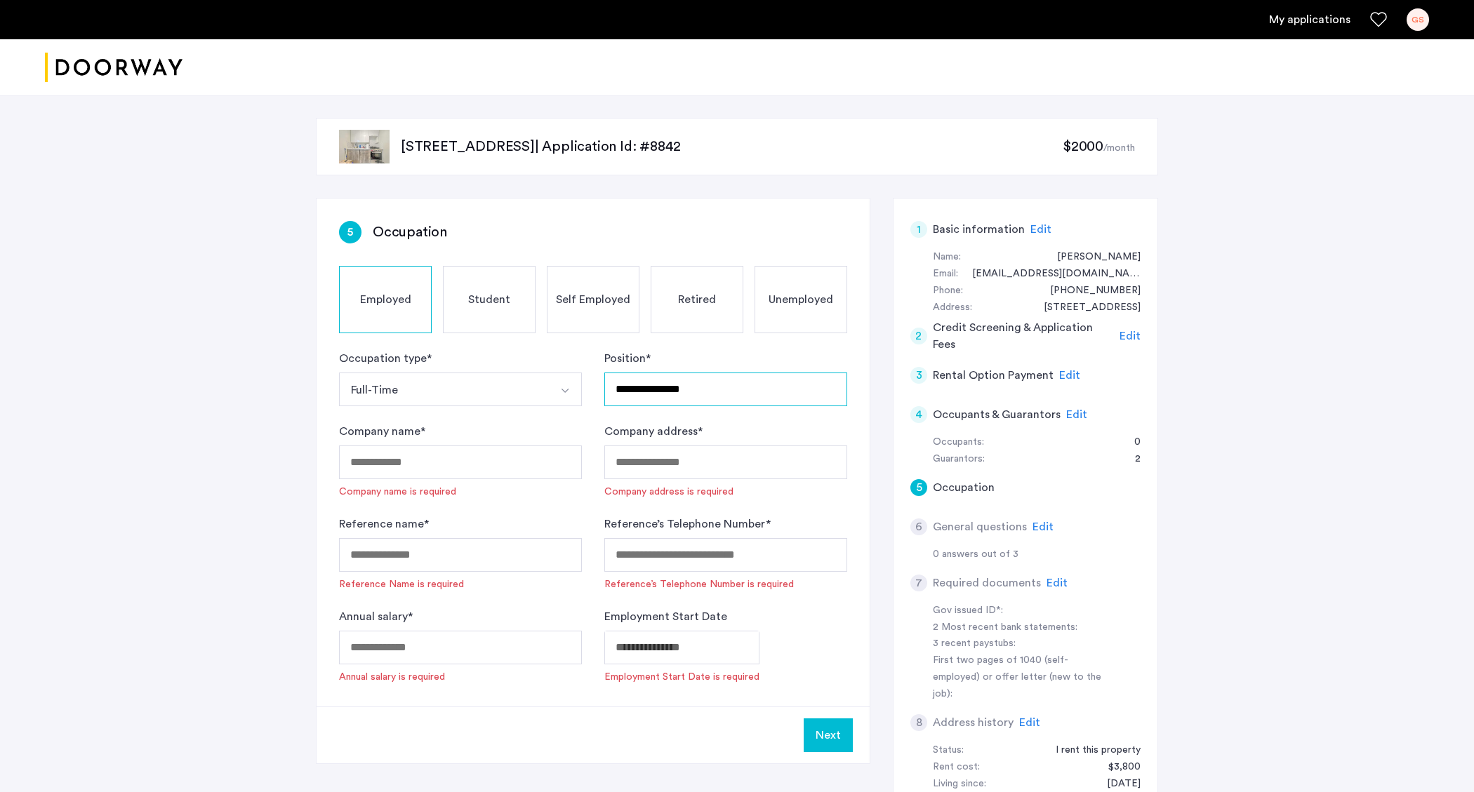
type input "**********"
type input "******"
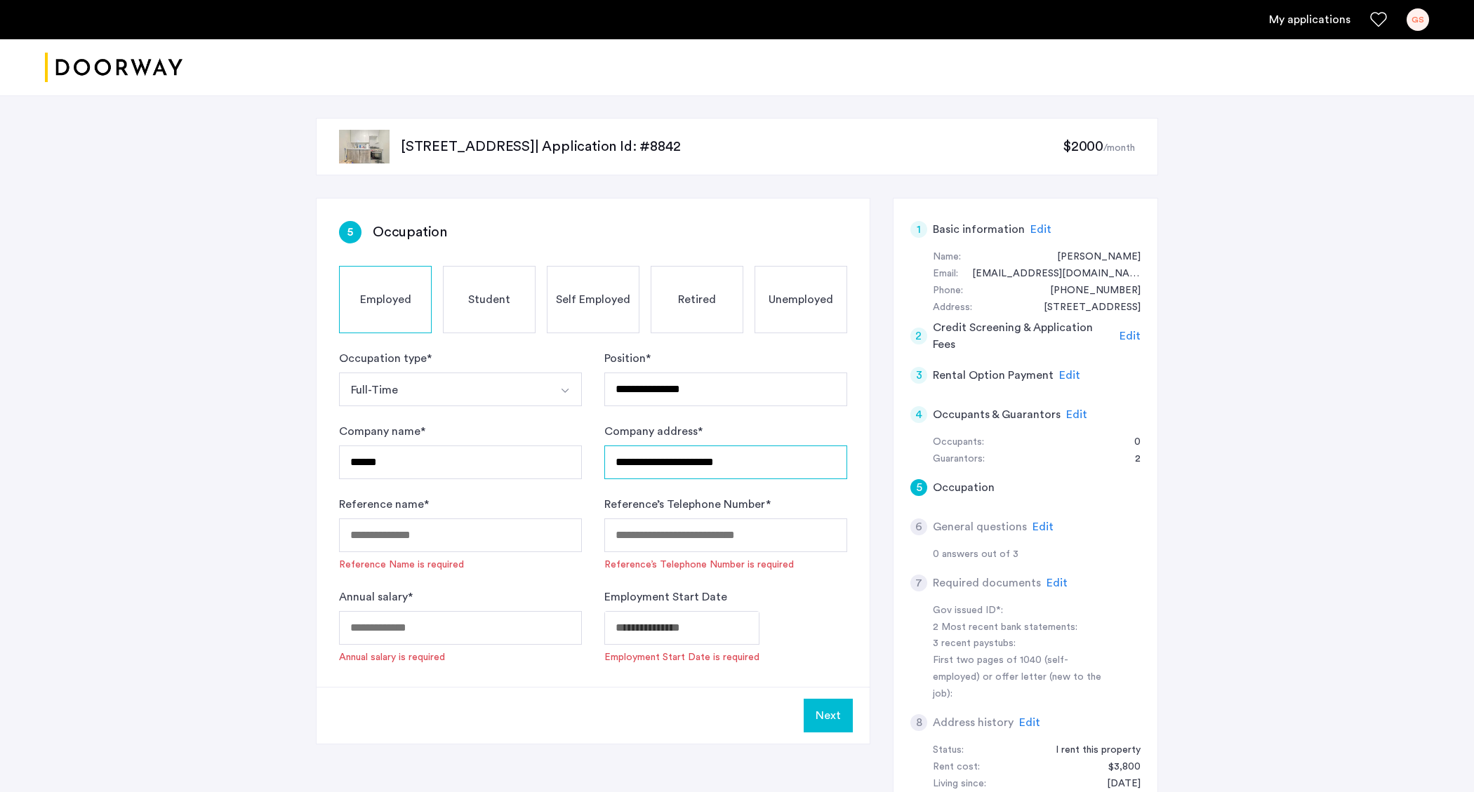
type input "**********"
click at [490, 621] on input "Annual salary *" at bounding box center [460, 628] width 243 height 34
type input "******"
click at [689, 633] on body "**********" at bounding box center [737, 396] width 1474 height 792
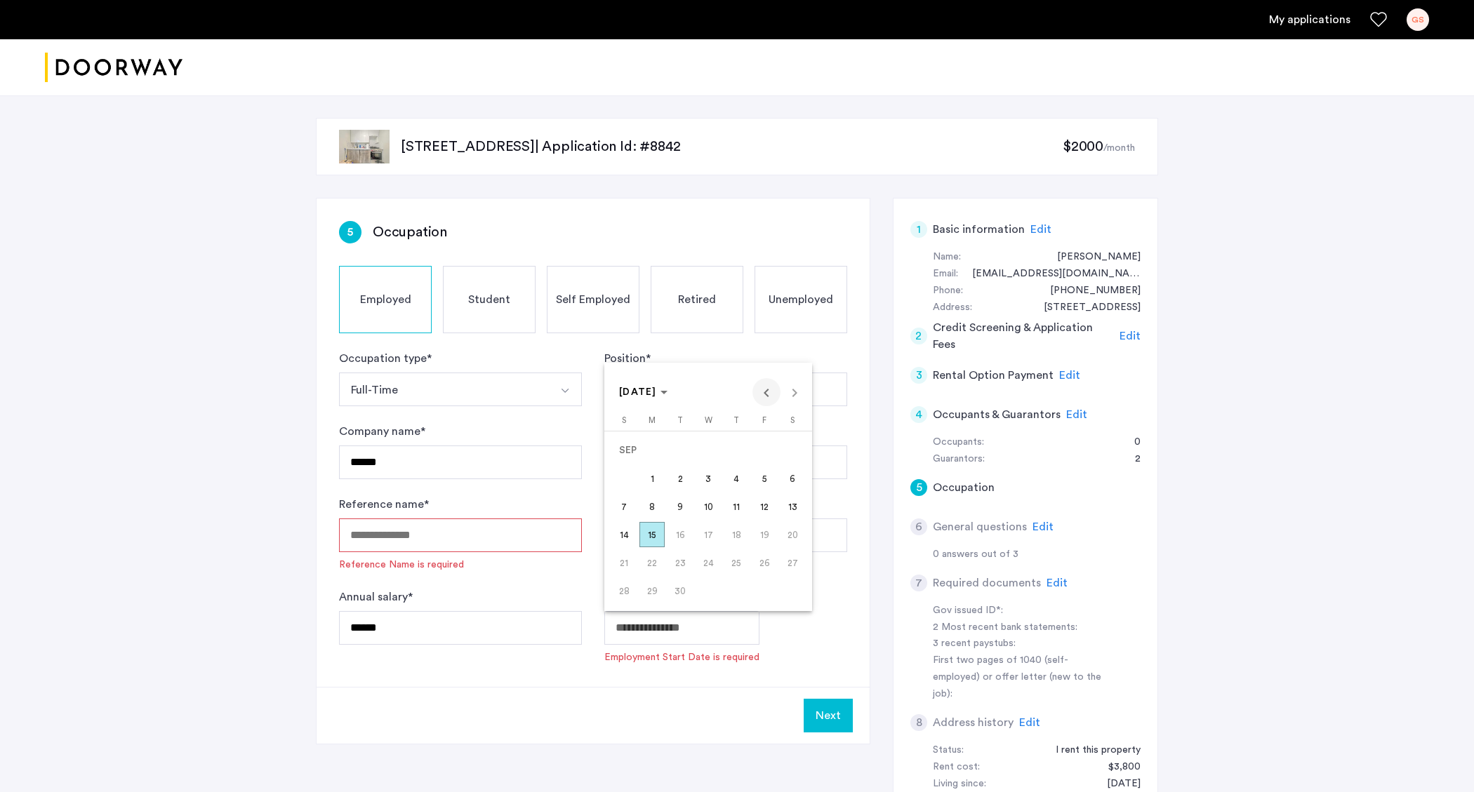
click at [766, 393] on span "Previous month" at bounding box center [766, 392] width 28 height 28
click at [673, 398] on span "Choose month and year" at bounding box center [643, 393] width 60 height 34
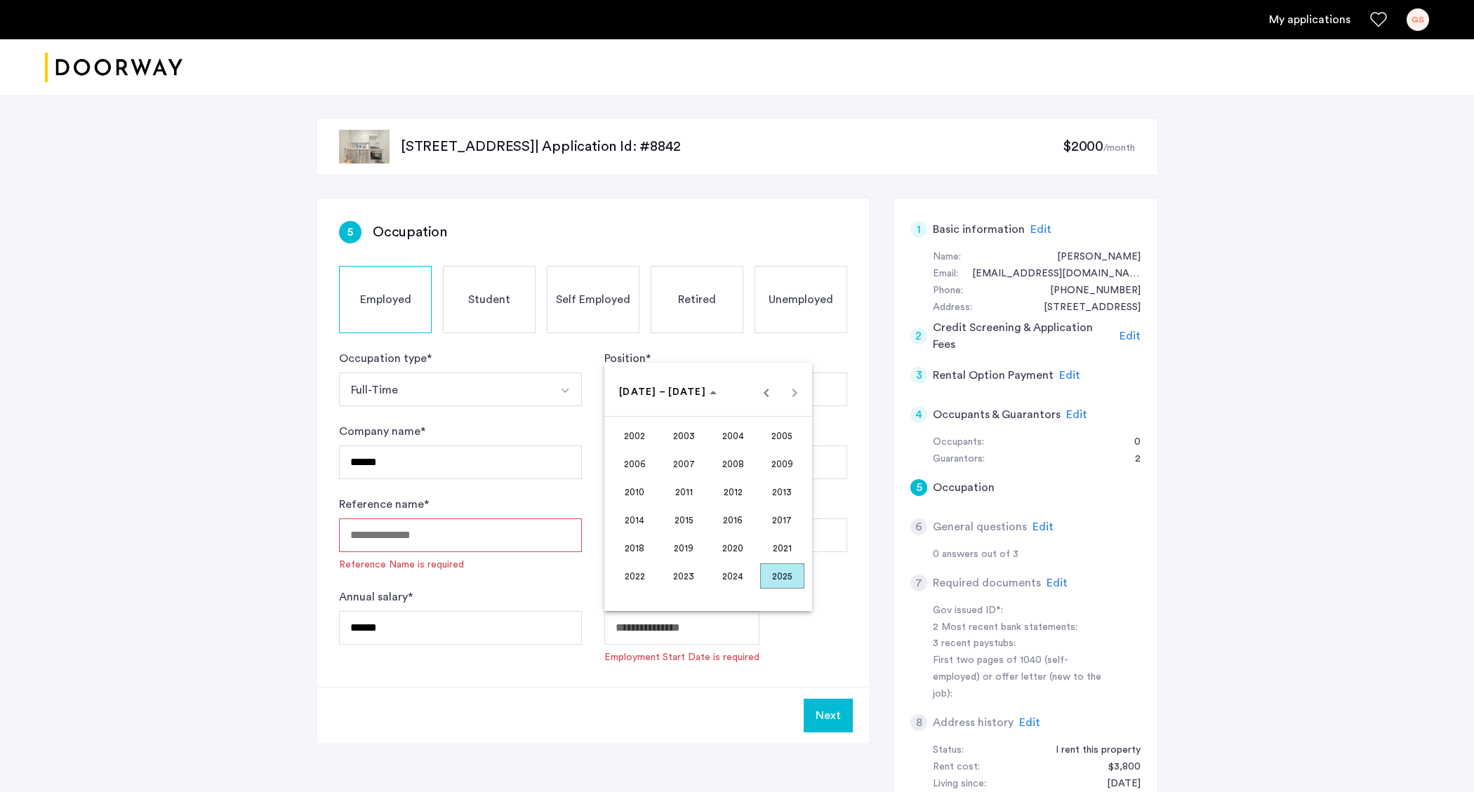
click at [738, 548] on span "2020" at bounding box center [733, 548] width 44 height 25
click at [745, 519] on span "NOV" at bounding box center [733, 519] width 44 height 25
click at [631, 484] on span "1" at bounding box center [623, 478] width 25 height 25
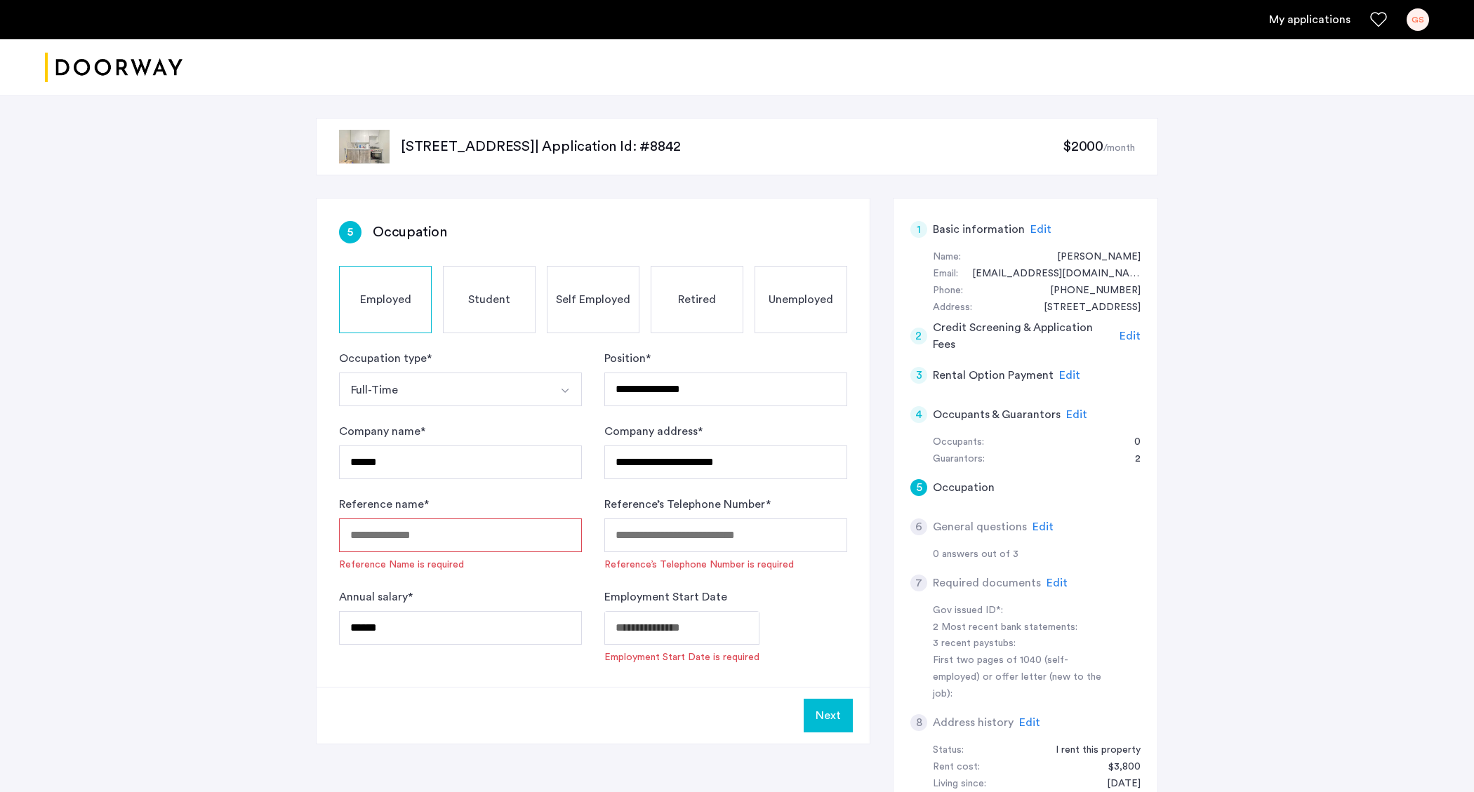
type input "**********"
click at [496, 534] on input "Reference name *" at bounding box center [460, 536] width 243 height 34
click at [533, 536] on input "Reference name *" at bounding box center [460, 536] width 243 height 34
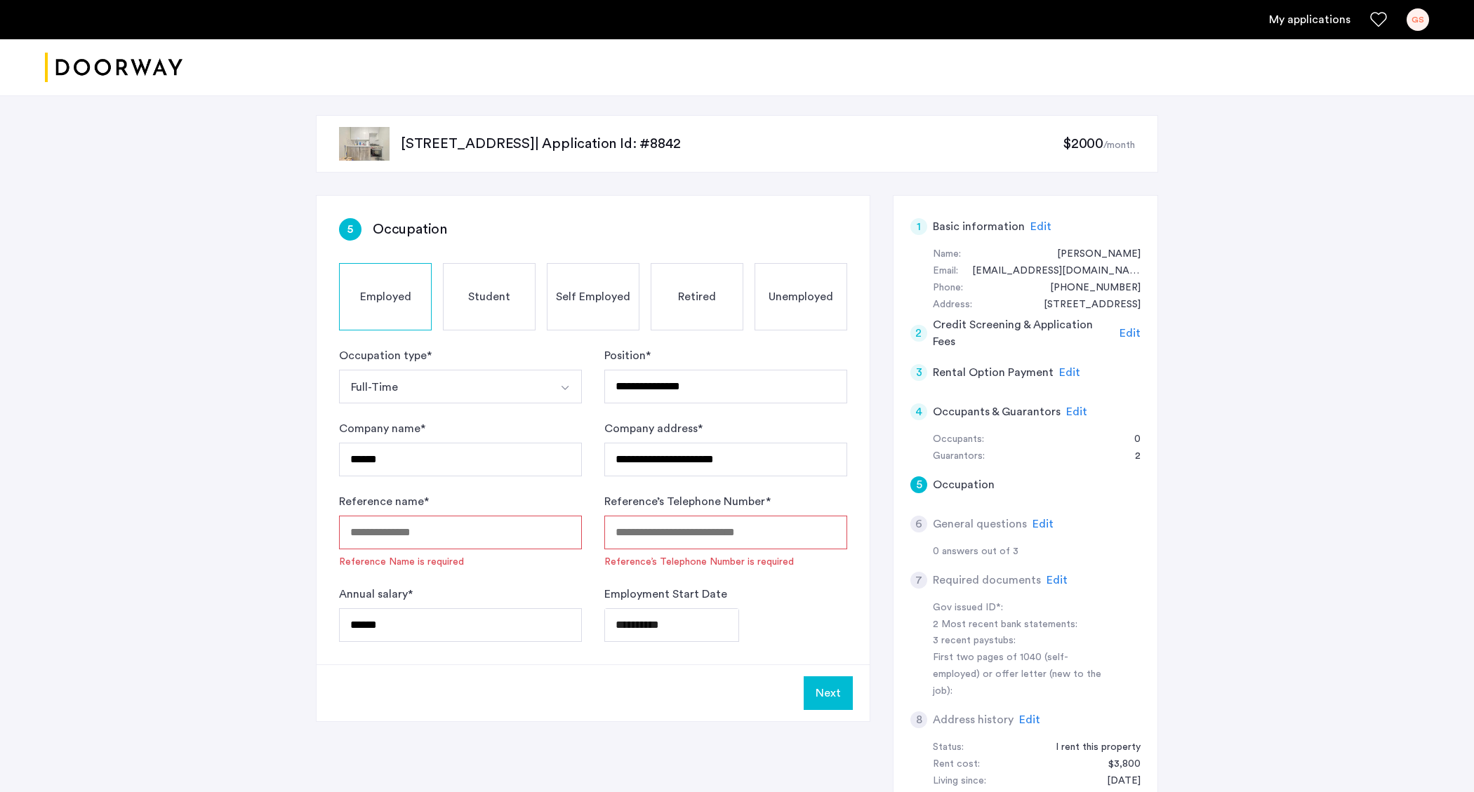
click at [557, 530] on input "Reference name *" at bounding box center [460, 533] width 243 height 34
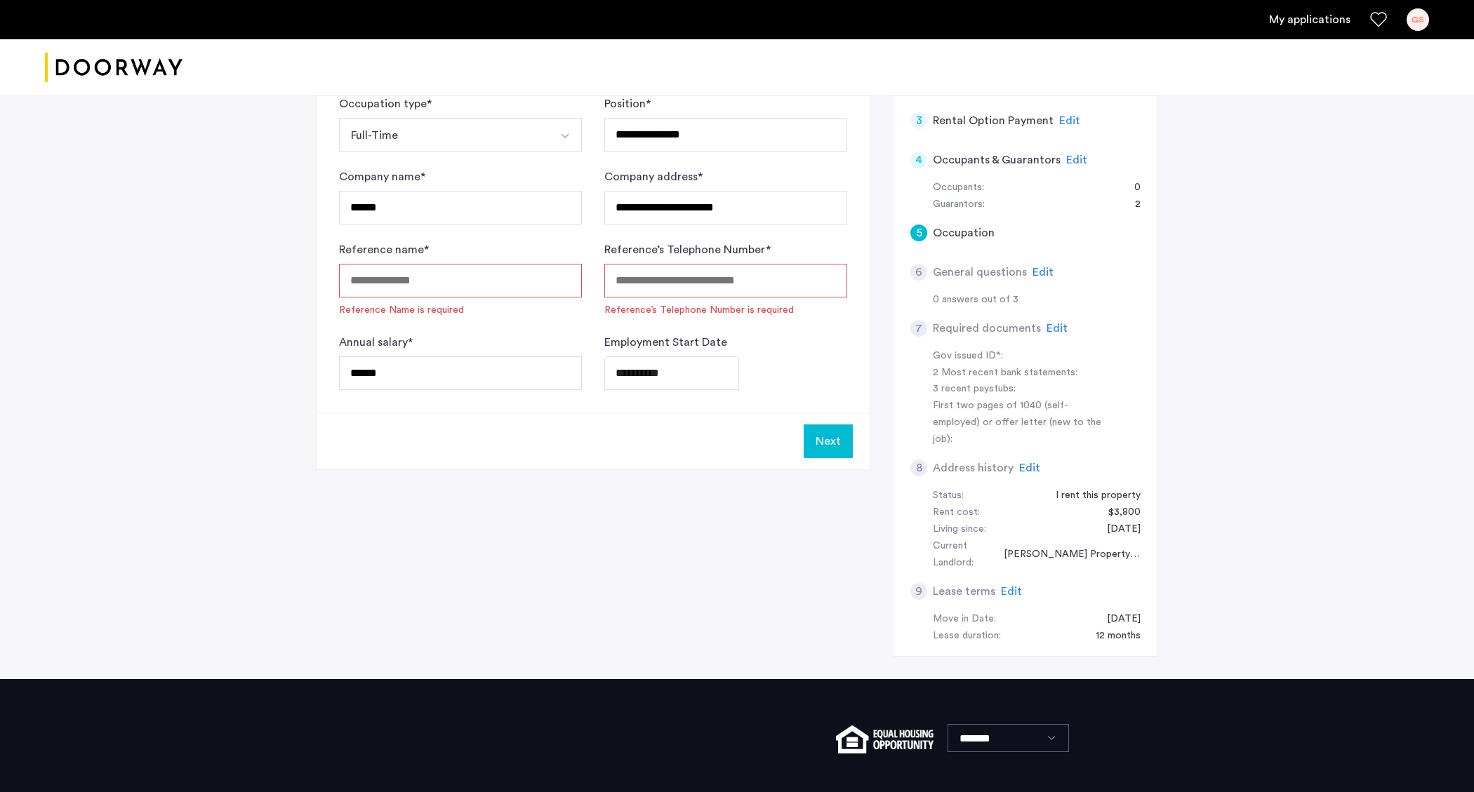
scroll to position [137, 0]
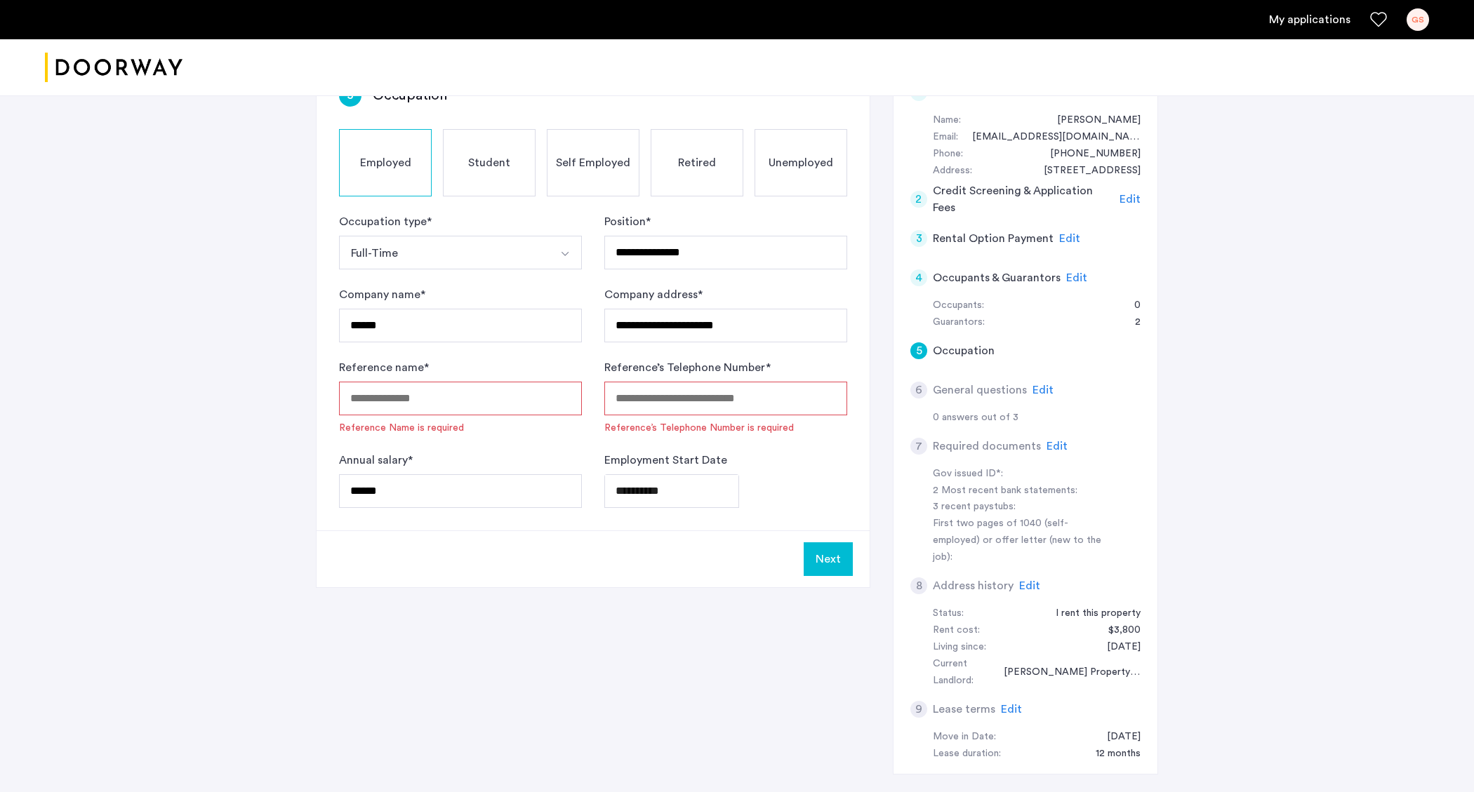
click at [443, 398] on input "Reference name *" at bounding box center [460, 399] width 243 height 34
click at [491, 401] on input "Reference name *" at bounding box center [460, 402] width 243 height 34
click at [637, 402] on input "Reference’s Telephone Number *" at bounding box center [725, 402] width 243 height 34
click at [506, 404] on input "Reference name *" at bounding box center [460, 402] width 243 height 34
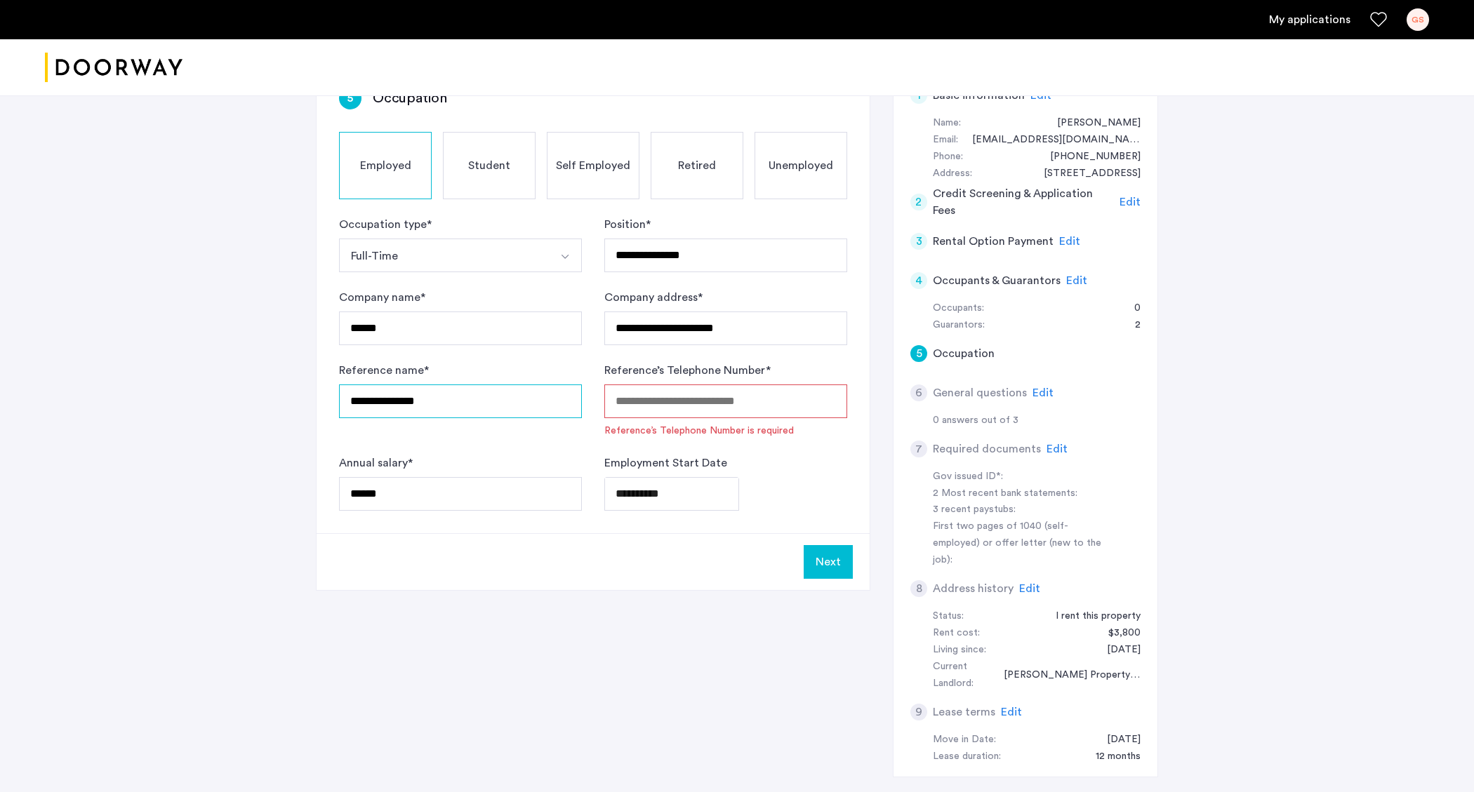
type input "**********"
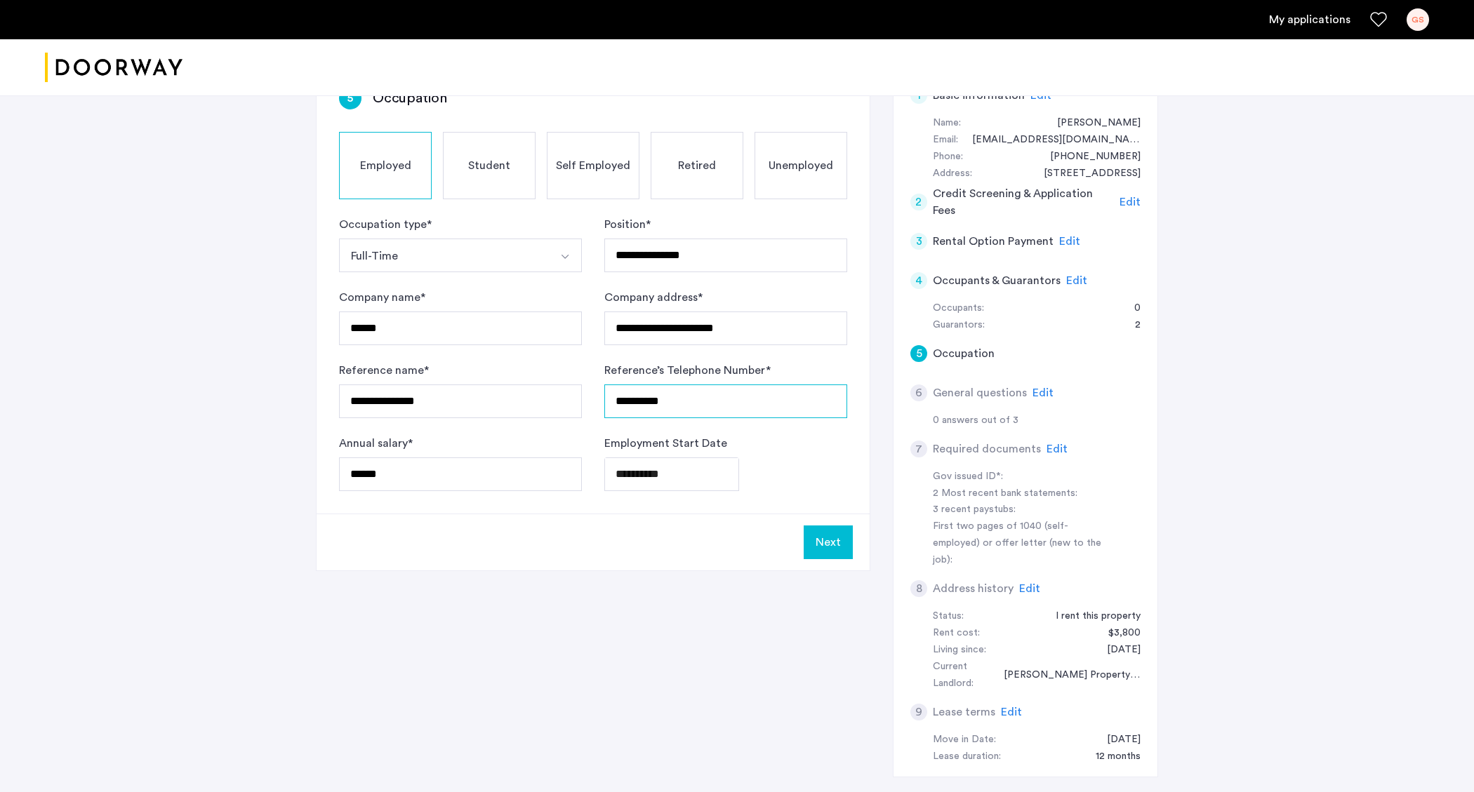
type input "**********"
click at [809, 550] on button "Next" at bounding box center [828, 543] width 49 height 34
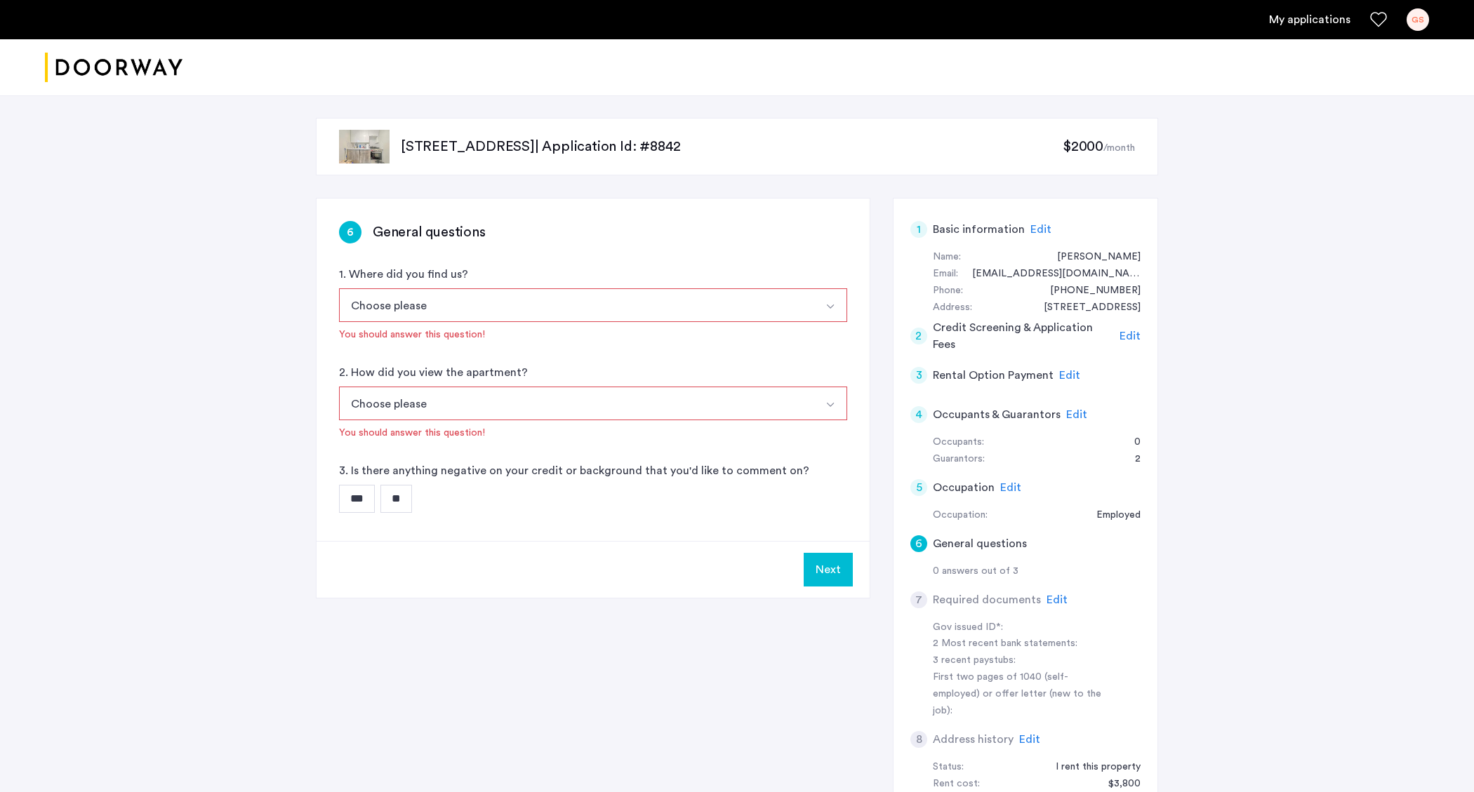
click at [484, 300] on button "Choose please" at bounding box center [576, 305] width 475 height 34
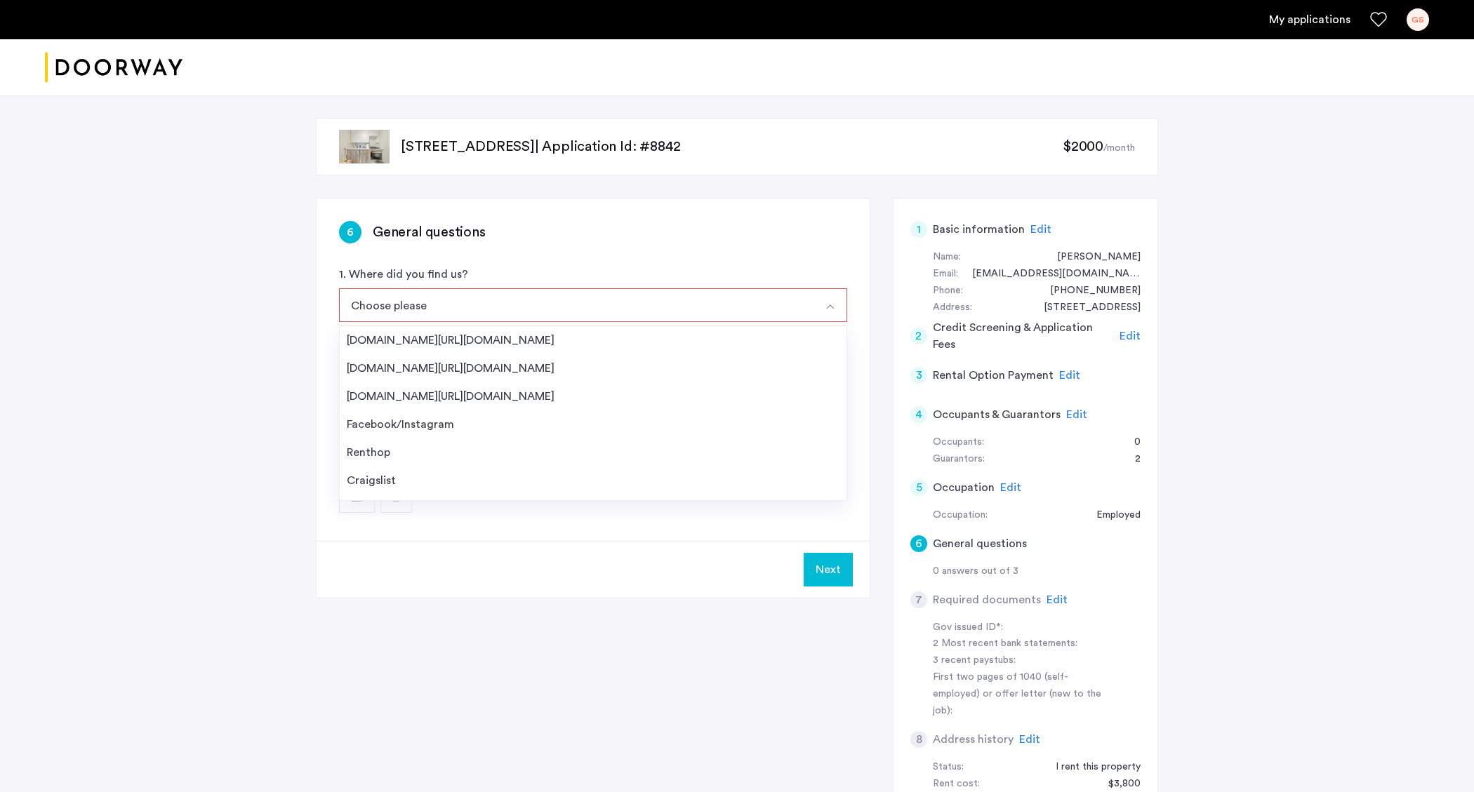
click at [181, 433] on div "330 Evergreen Avenue, Unit 1F, Brooklyn, NY 11221 | Application Id: #8842 $2000…" at bounding box center [737, 523] width 1474 height 856
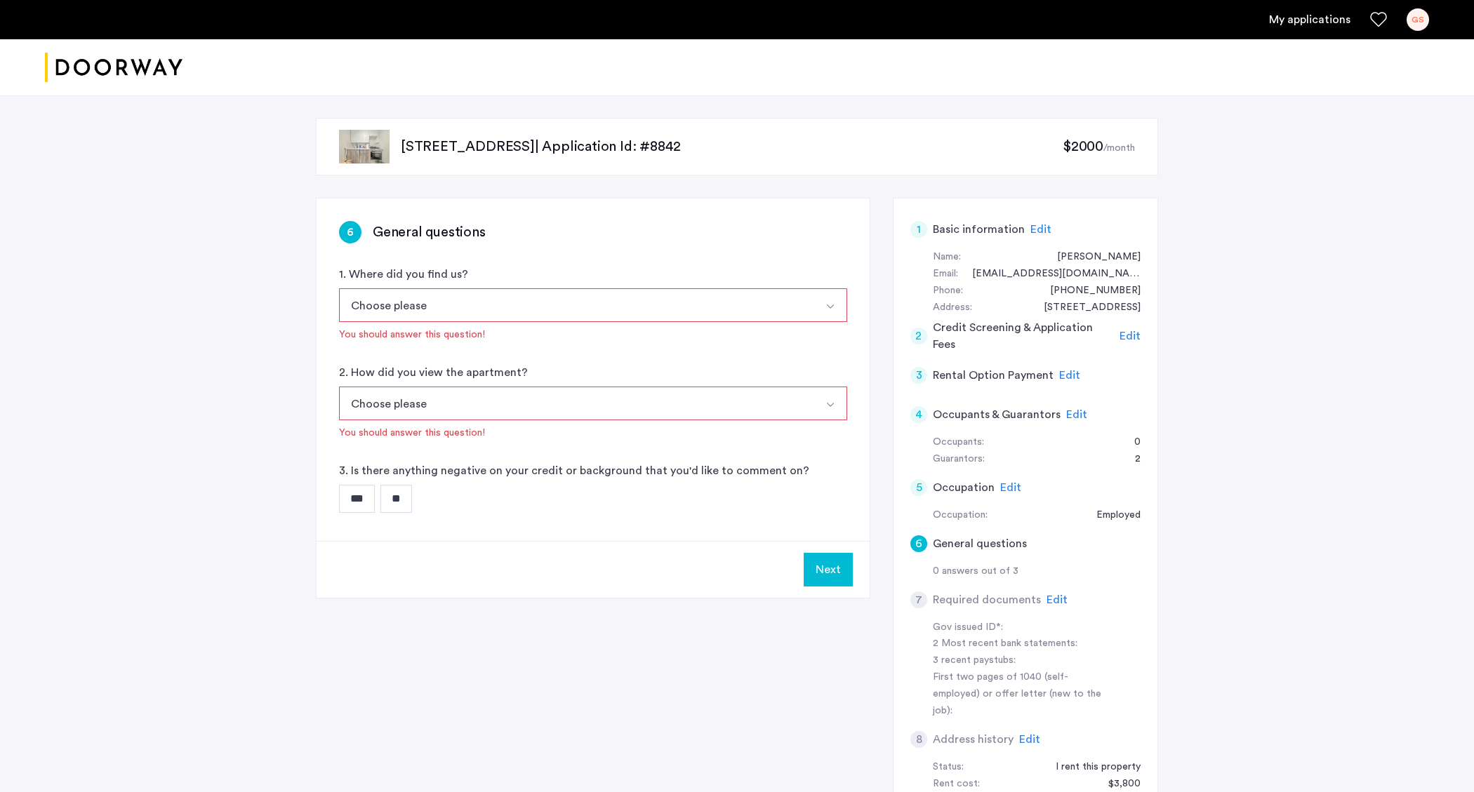
click at [510, 311] on button "Choose please" at bounding box center [576, 305] width 475 height 34
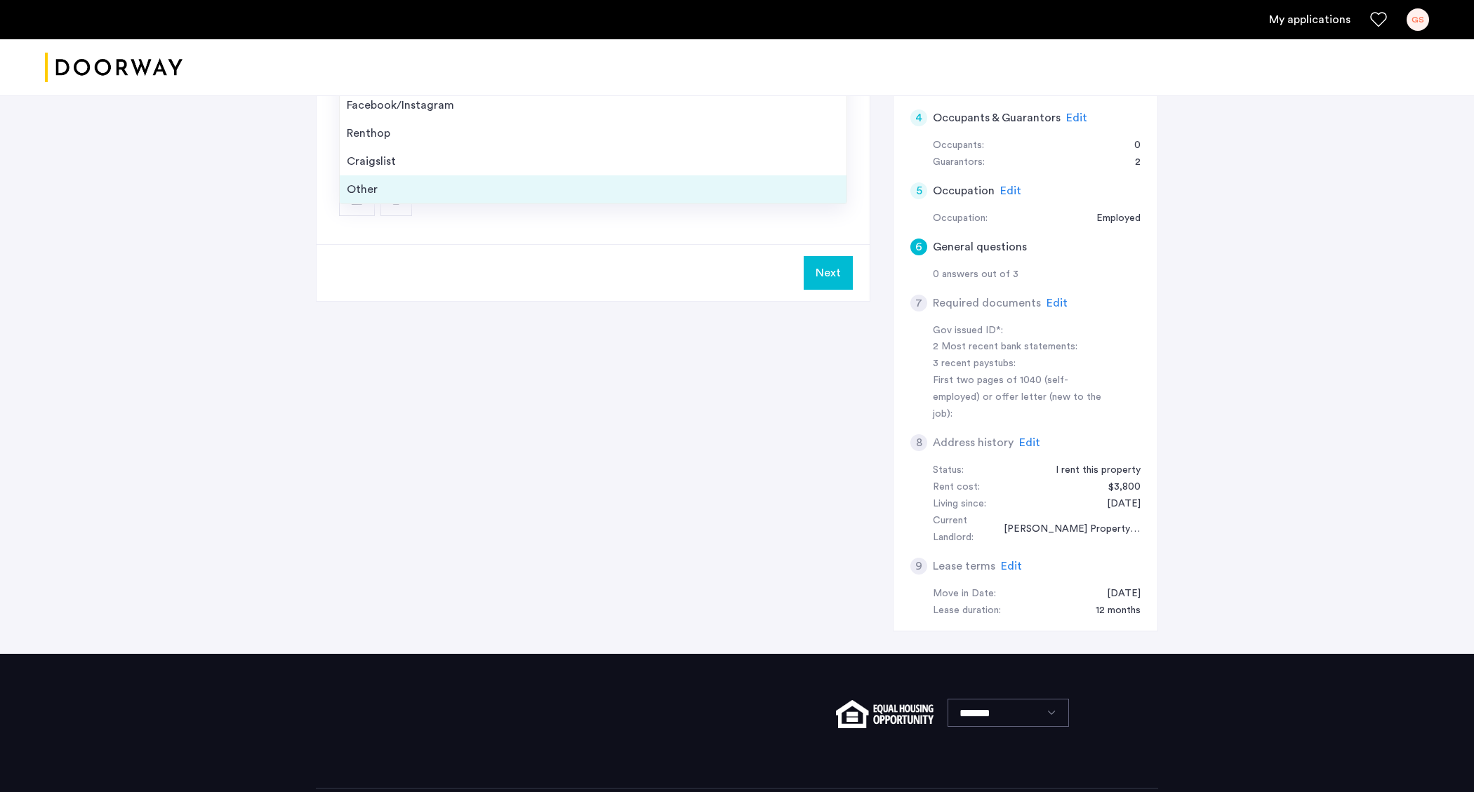
scroll to position [165, 0]
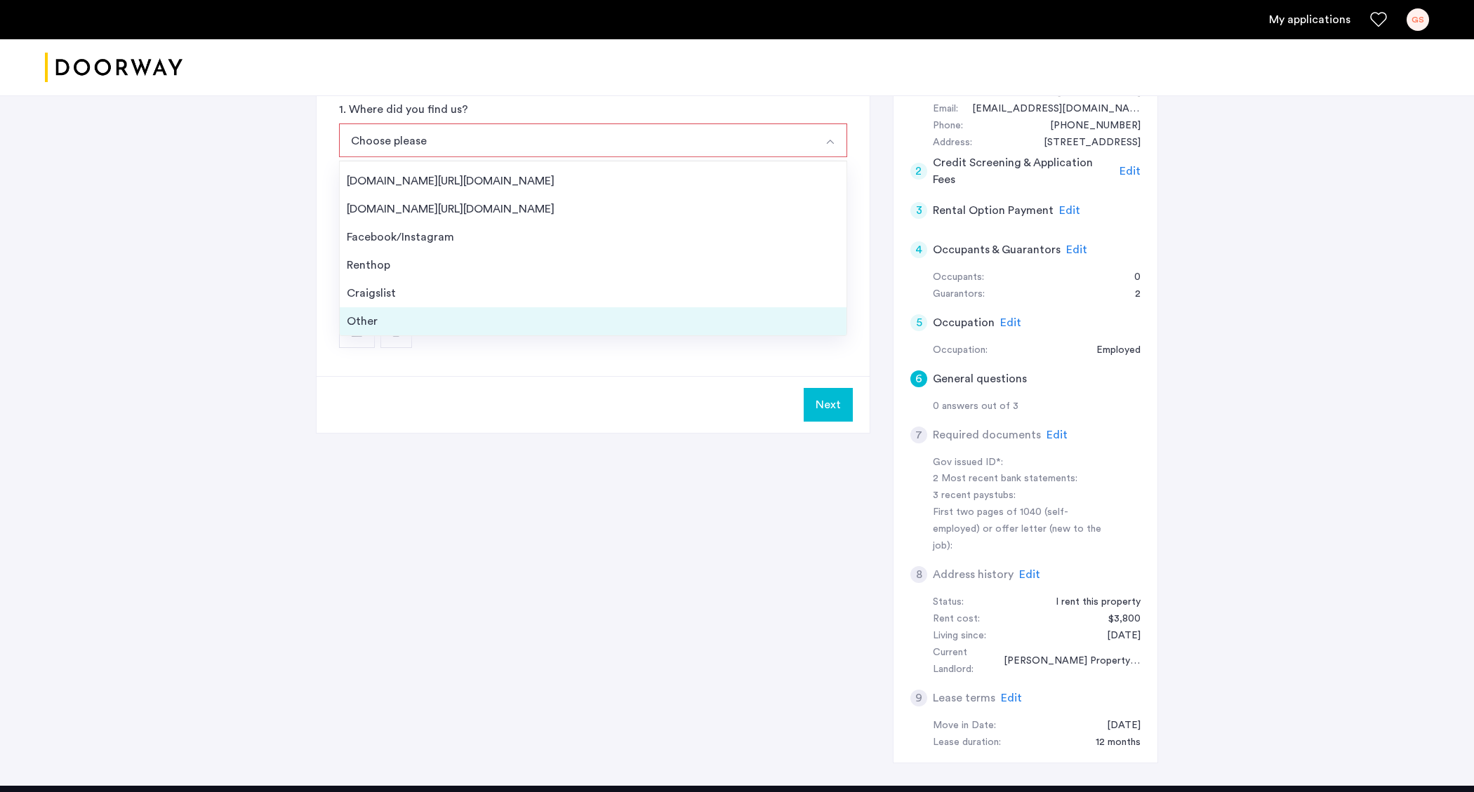
click at [378, 319] on div "Other" at bounding box center [593, 321] width 493 height 17
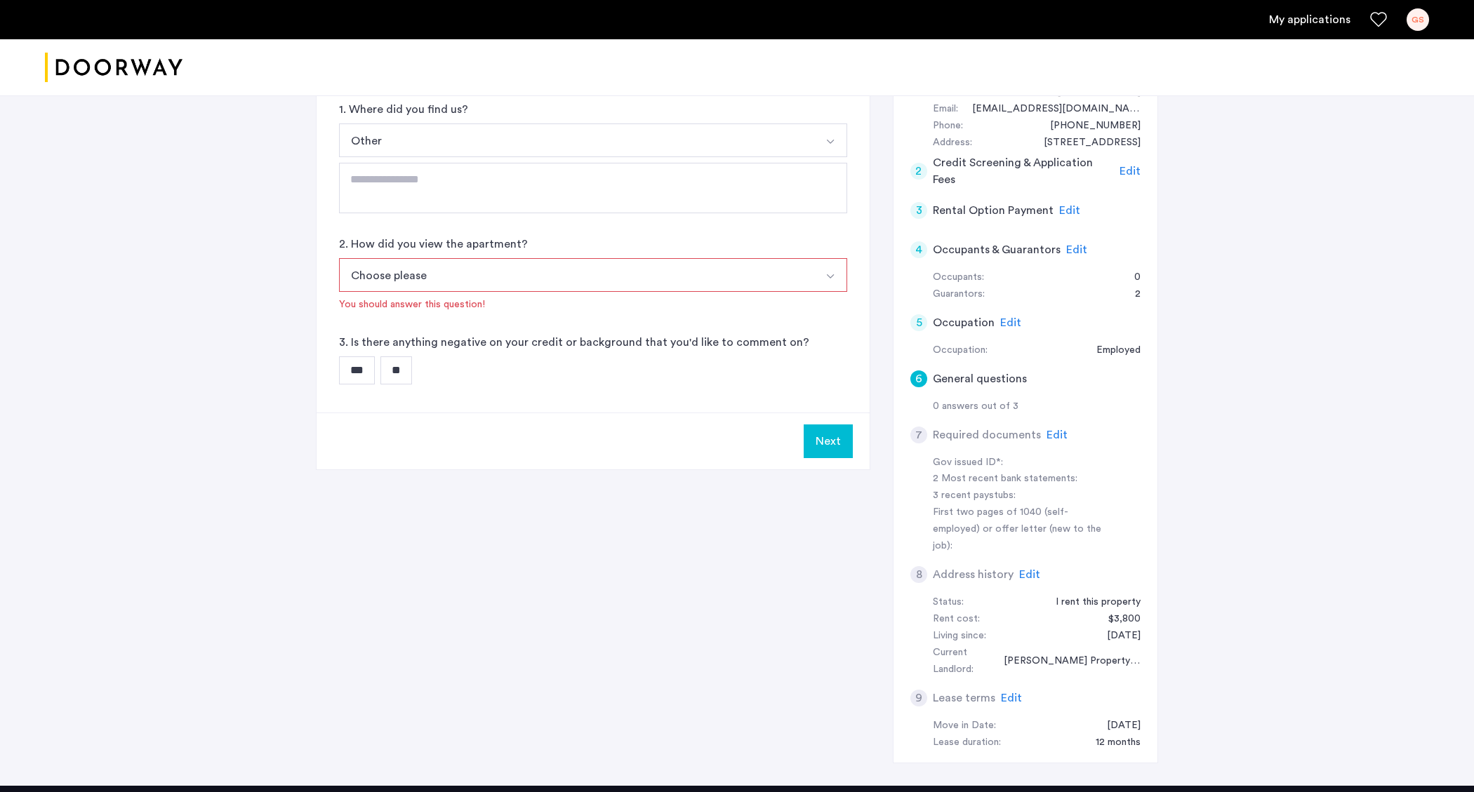
click at [414, 267] on button "Choose please" at bounding box center [576, 275] width 475 height 34
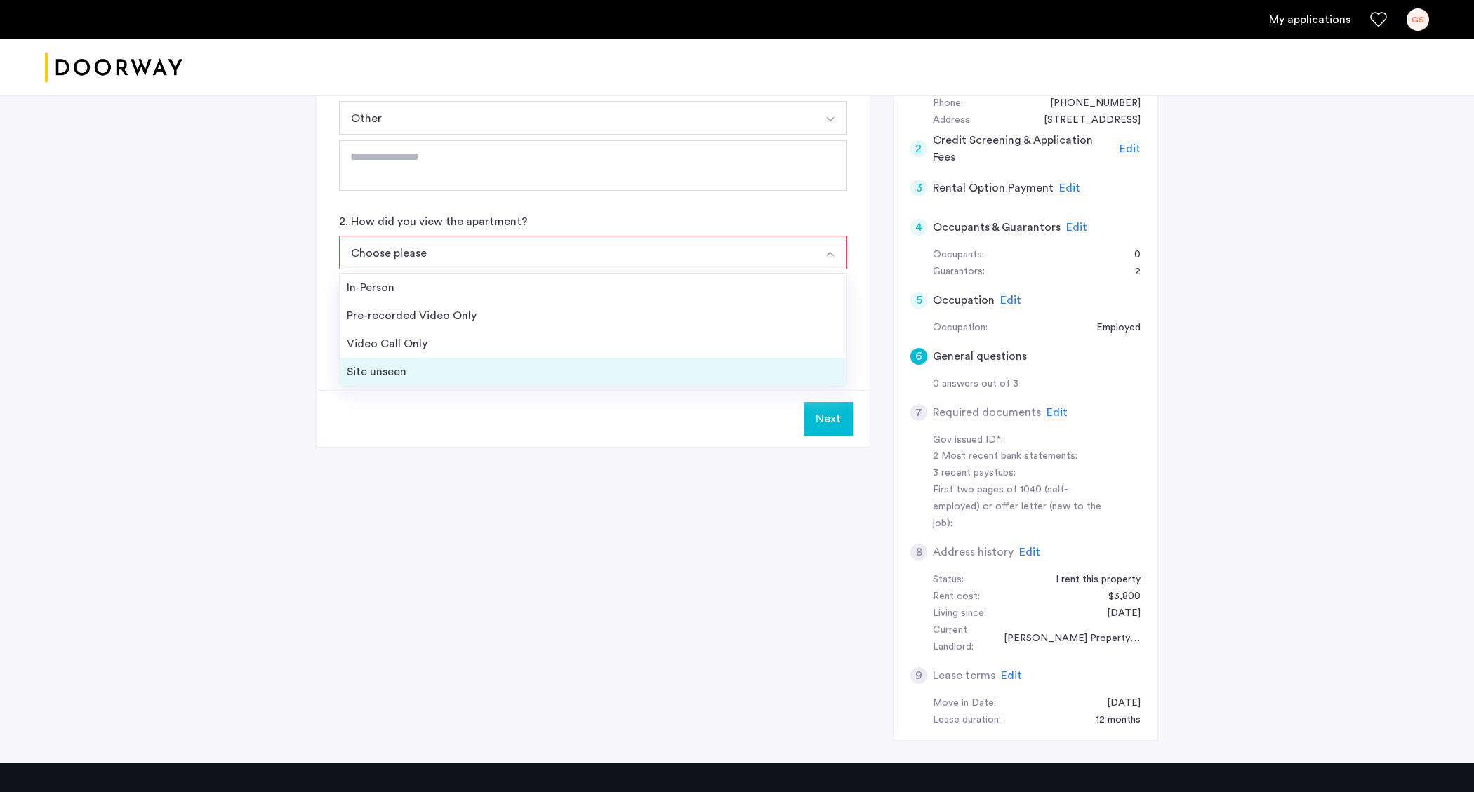
scroll to position [213, 0]
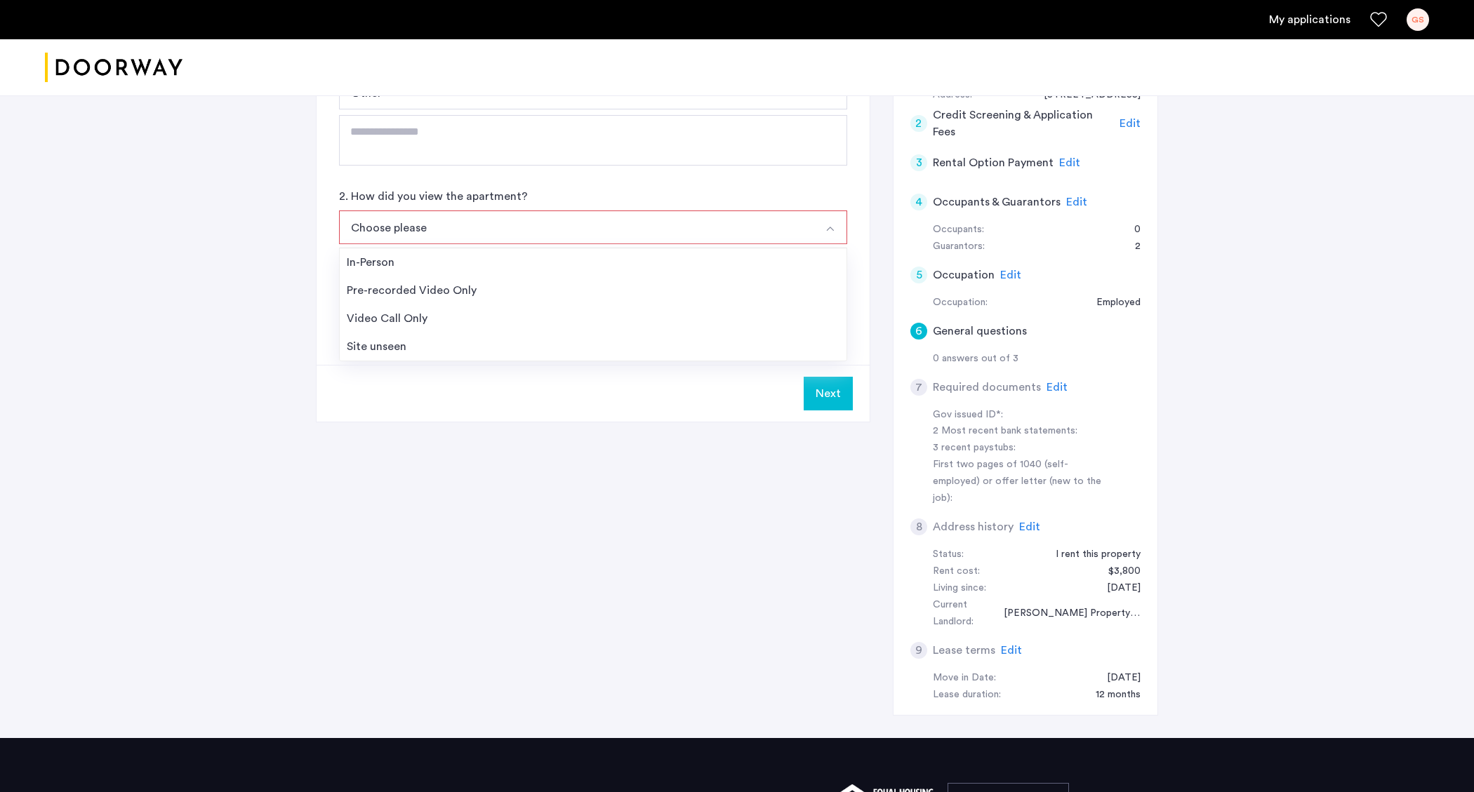
click at [306, 260] on div "330 Evergreen Avenue, Unit 1F, Brooklyn, NY 11221 | Application Id: #8842 $2000…" at bounding box center [737, 311] width 884 height 856
click at [437, 221] on button "Choose please" at bounding box center [576, 228] width 475 height 34
click at [431, 336] on li "Site unseen" at bounding box center [593, 347] width 507 height 28
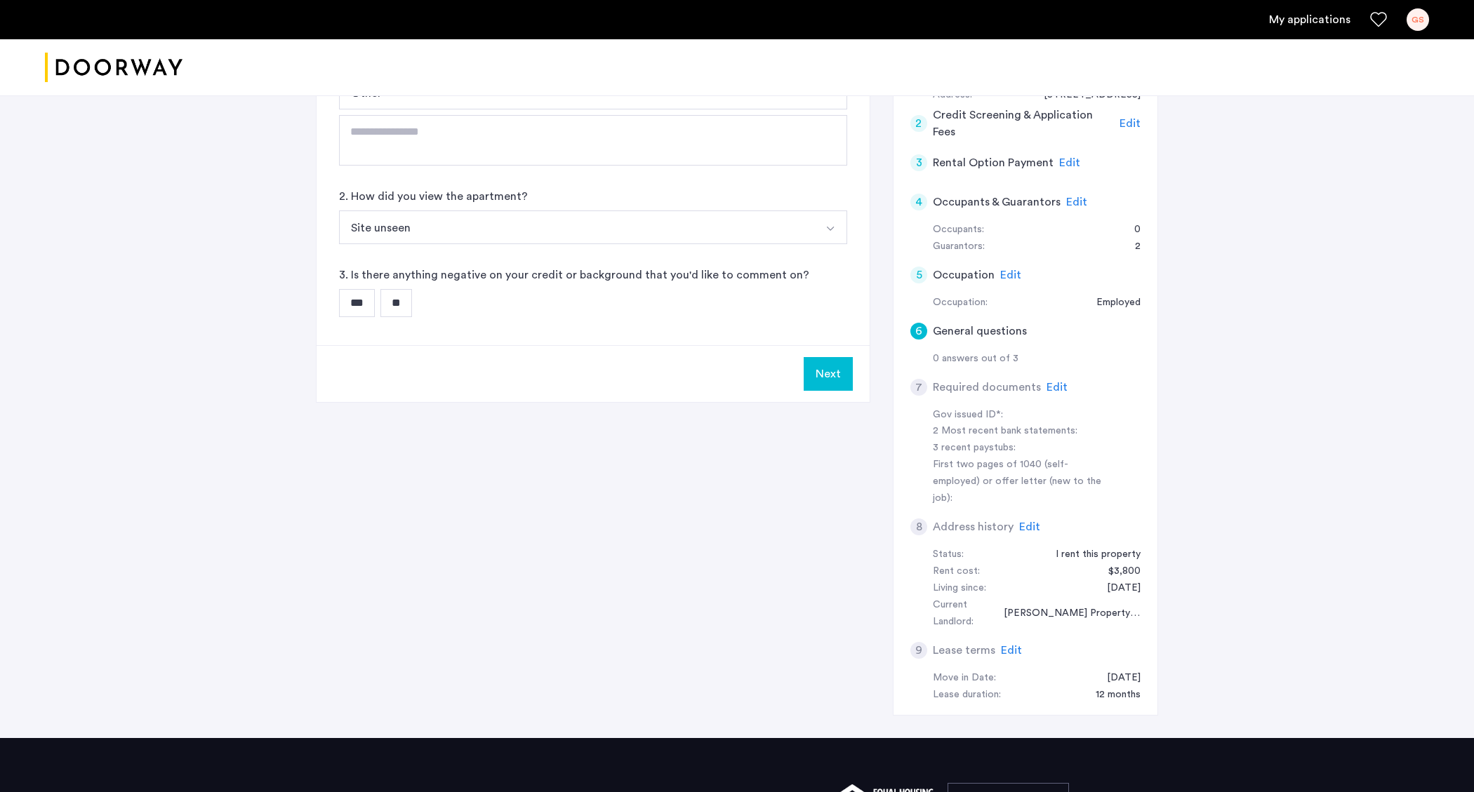
click at [403, 310] on input "**" at bounding box center [396, 303] width 32 height 28
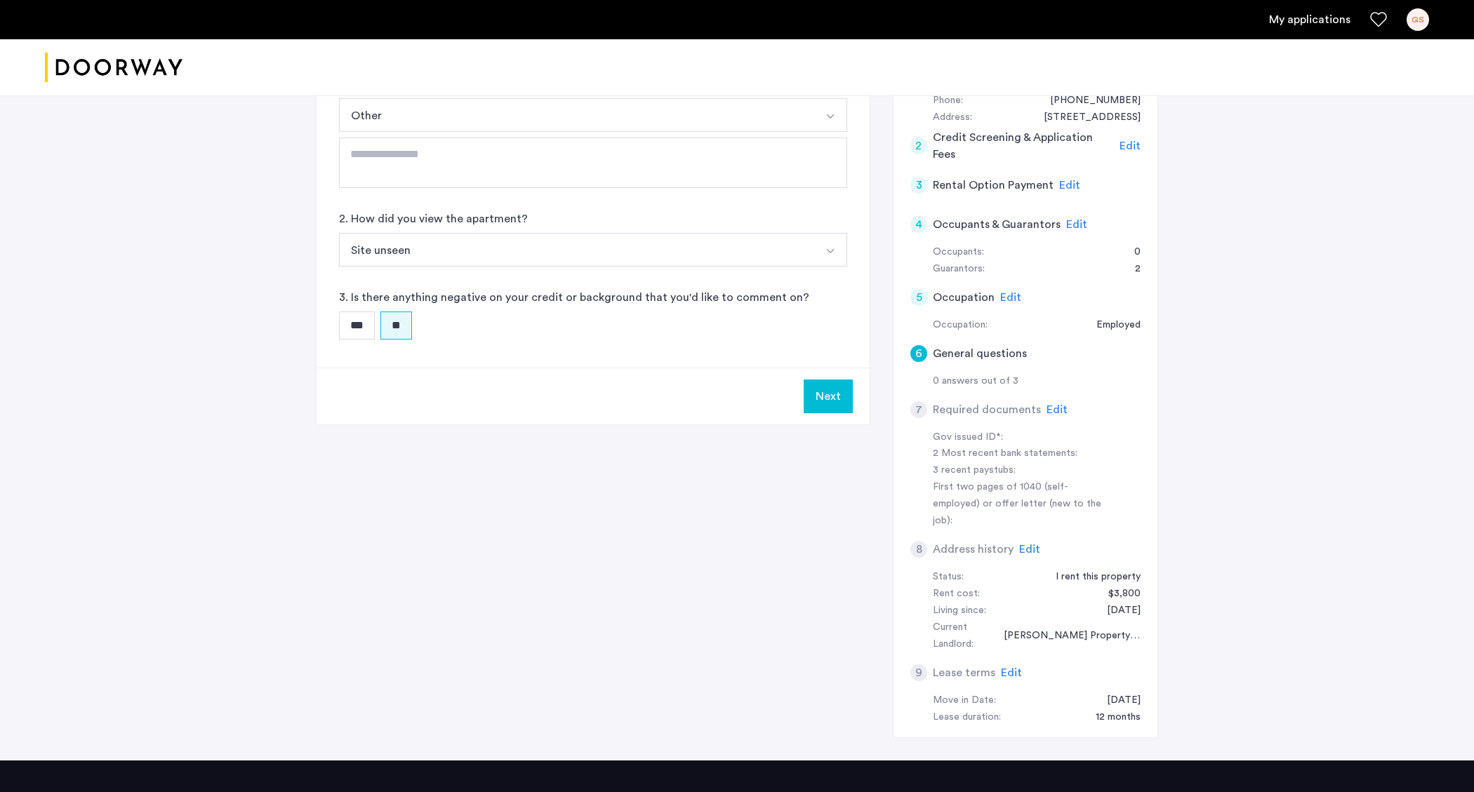
scroll to position [73, 0]
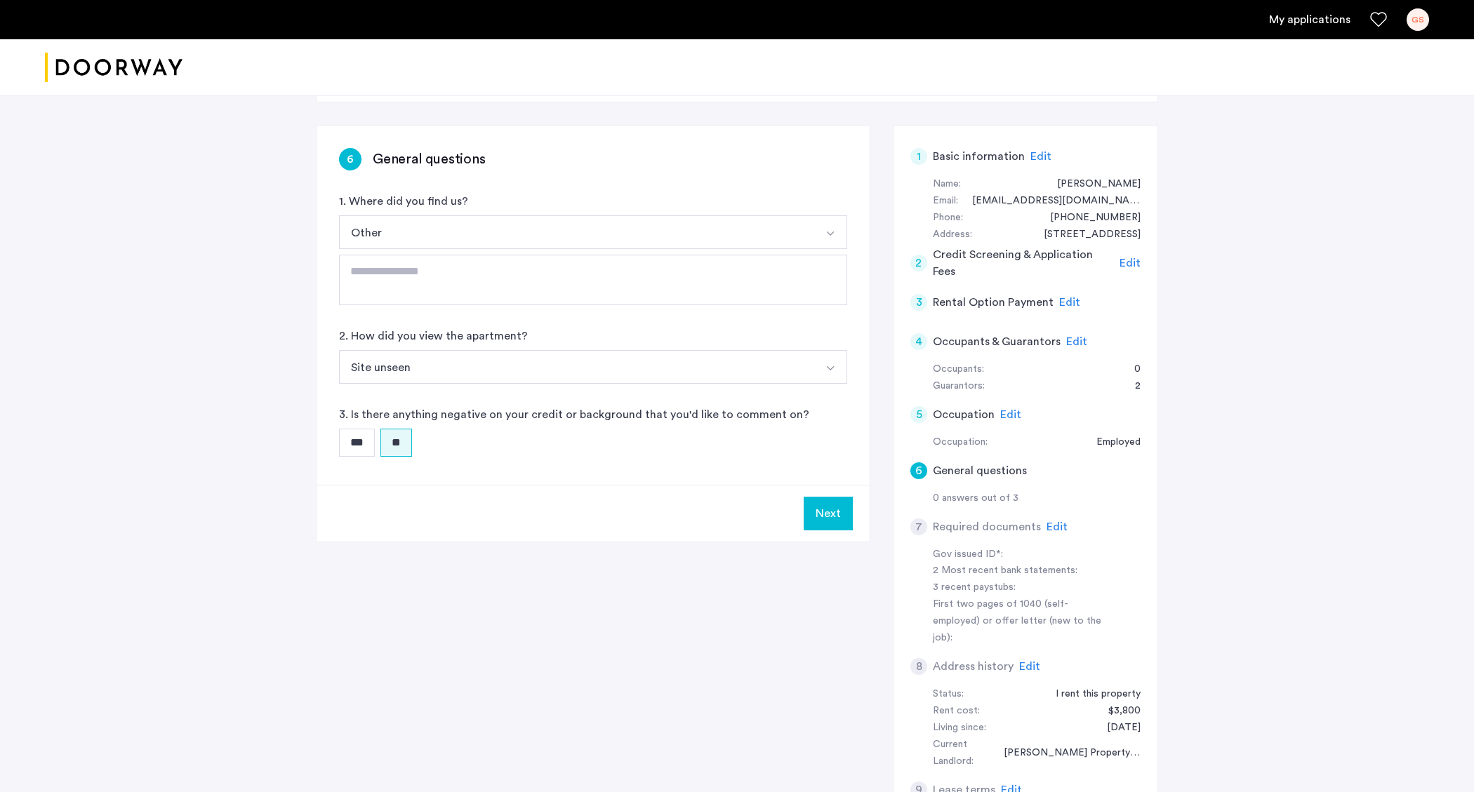
click at [839, 504] on button "Next" at bounding box center [828, 514] width 49 height 34
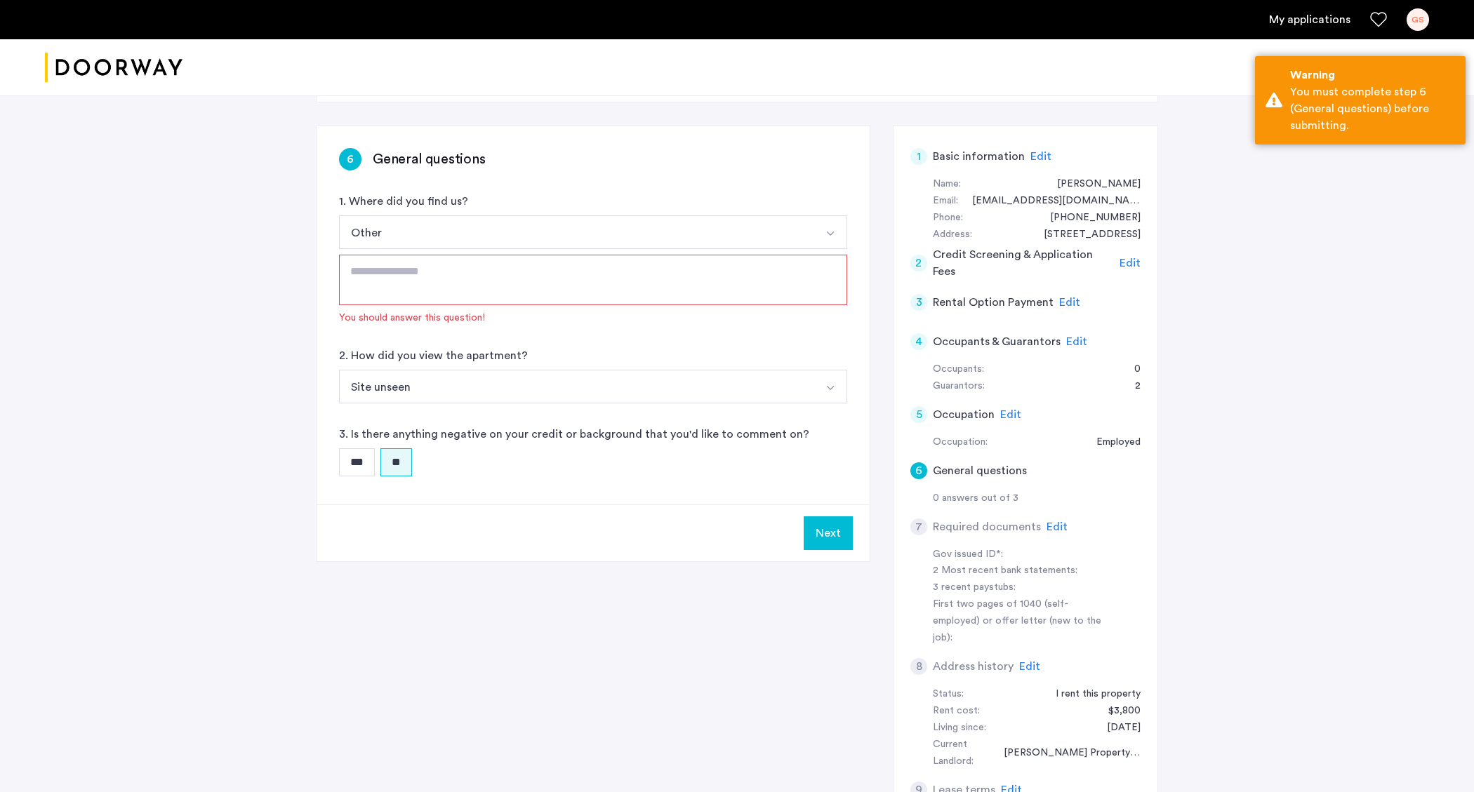
drag, startPoint x: 507, startPoint y: 265, endPoint x: 509, endPoint y: 274, distance: 8.5
click at [507, 266] on textarea at bounding box center [593, 280] width 508 height 51
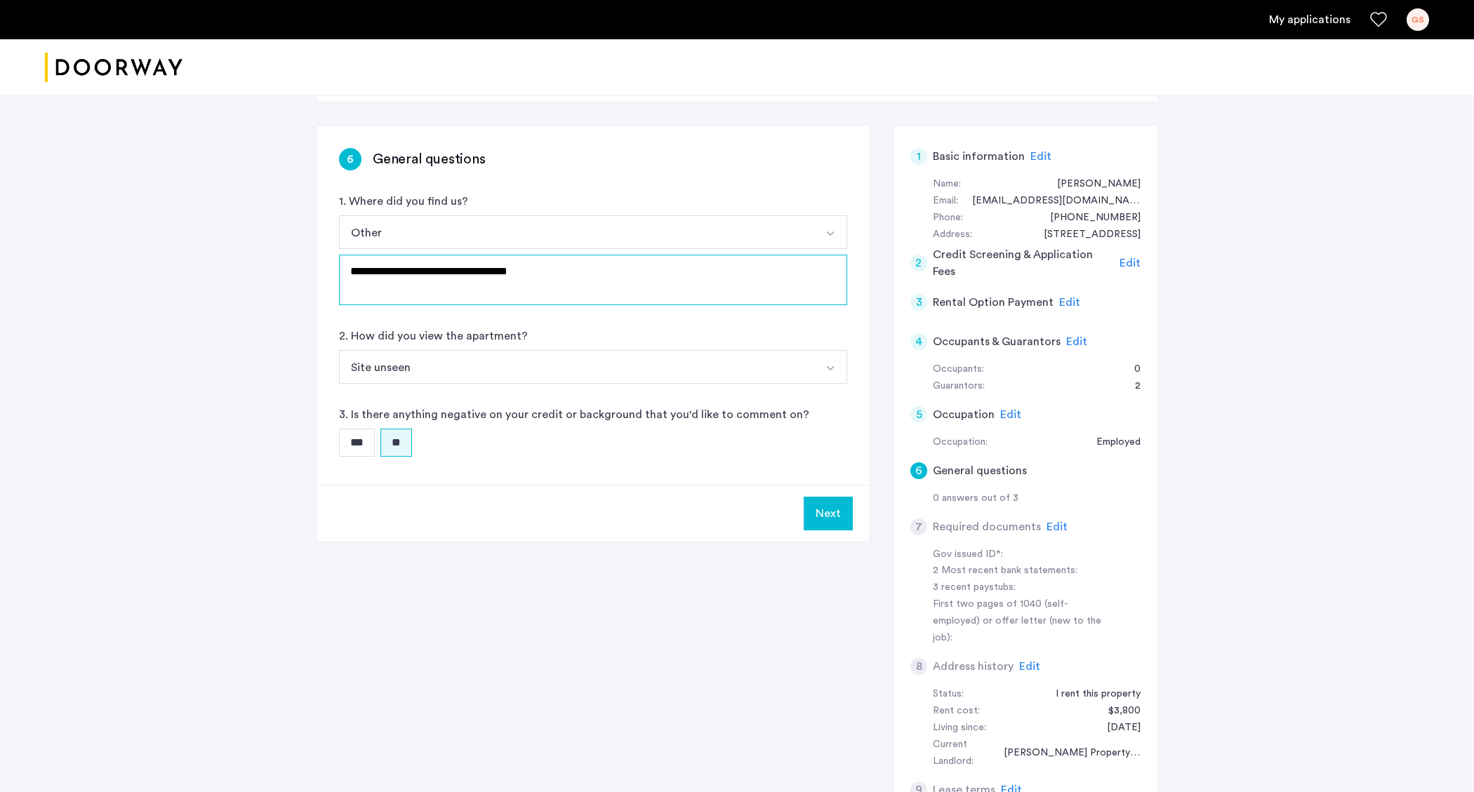
type textarea "**********"
click at [826, 528] on button "Next" at bounding box center [828, 514] width 49 height 34
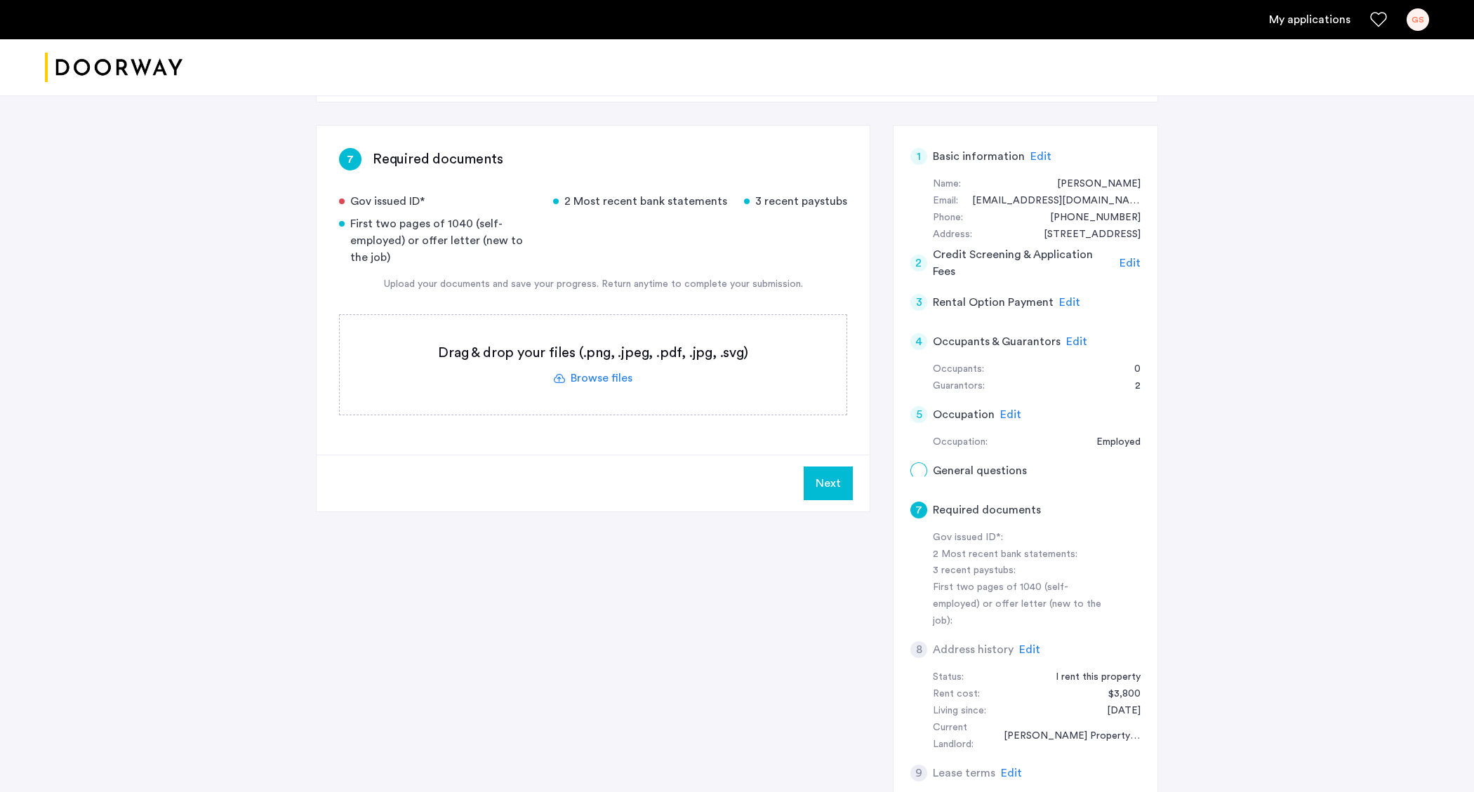
scroll to position [0, 0]
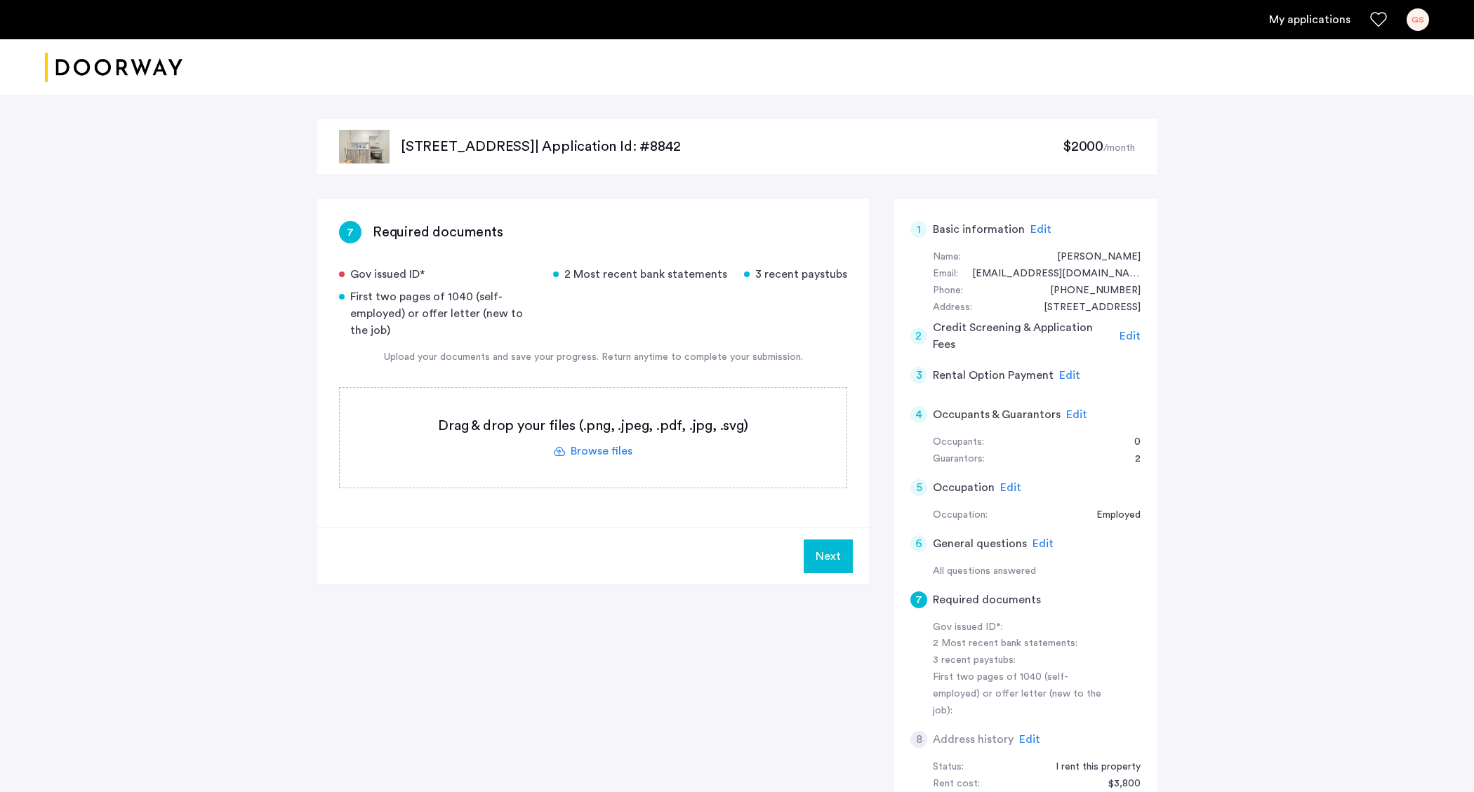
click at [598, 452] on label at bounding box center [593, 438] width 507 height 100
click at [0, 0] on input "file" at bounding box center [0, 0] width 0 height 0
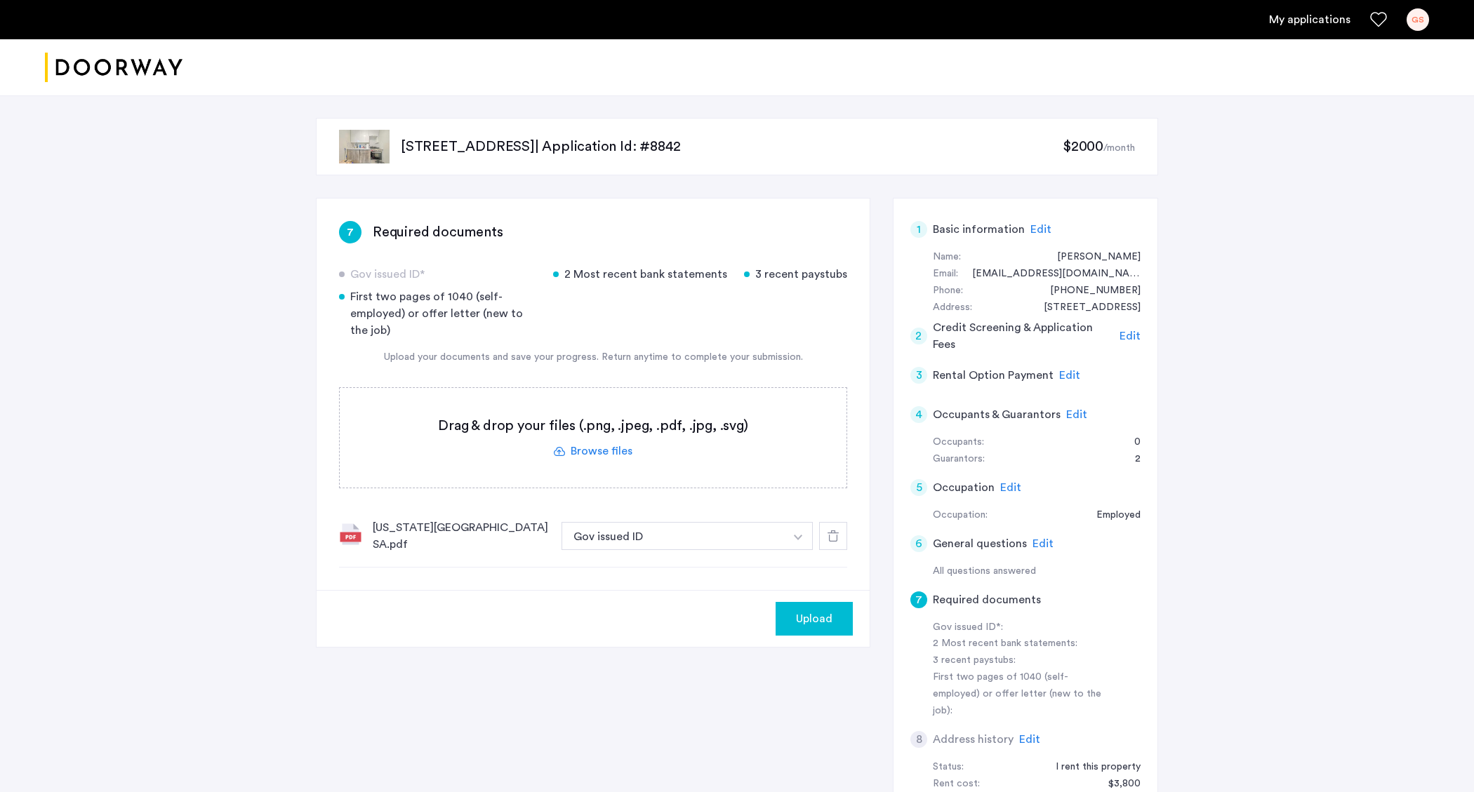
click at [814, 611] on span "Upload" at bounding box center [814, 619] width 37 height 17
click at [826, 604] on button "Next" at bounding box center [828, 619] width 49 height 34
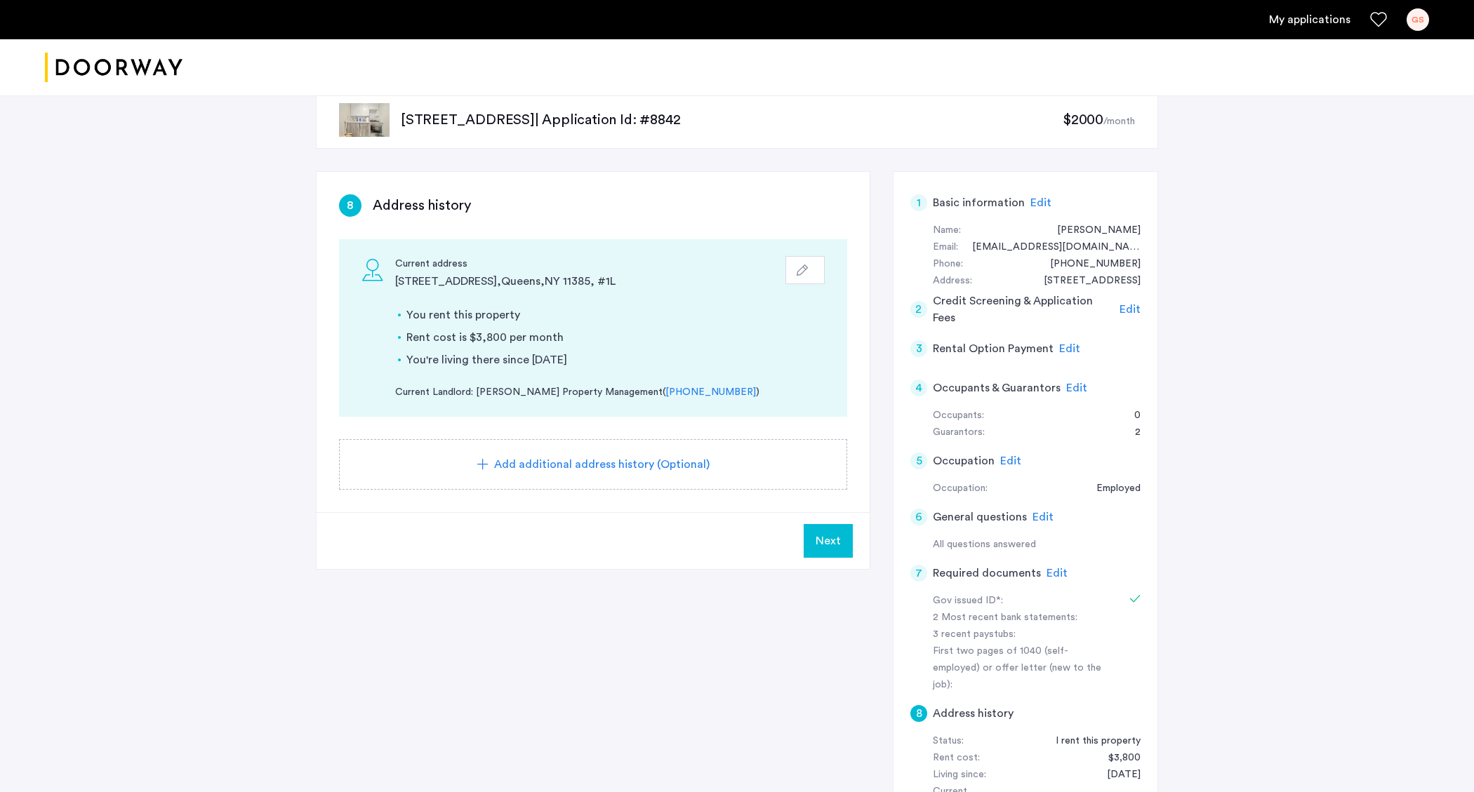
scroll to position [66, 0]
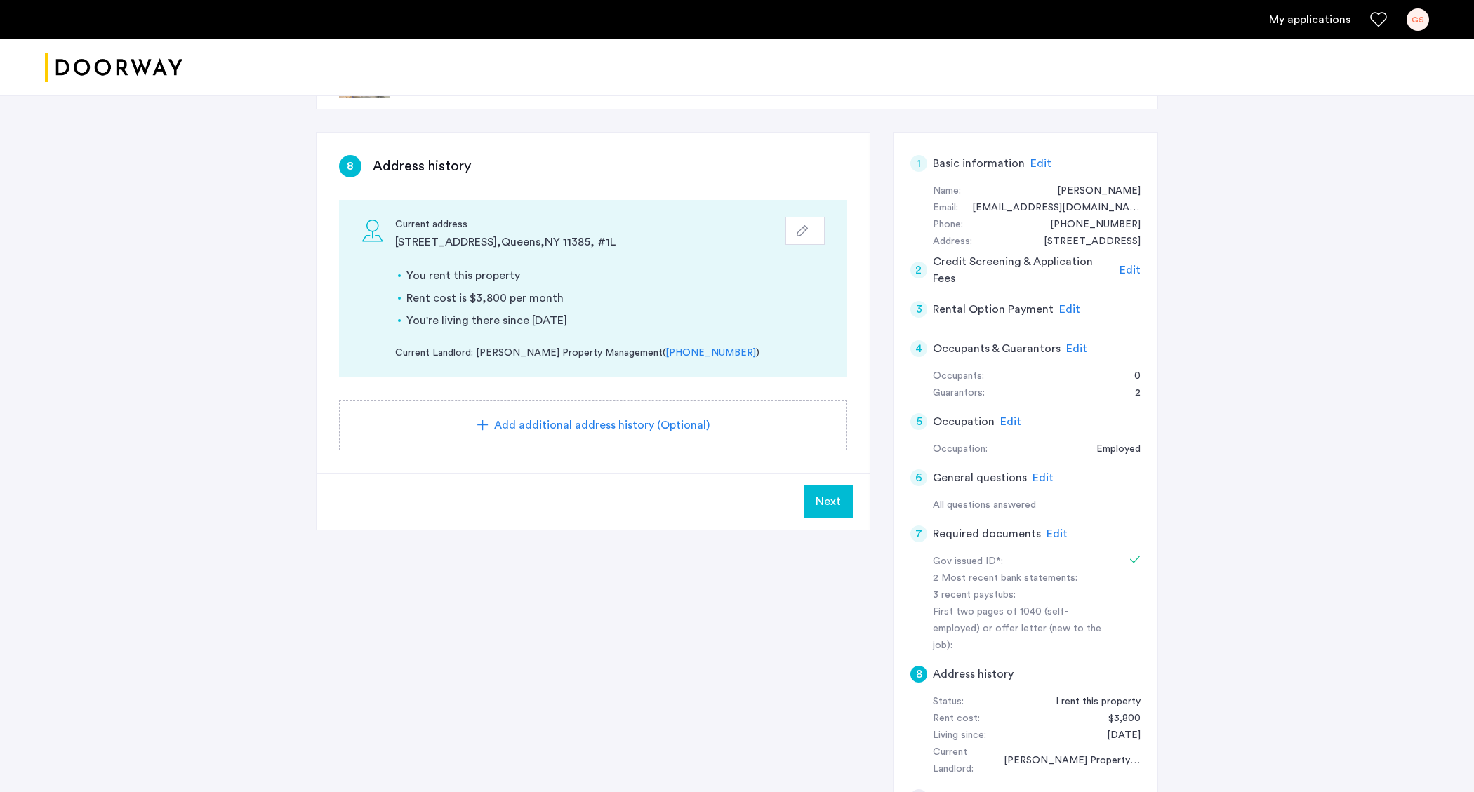
click at [1057, 531] on span "Edit" at bounding box center [1057, 534] width 21 height 11
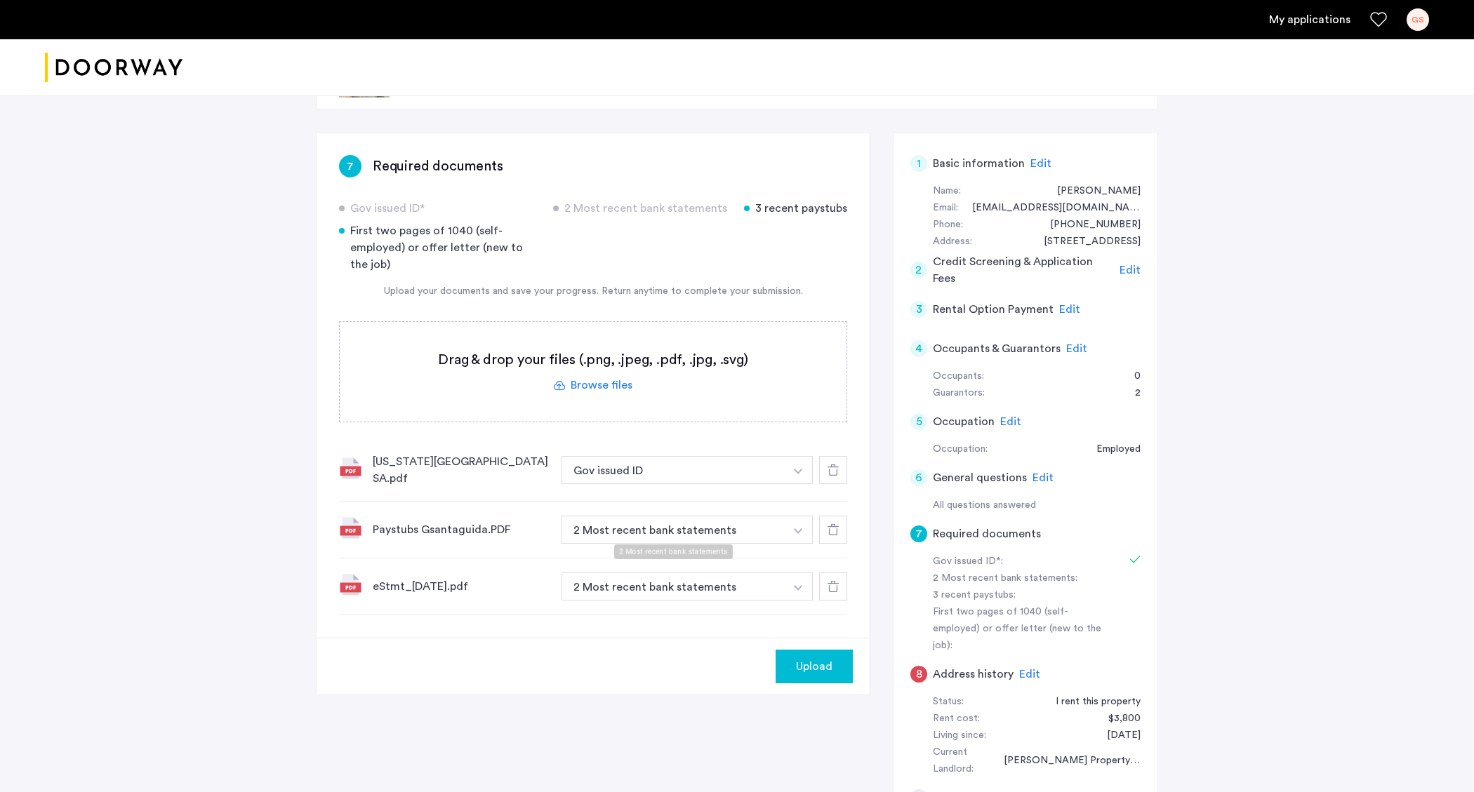
click at [599, 529] on button "2 Most recent bank statements" at bounding box center [673, 530] width 223 height 28
click at [800, 529] on img "button" at bounding box center [798, 532] width 8 height 6
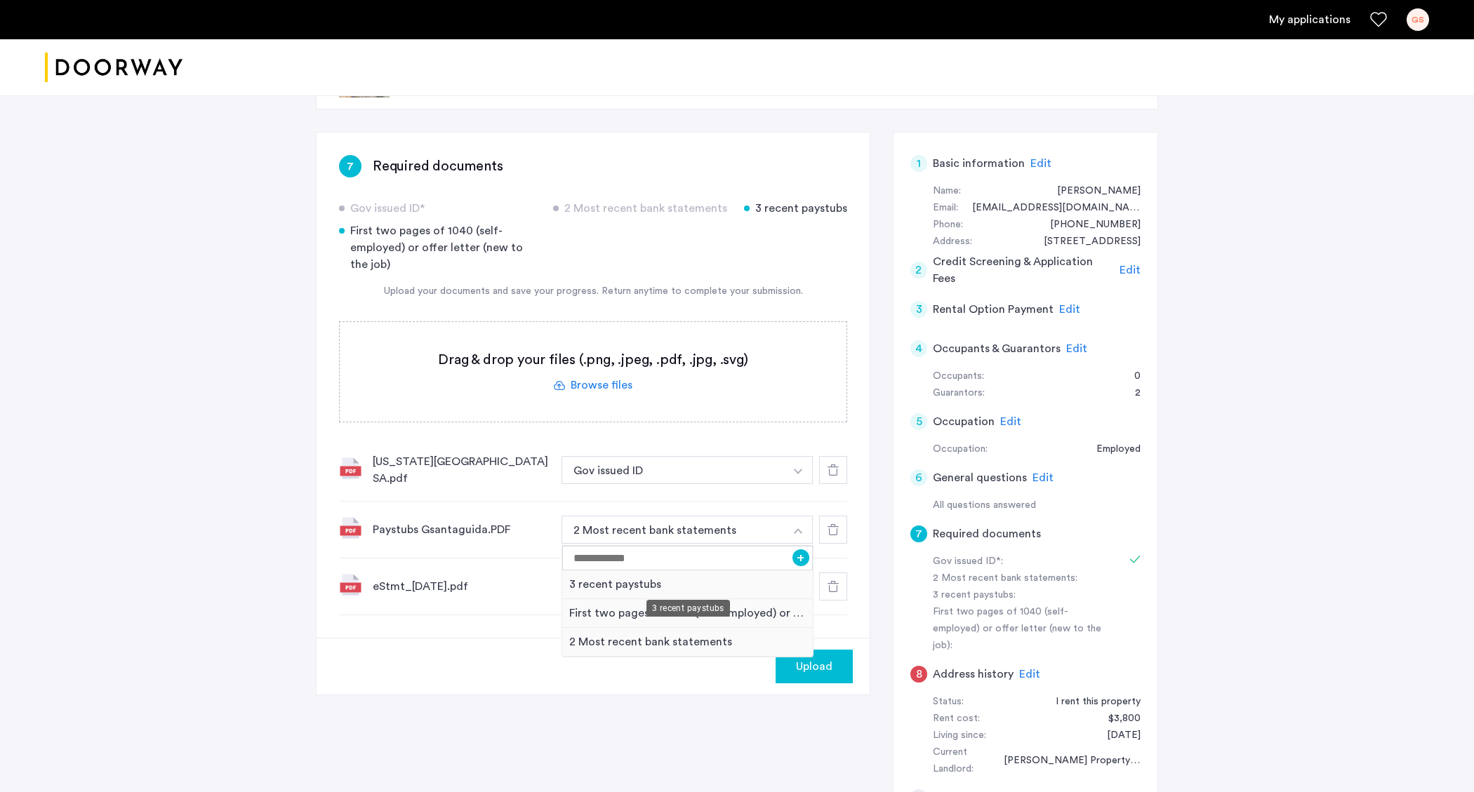
click at [635, 577] on div "3 recent paystubs" at bounding box center [687, 585] width 251 height 29
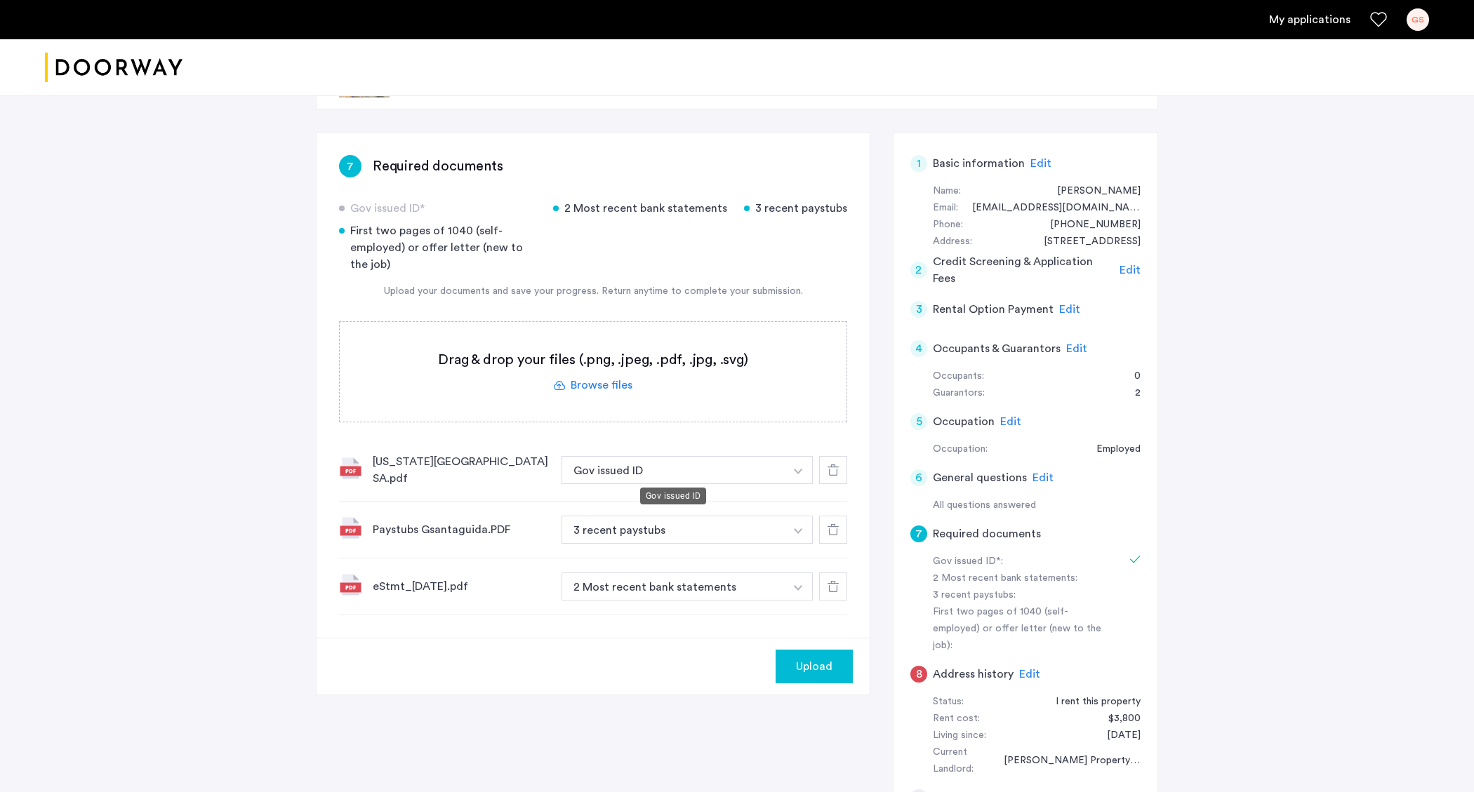
click at [630, 470] on button "Gov issued ID" at bounding box center [673, 470] width 223 height 28
click at [723, 468] on button "Gov issued ID" at bounding box center [673, 470] width 223 height 28
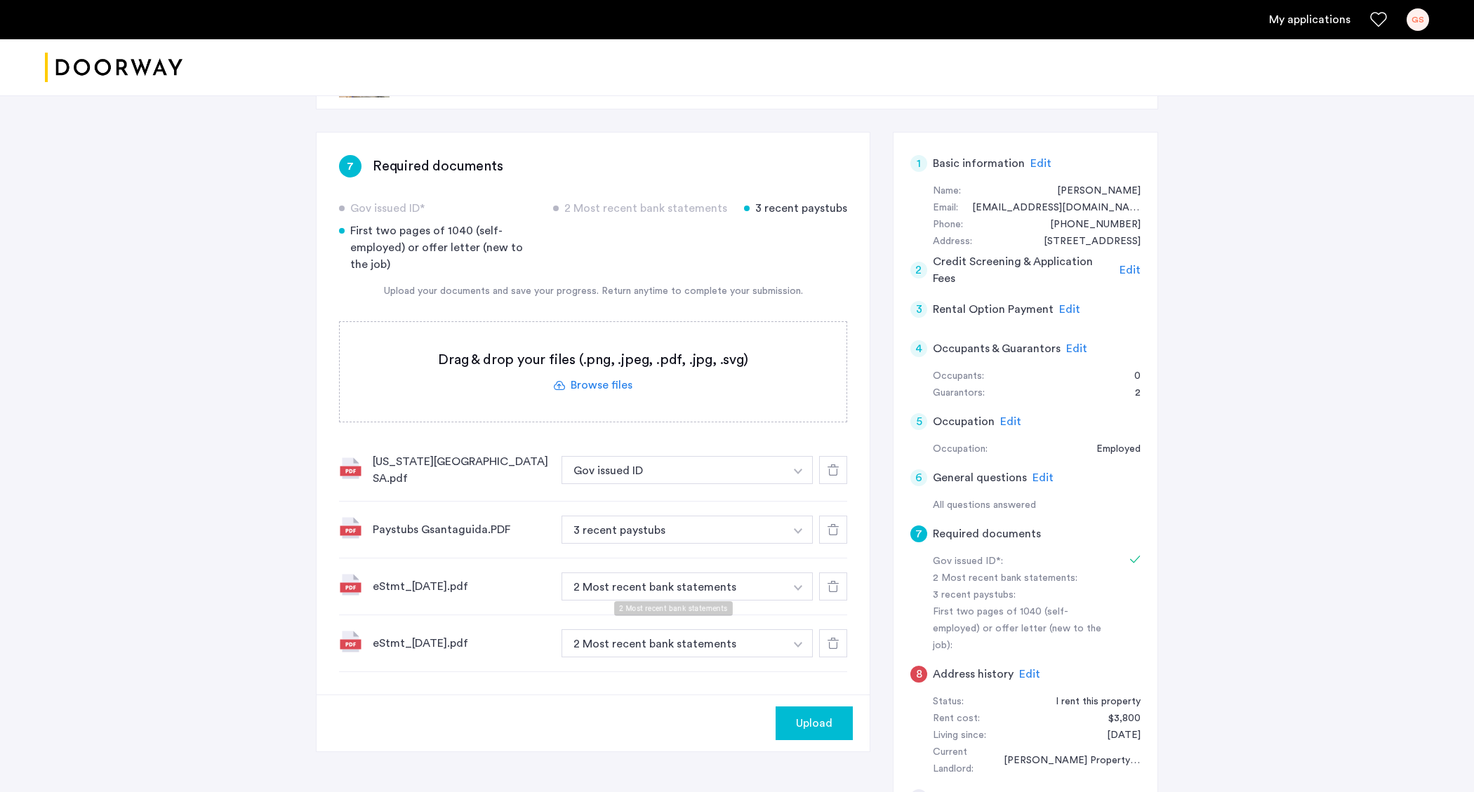
click at [616, 587] on button "2 Most recent bank statements" at bounding box center [673, 587] width 223 height 28
click at [682, 580] on button "2 Most recent bank statements" at bounding box center [673, 587] width 223 height 28
click at [307, 394] on div "330 Evergreen Avenue, Unit 1F, Brooklyn, NY 11221 | Application Id: #8842 $2000…" at bounding box center [737, 457] width 884 height 856
click at [478, 248] on div "First two pages of 1040 (self-employed) or offer letter (new to the job)" at bounding box center [437, 248] width 197 height 51
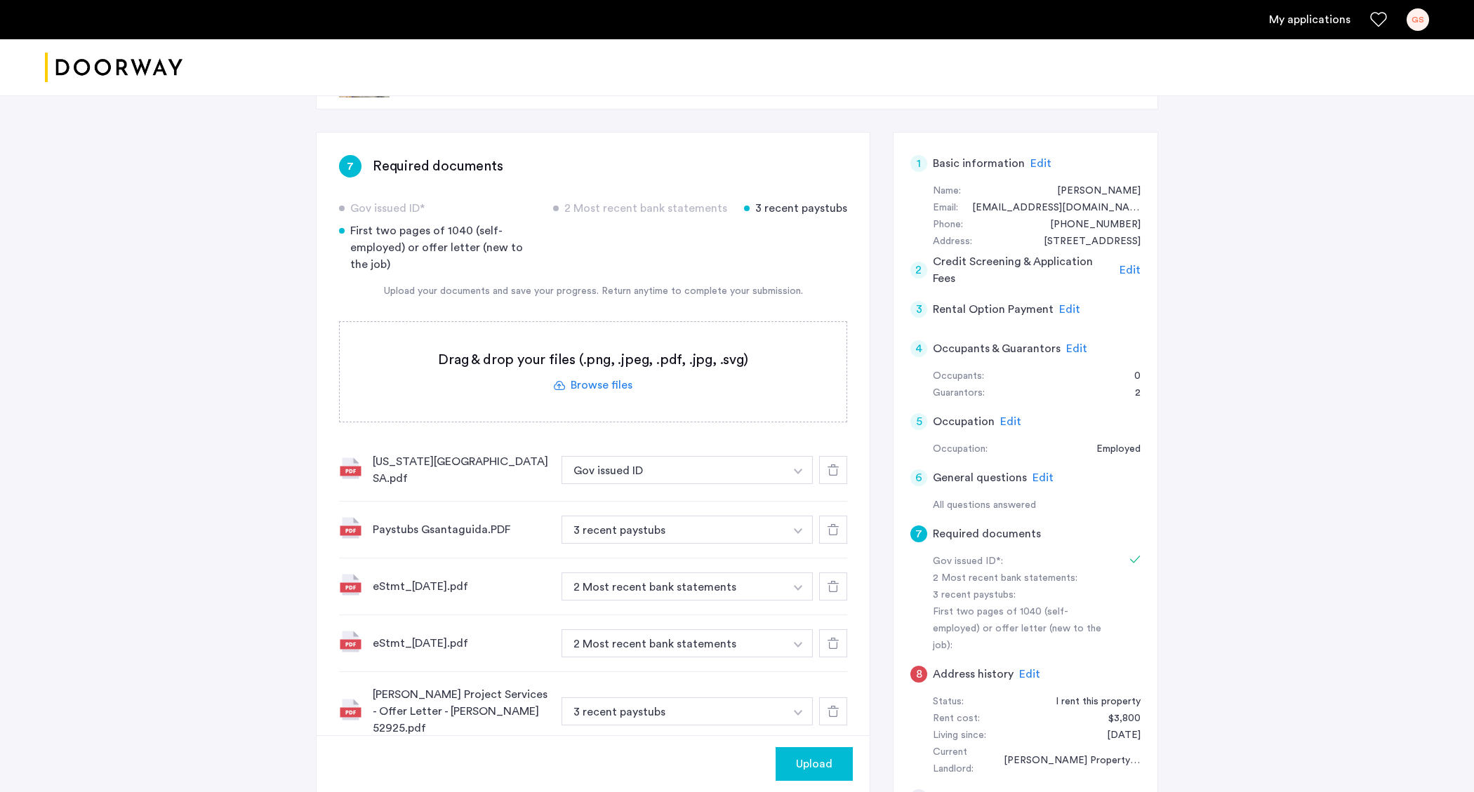
click at [614, 698] on button "3 recent paystubs" at bounding box center [673, 712] width 223 height 28
click at [618, 699] on button "3 recent paystubs" at bounding box center [673, 712] width 223 height 28
click at [684, 702] on button "3 recent paystubs" at bounding box center [673, 712] width 223 height 28
click at [794, 710] on img "button" at bounding box center [798, 713] width 8 height 6
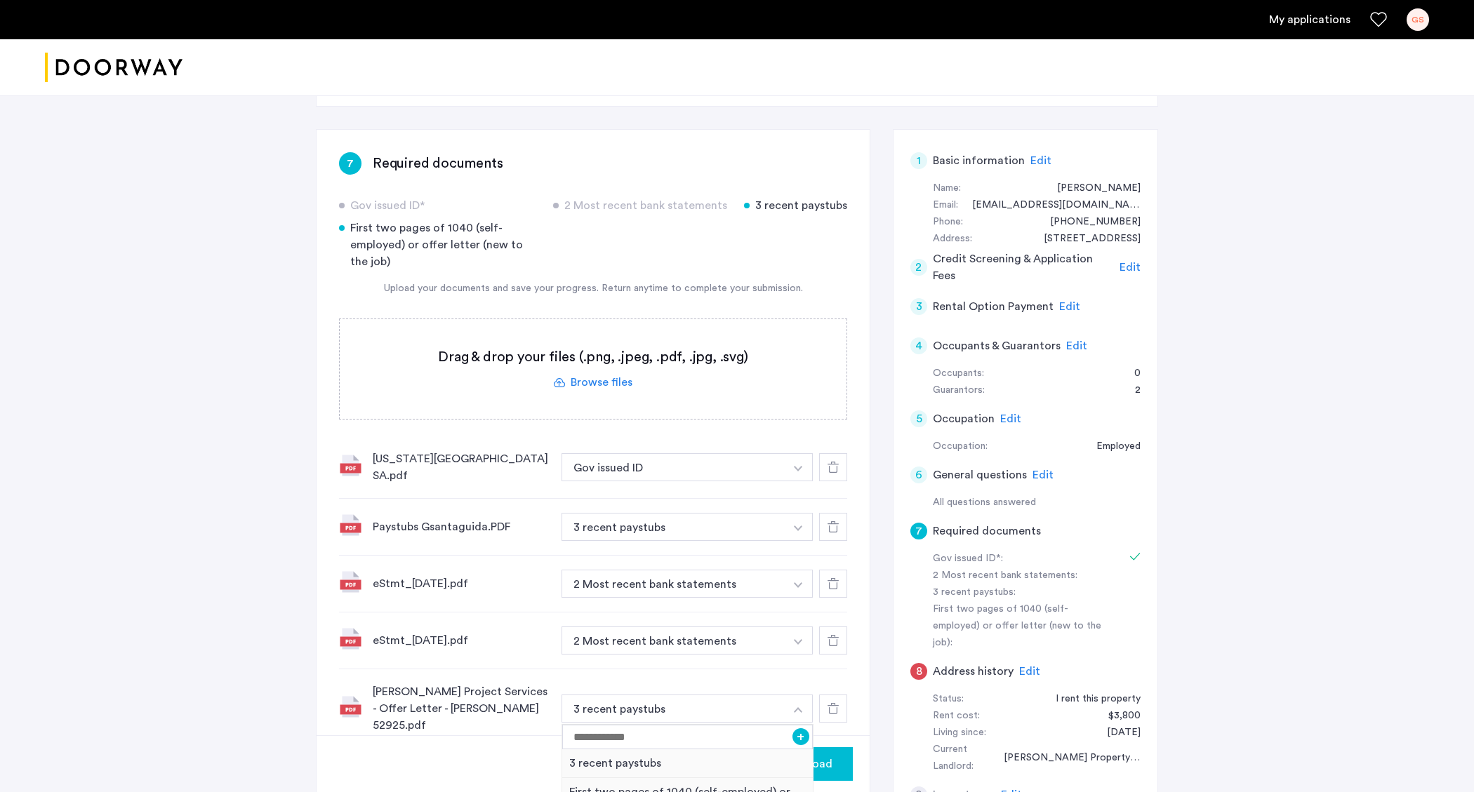
scroll to position [333, 0]
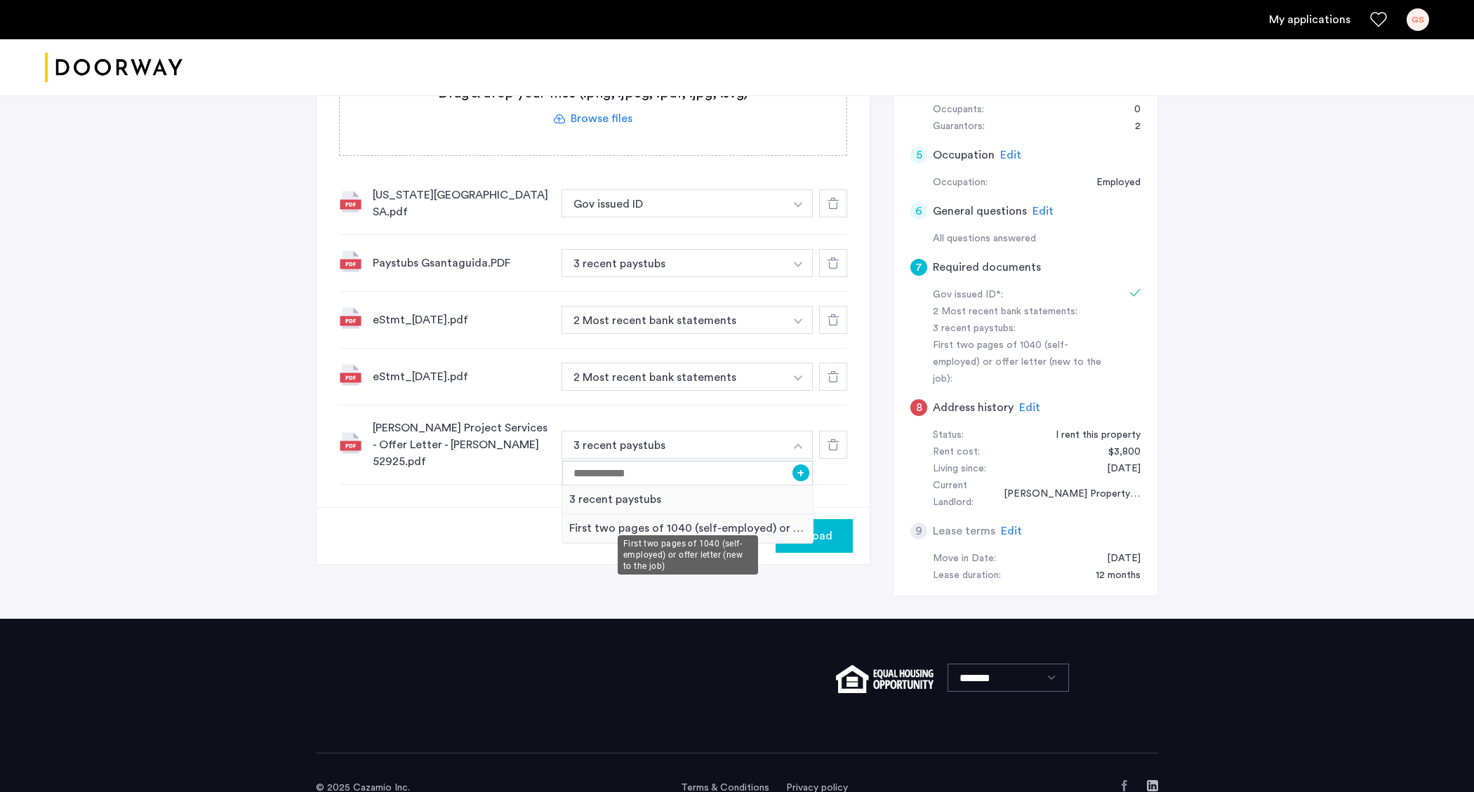
click at [668, 515] on div "First two pages of 1040 (self-employed) or offer letter (new to the job)" at bounding box center [687, 529] width 251 height 29
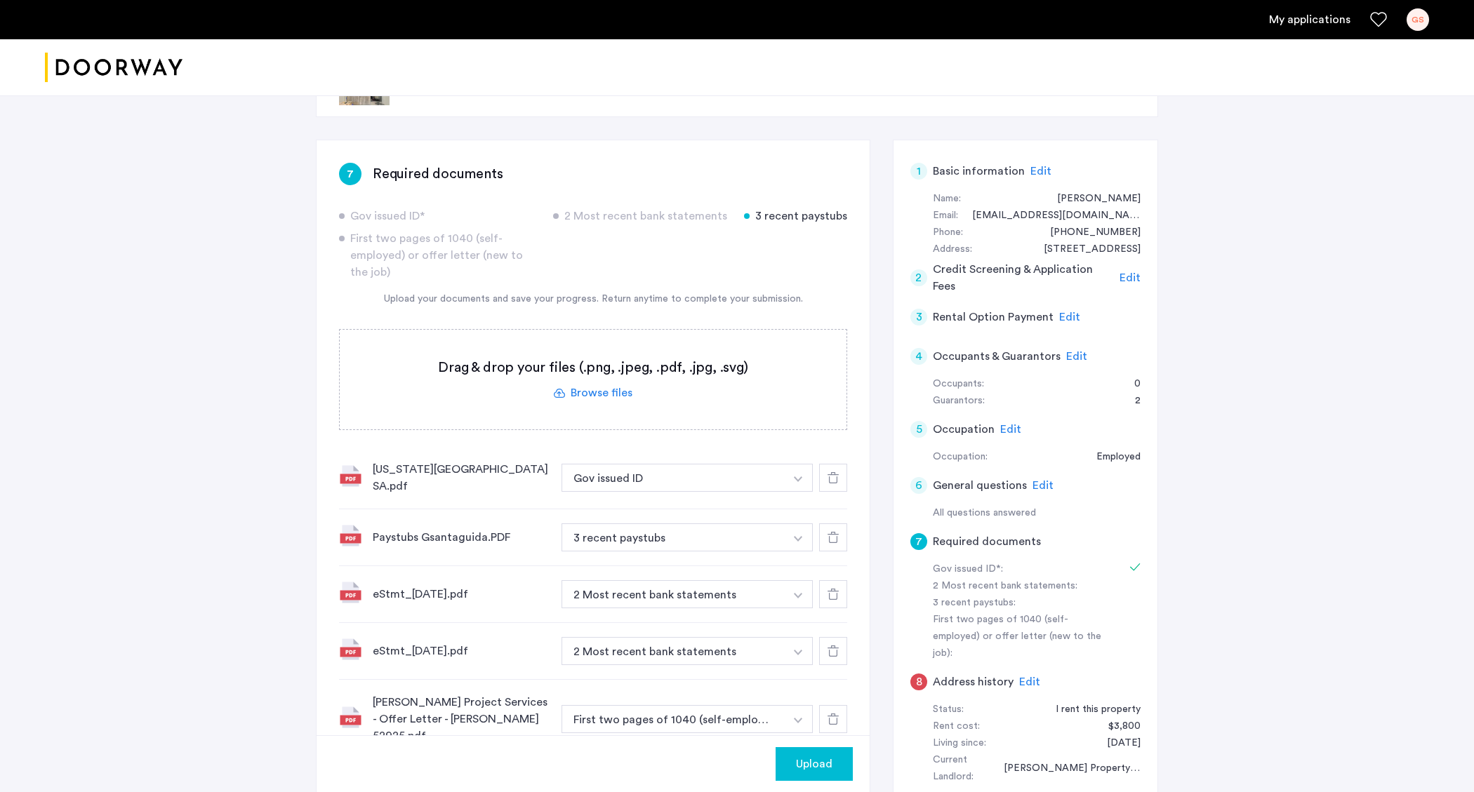
scroll to position [79, 0]
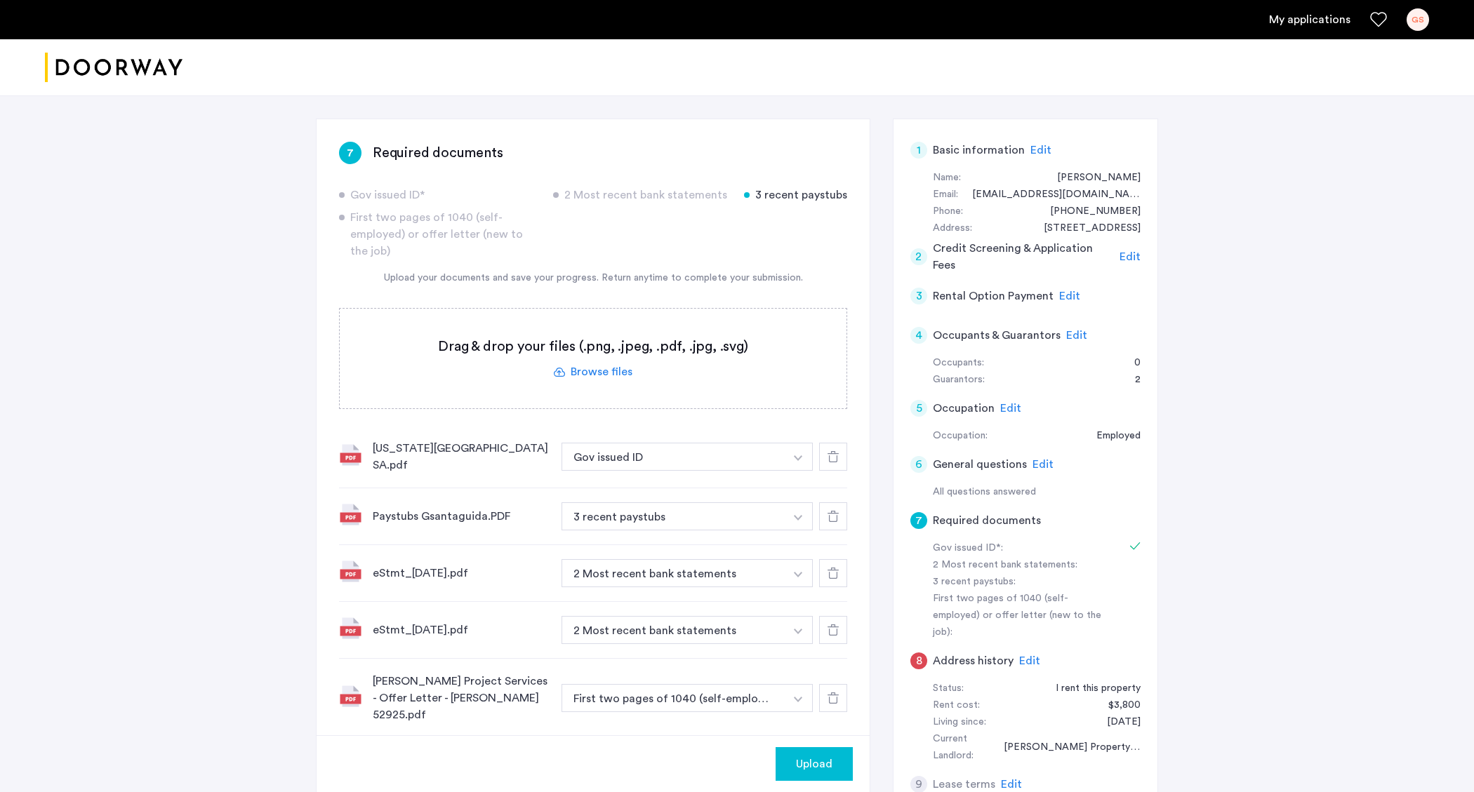
click at [812, 755] on button "Upload" at bounding box center [814, 765] width 77 height 34
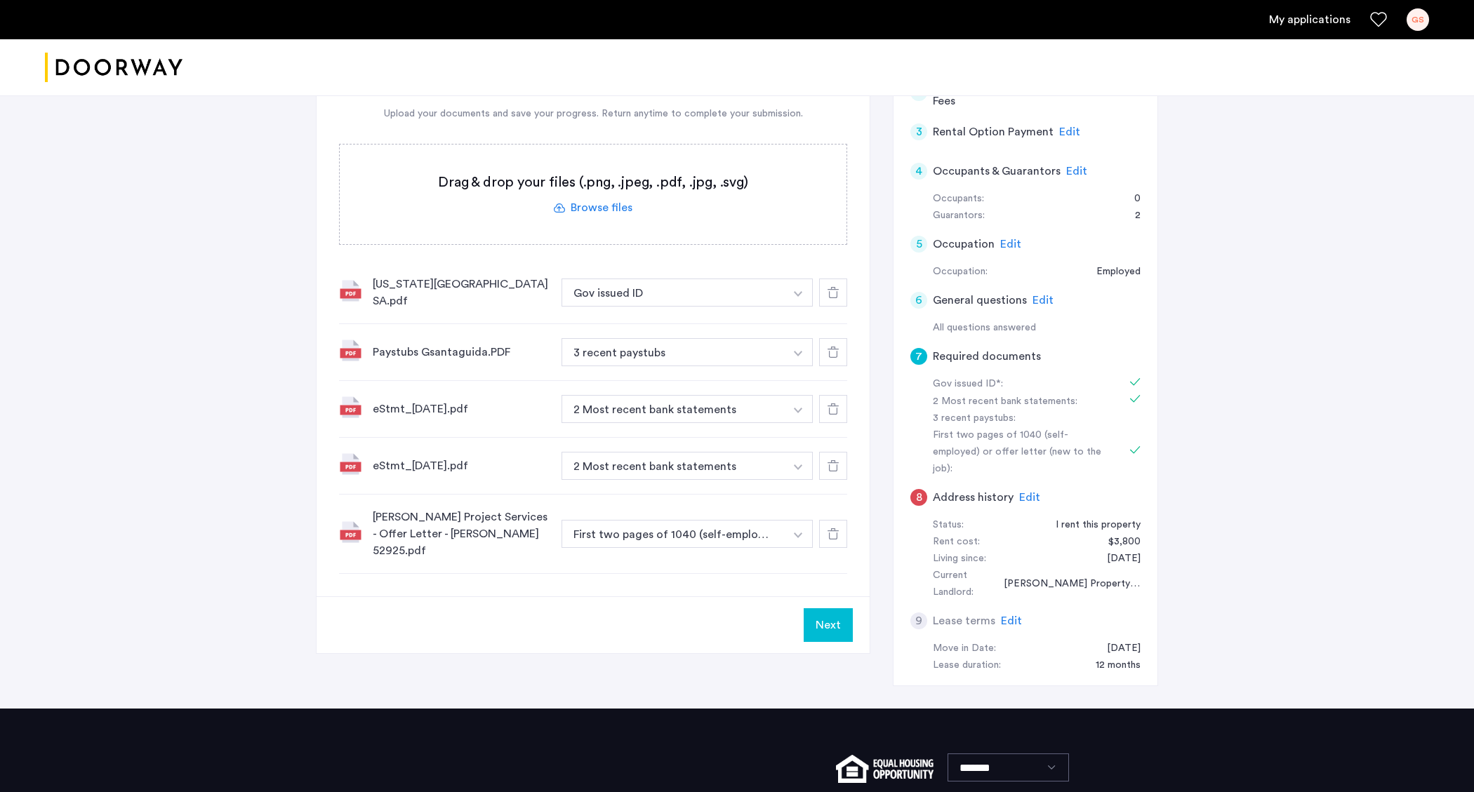
scroll to position [333, 0]
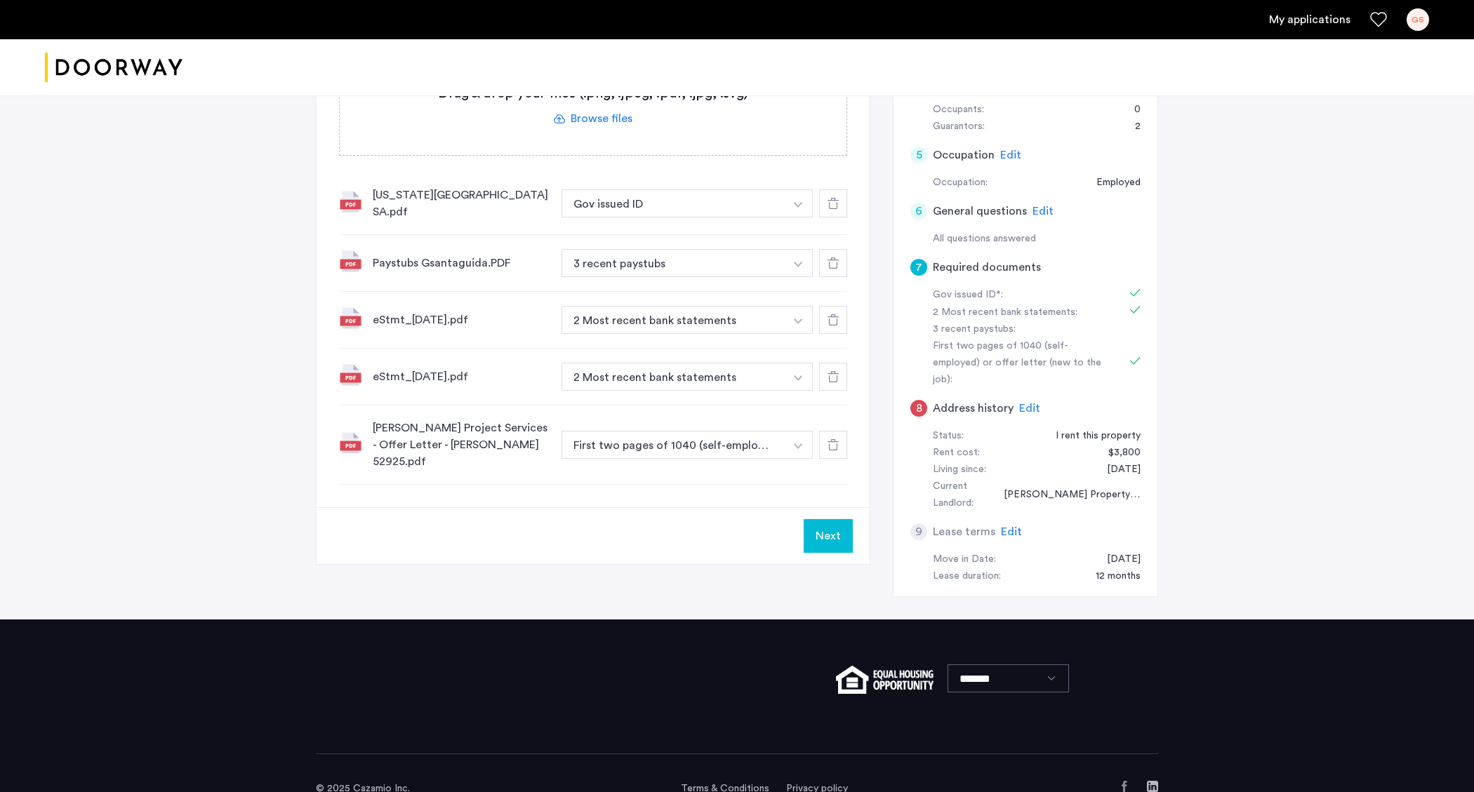
click at [833, 519] on button "Next" at bounding box center [828, 536] width 49 height 34
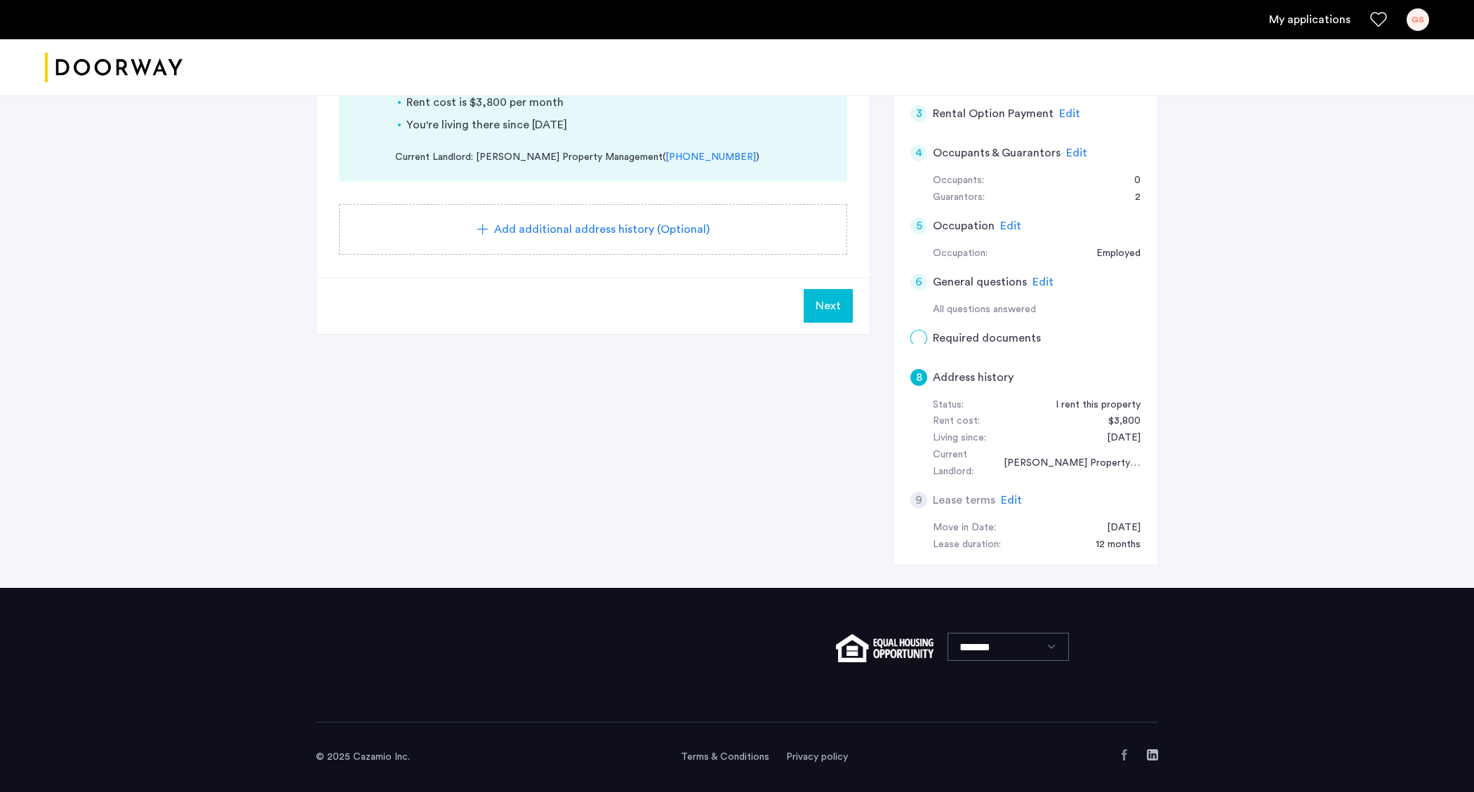
scroll to position [0, 0]
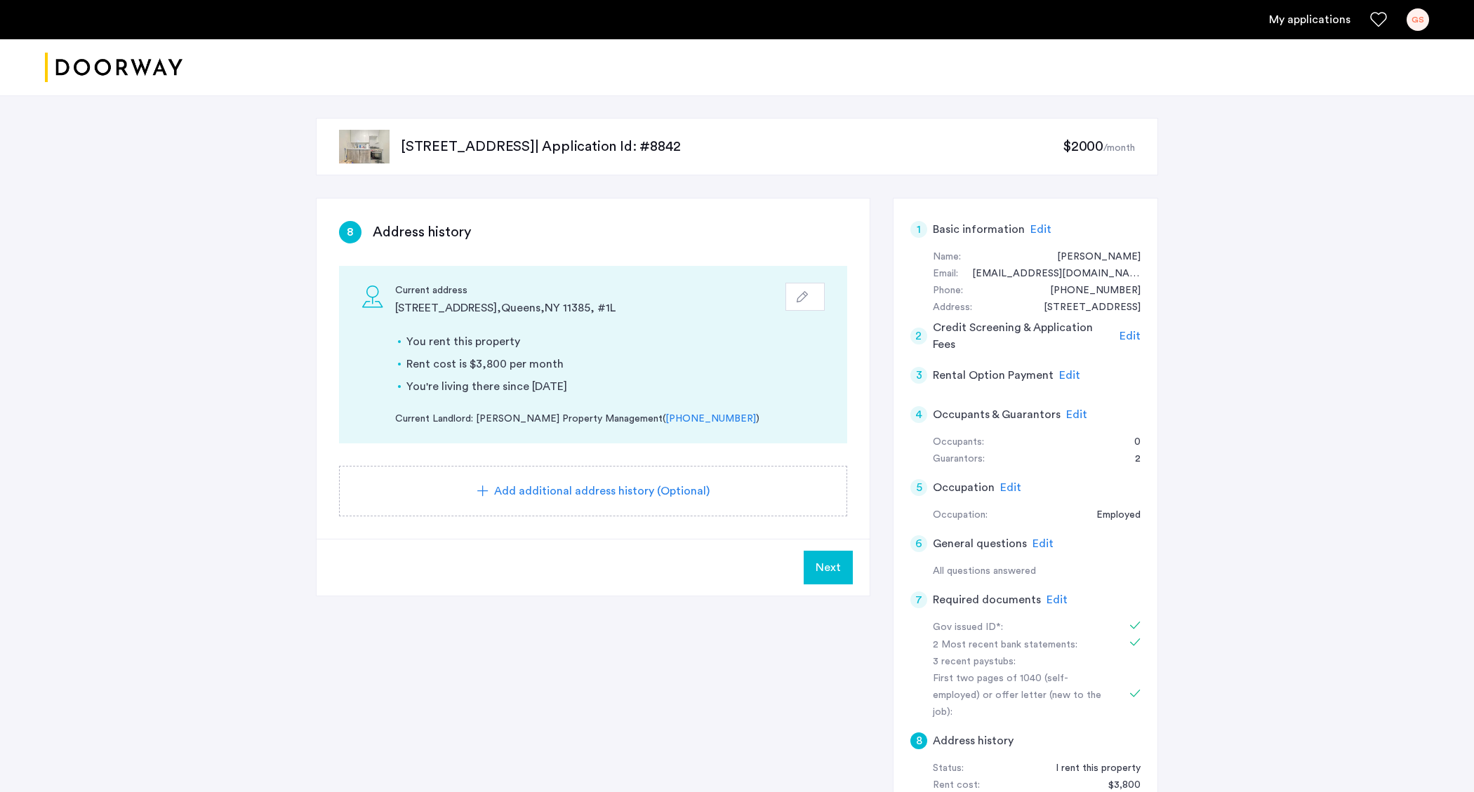
click at [823, 573] on span "Next" at bounding box center [828, 567] width 25 height 17
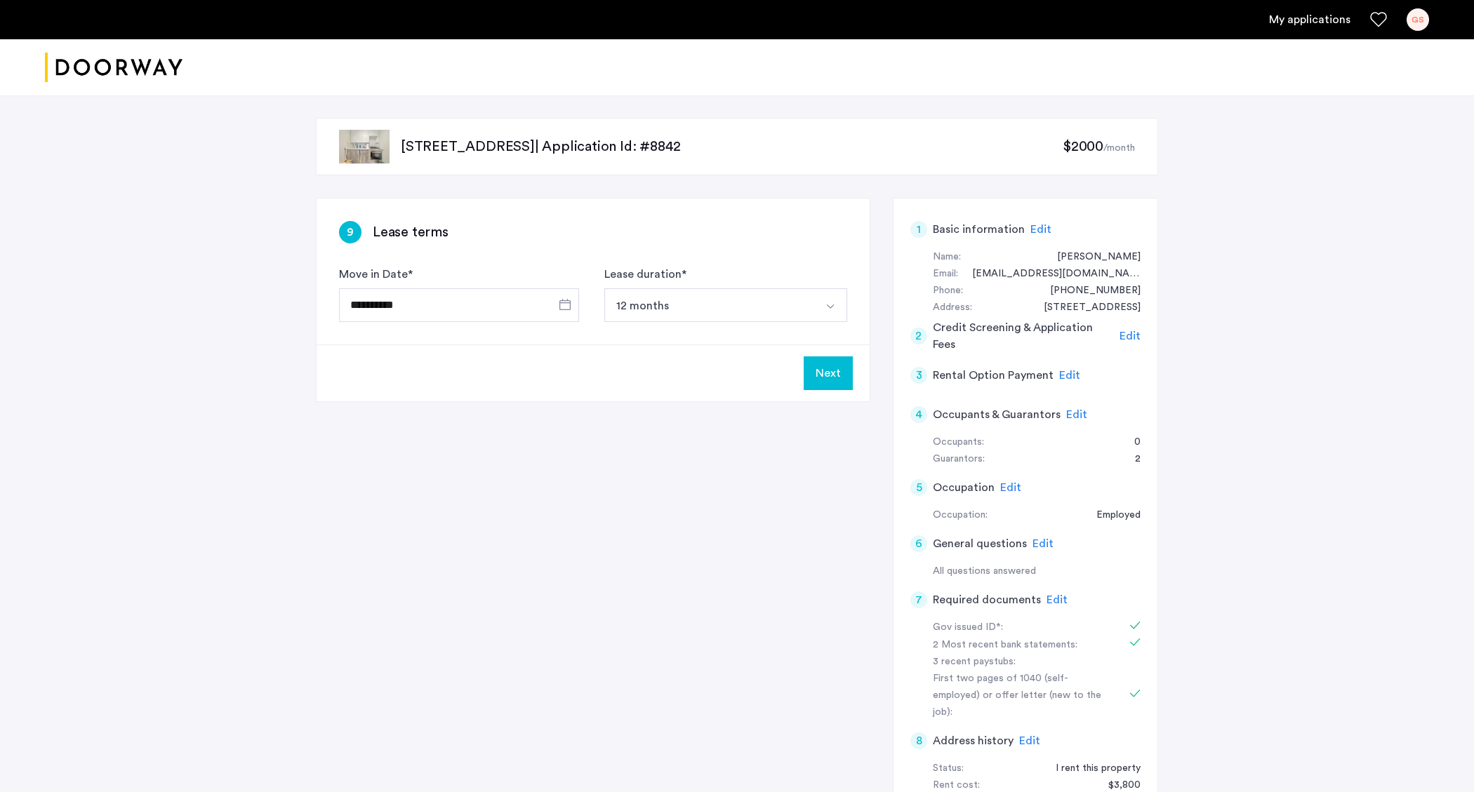
click at [833, 369] on button "Next" at bounding box center [828, 374] width 49 height 34
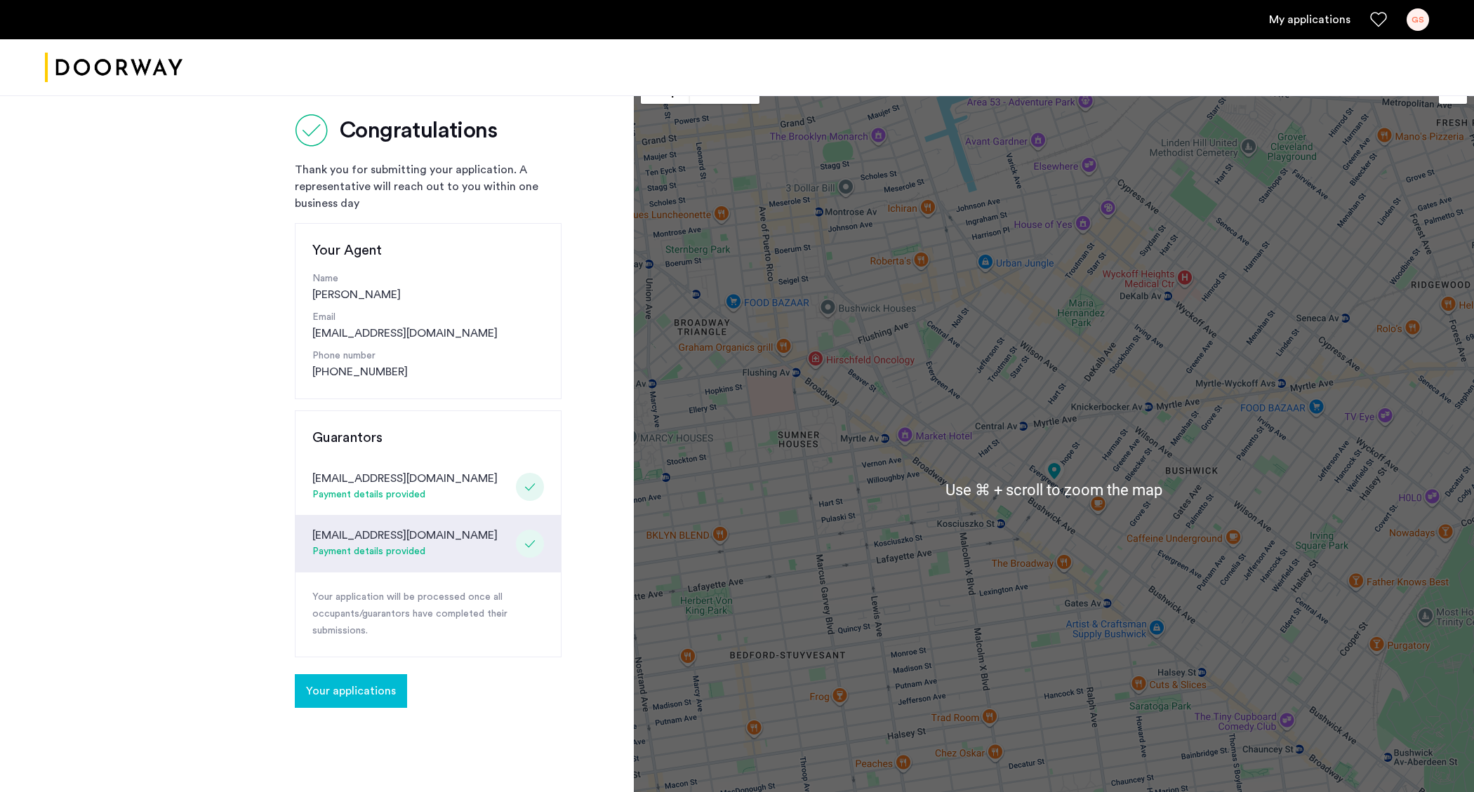
scroll to position [161, 0]
